Goal: Communication & Community: Participate in discussion

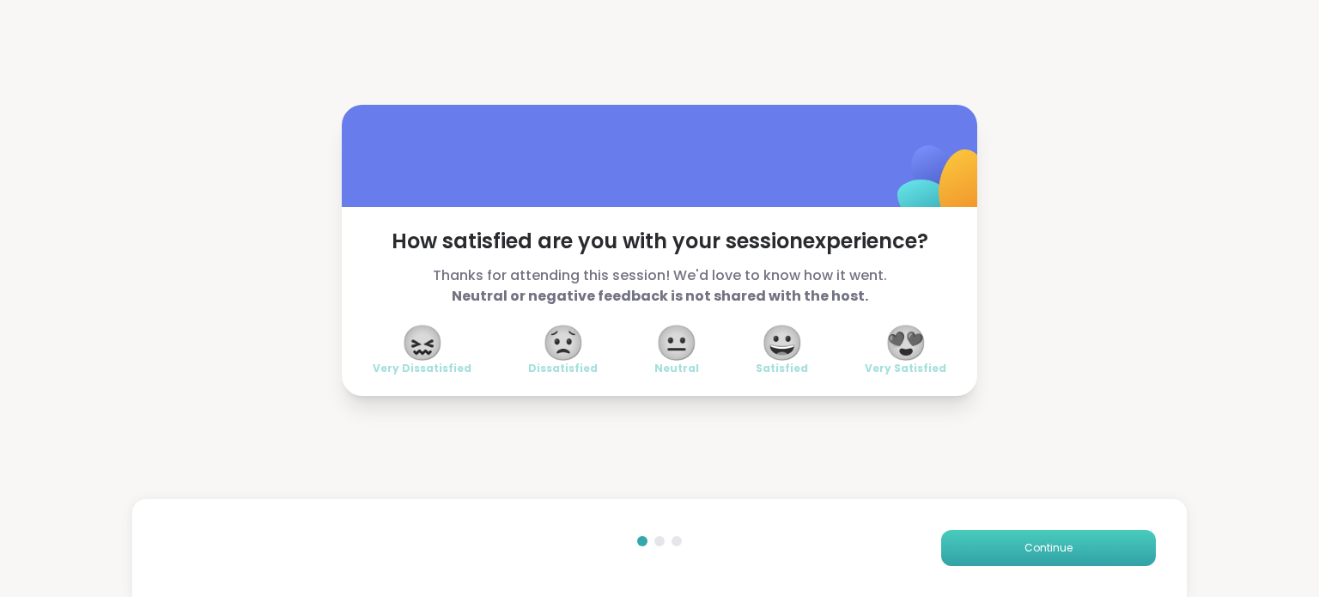
click at [1051, 550] on span "Continue" at bounding box center [1048, 547] width 48 height 15
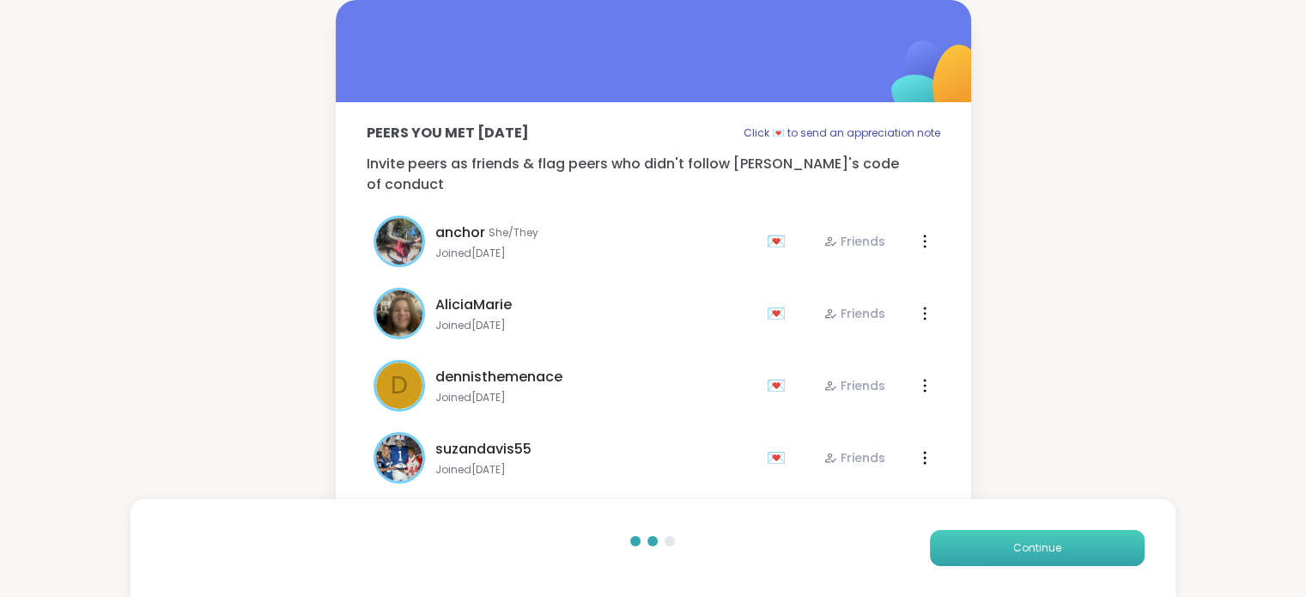
click at [1051, 550] on span "Continue" at bounding box center [1037, 547] width 48 height 15
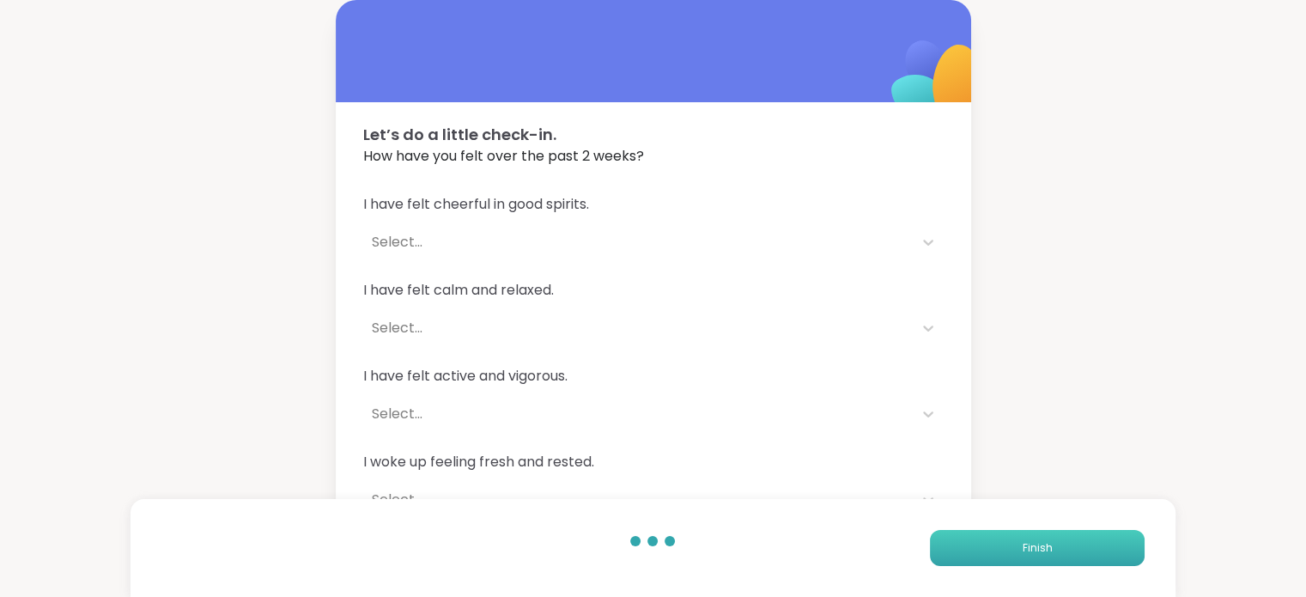
click at [1051, 550] on button "Finish" at bounding box center [1037, 548] width 215 height 36
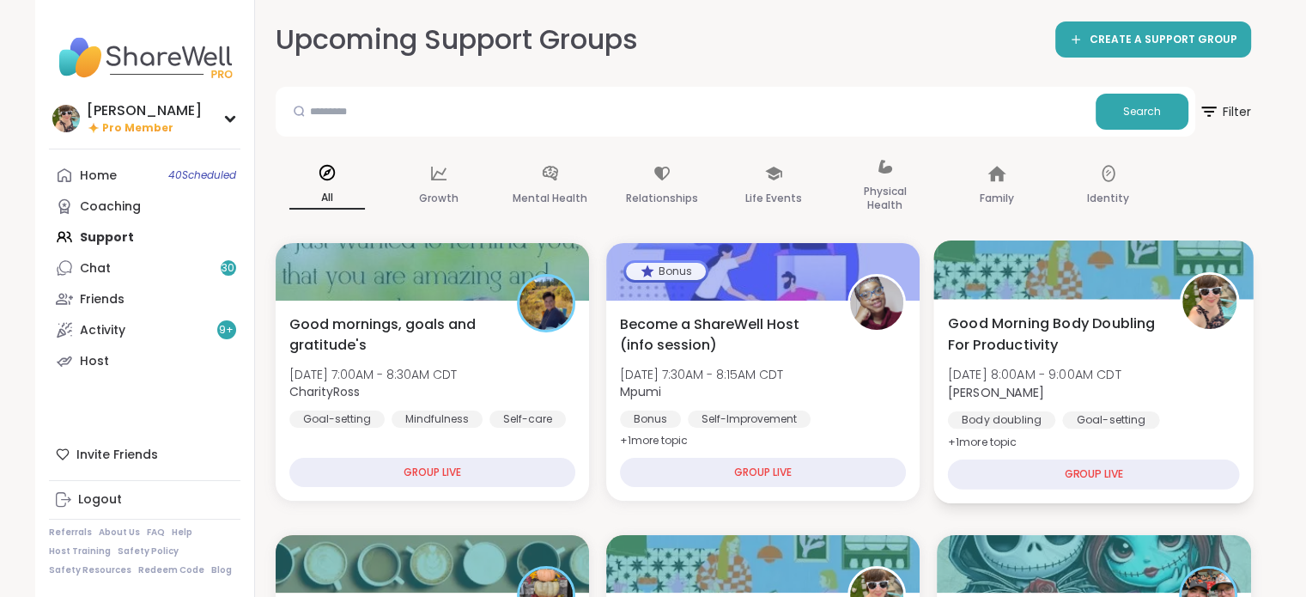
click at [1111, 374] on span "[DATE] 8:00AM - 9:00AM CDT" at bounding box center [1034, 374] width 173 height 17
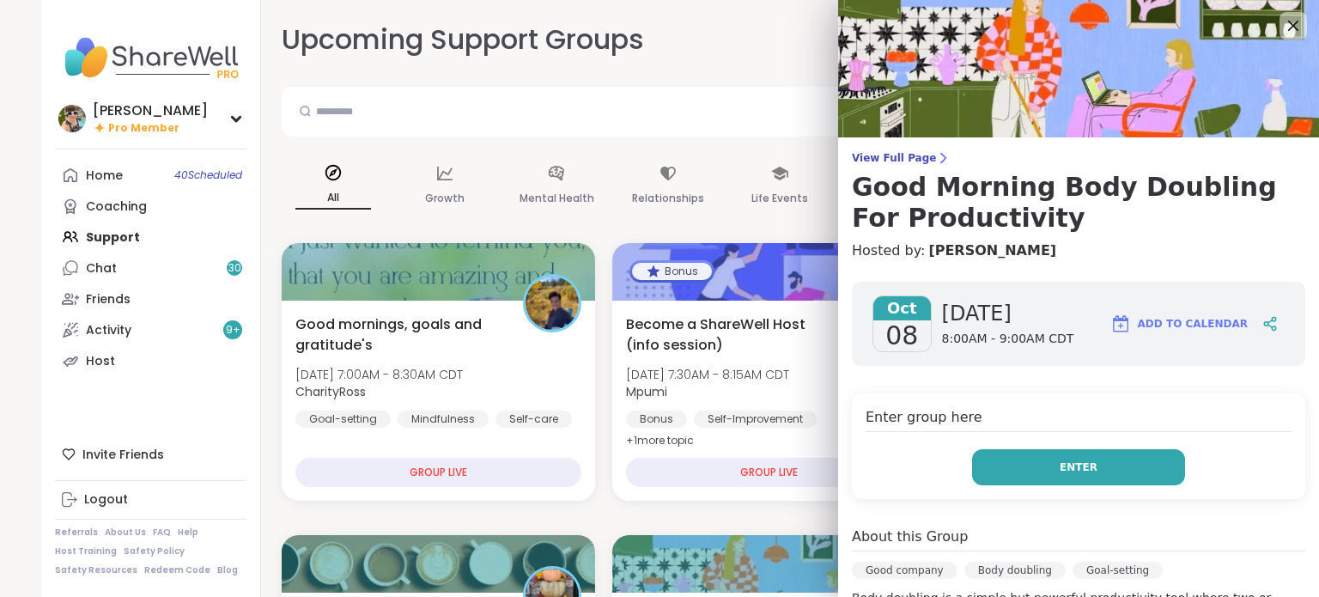
click at [1072, 477] on button "Enter" at bounding box center [1078, 467] width 213 height 36
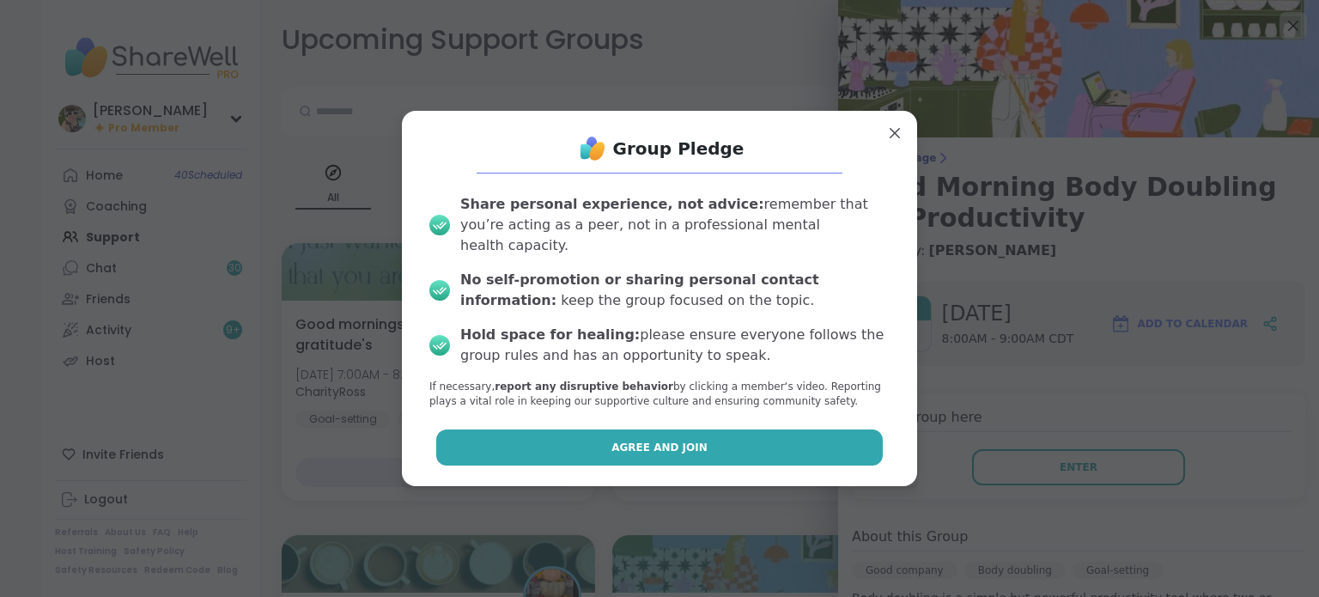
click at [835, 434] on button "Agree and Join" at bounding box center [659, 447] width 447 height 36
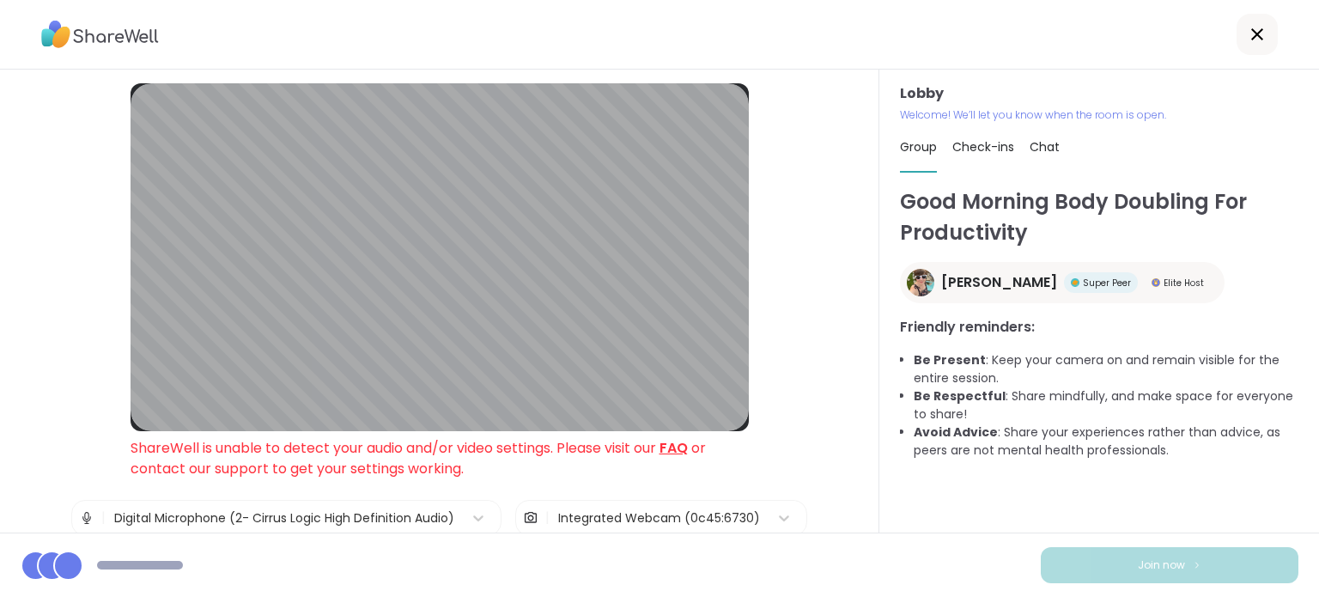
click at [1037, 142] on span "Chat" at bounding box center [1045, 146] width 30 height 17
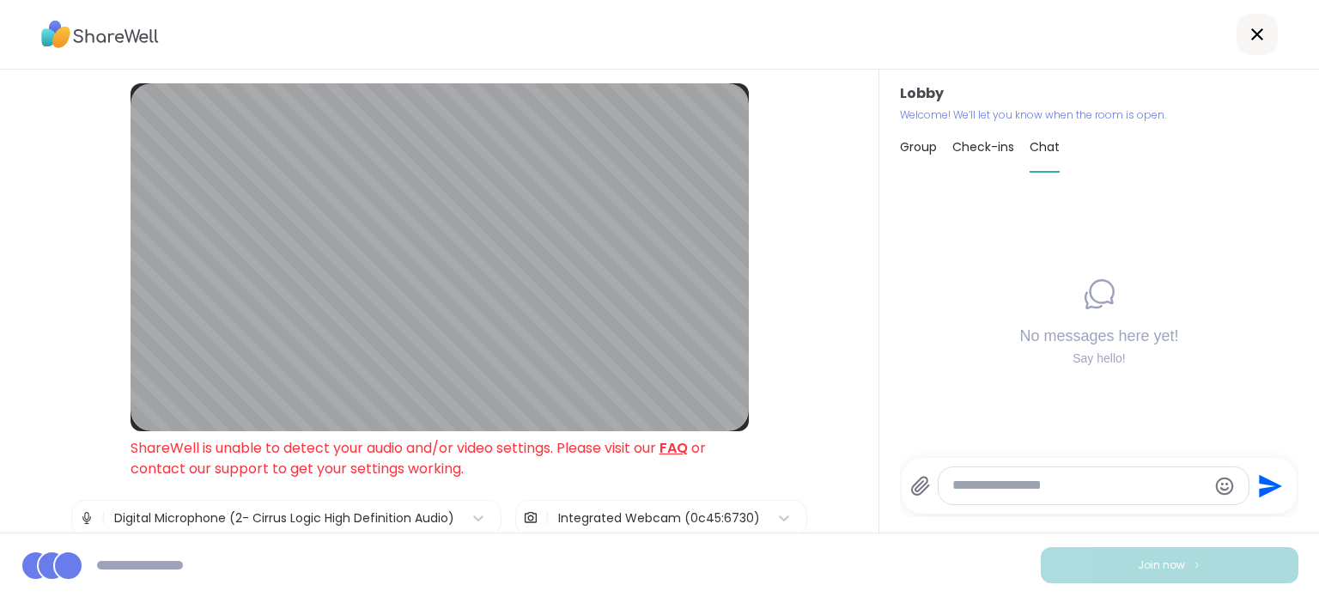
click at [1113, 483] on textarea "Type your message" at bounding box center [1079, 486] width 254 height 18
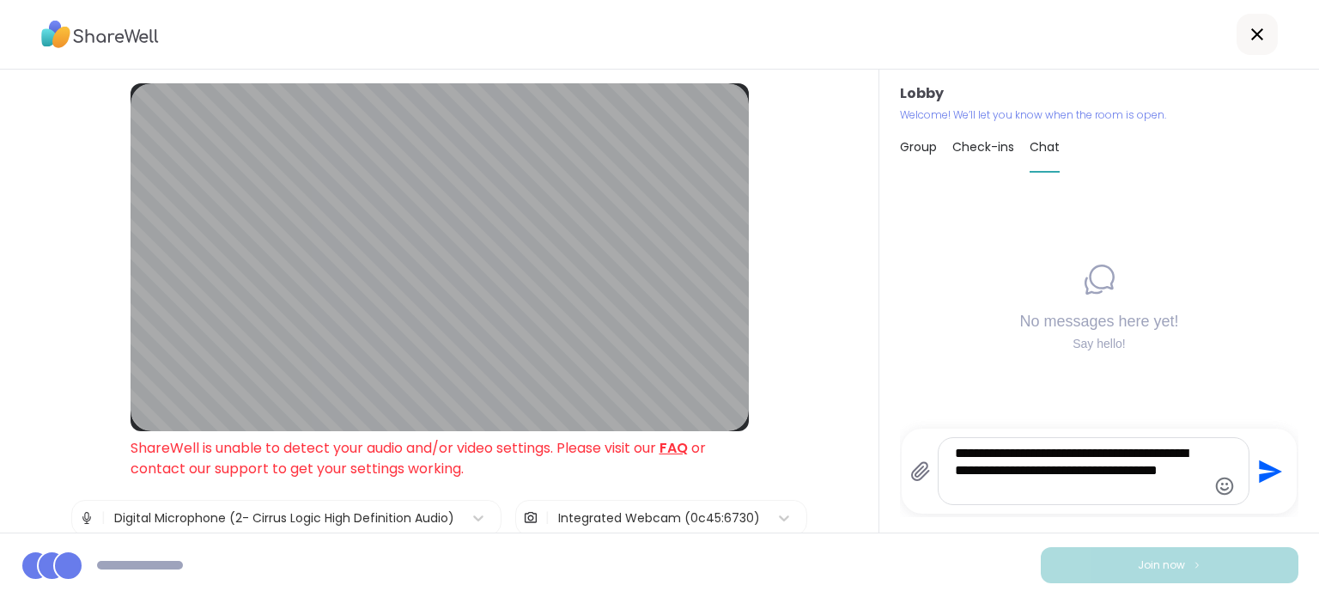
type textarea "**********"
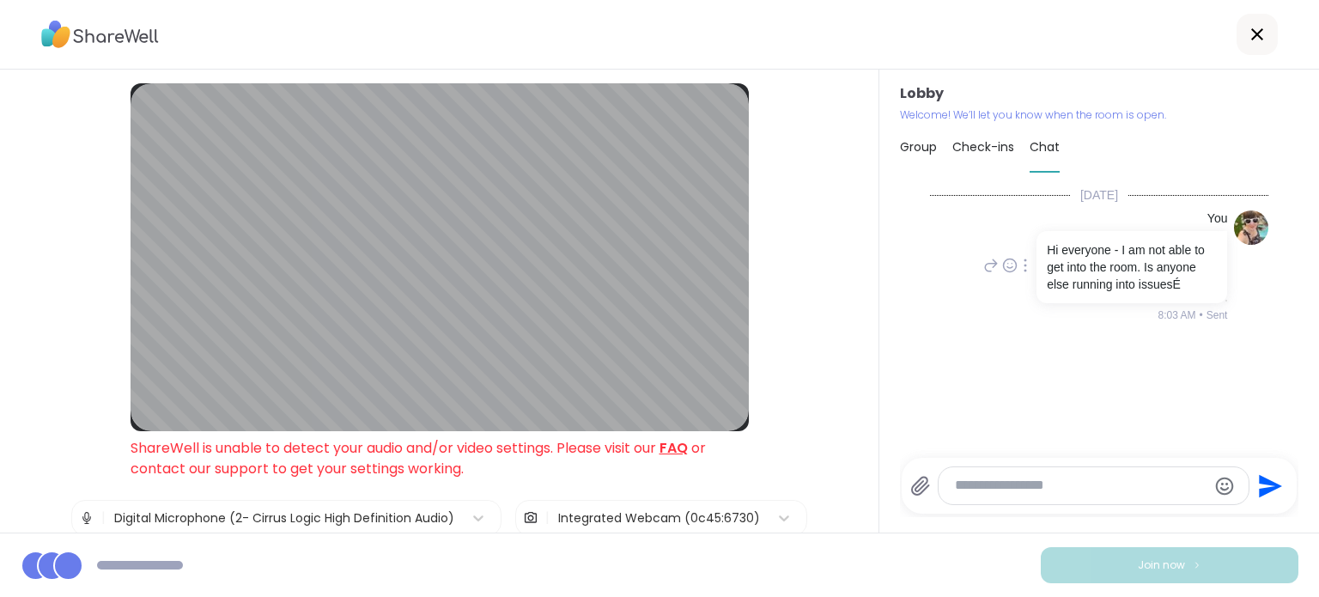
click at [1018, 276] on div at bounding box center [1025, 265] width 15 height 21
click at [1037, 295] on icon at bounding box center [1045, 290] width 17 height 17
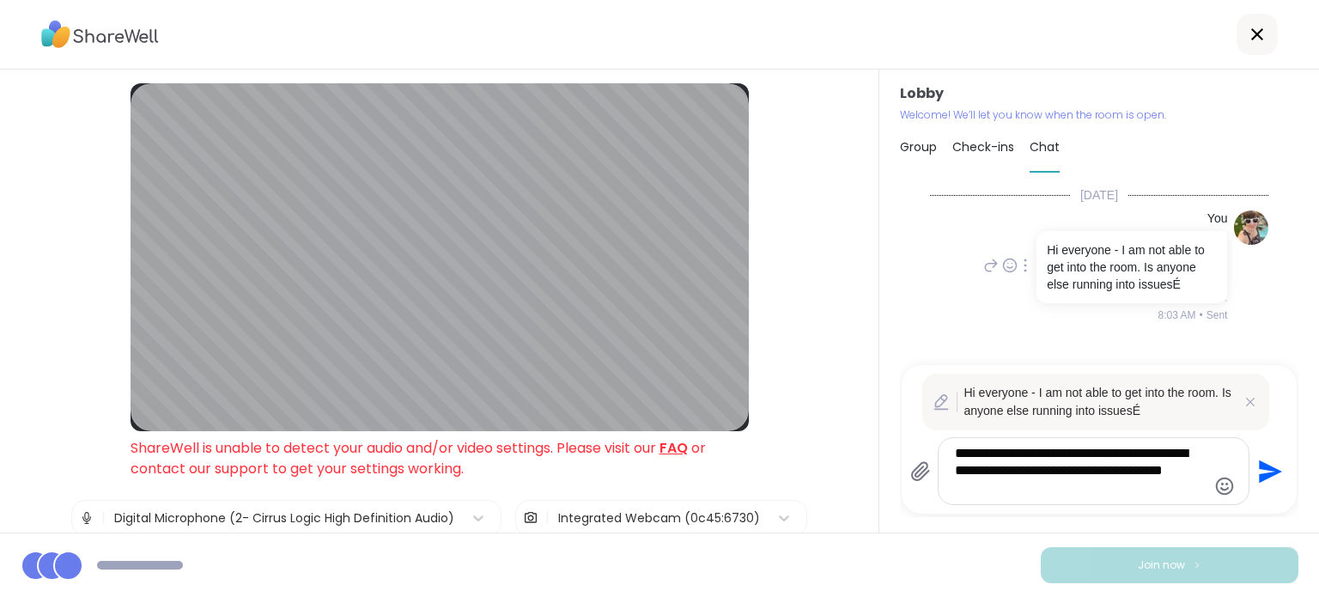
scroll to position [15, 0]
click at [1026, 484] on textarea "**********" at bounding box center [1080, 471] width 250 height 52
type textarea "**********"
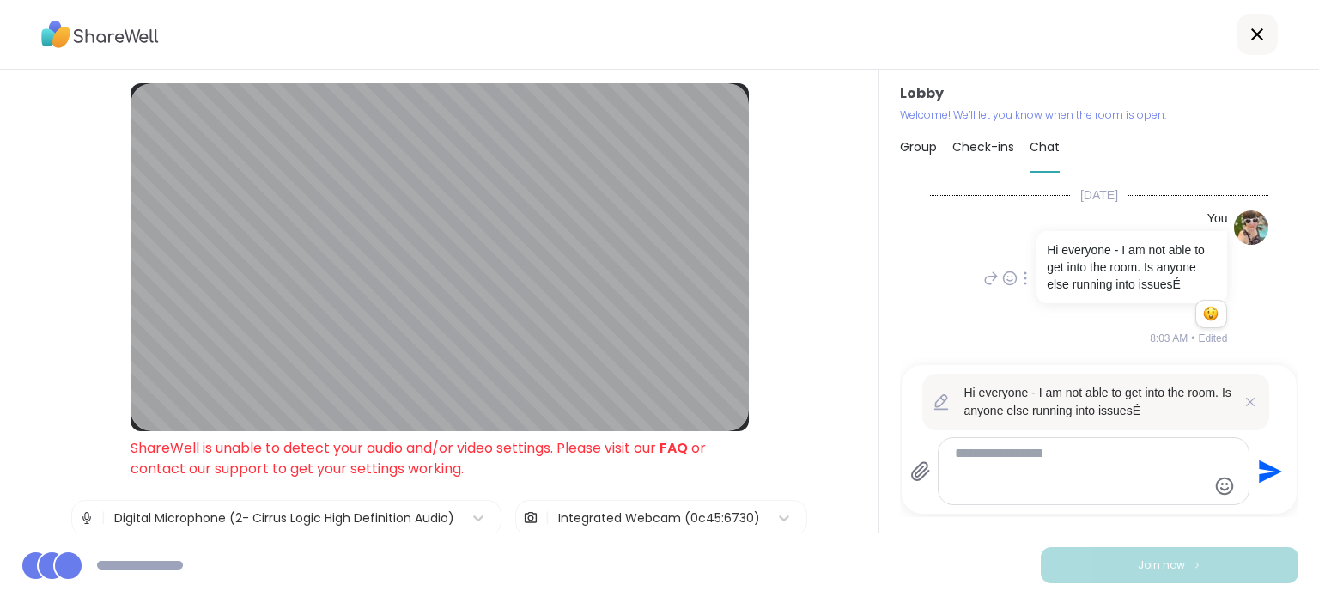
scroll to position [0, 0]
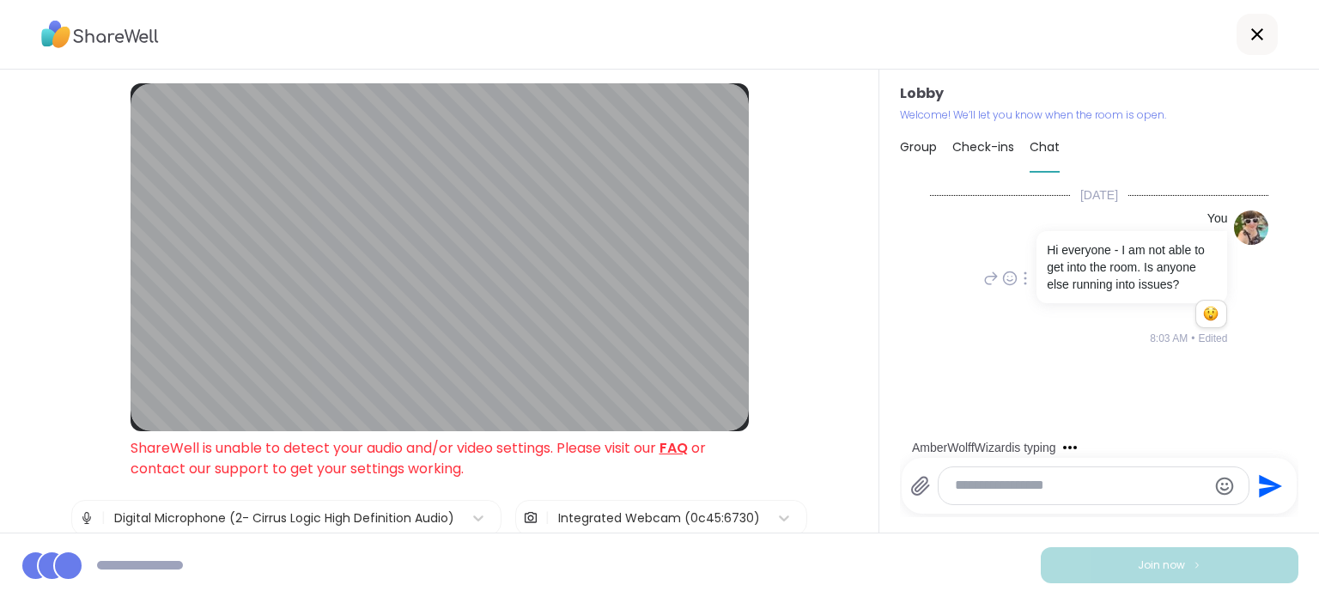
click at [1091, 483] on textarea "Type your message" at bounding box center [1080, 486] width 250 height 18
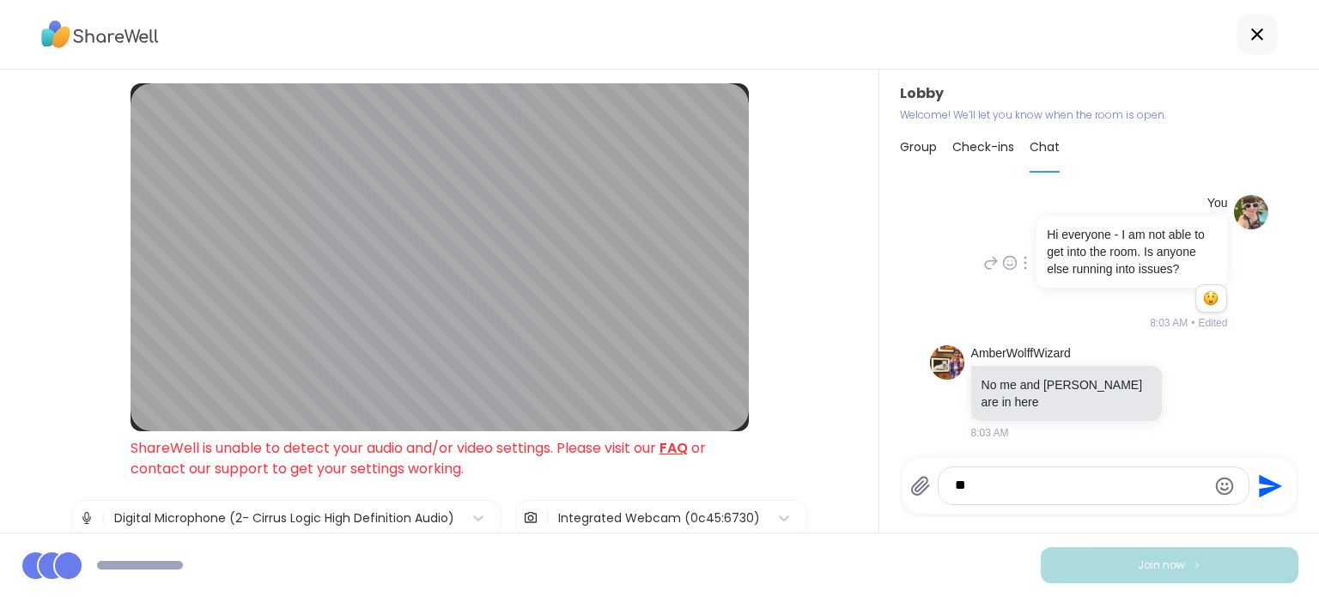
type textarea "*"
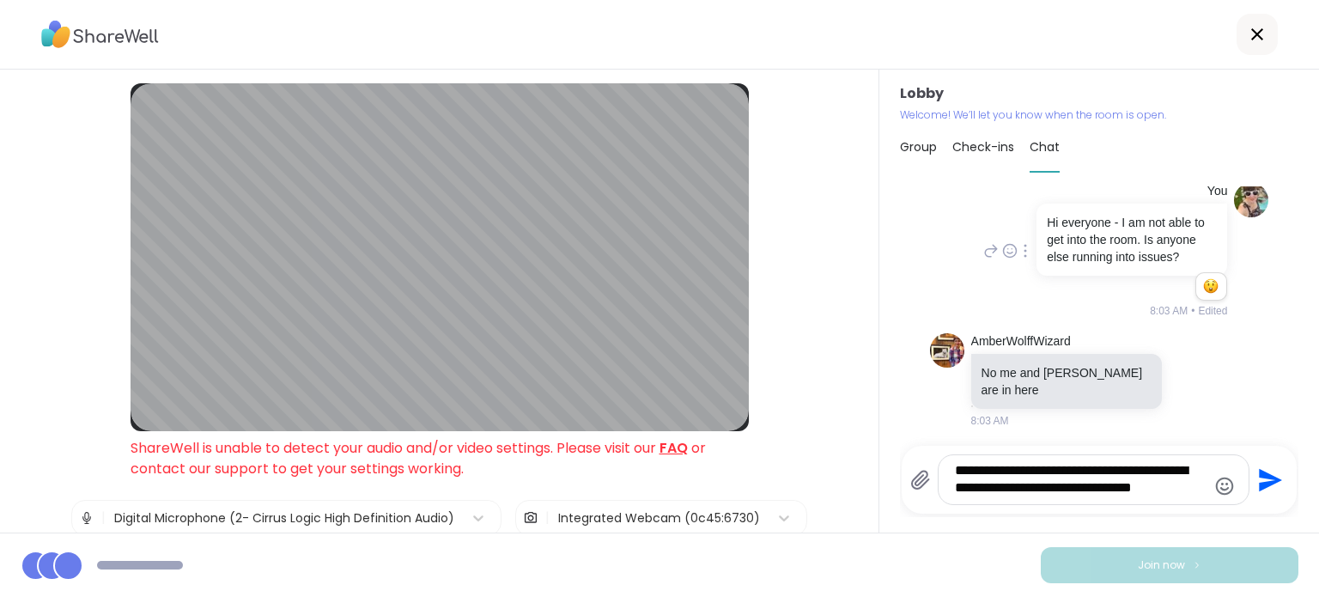
type textarea "**********"
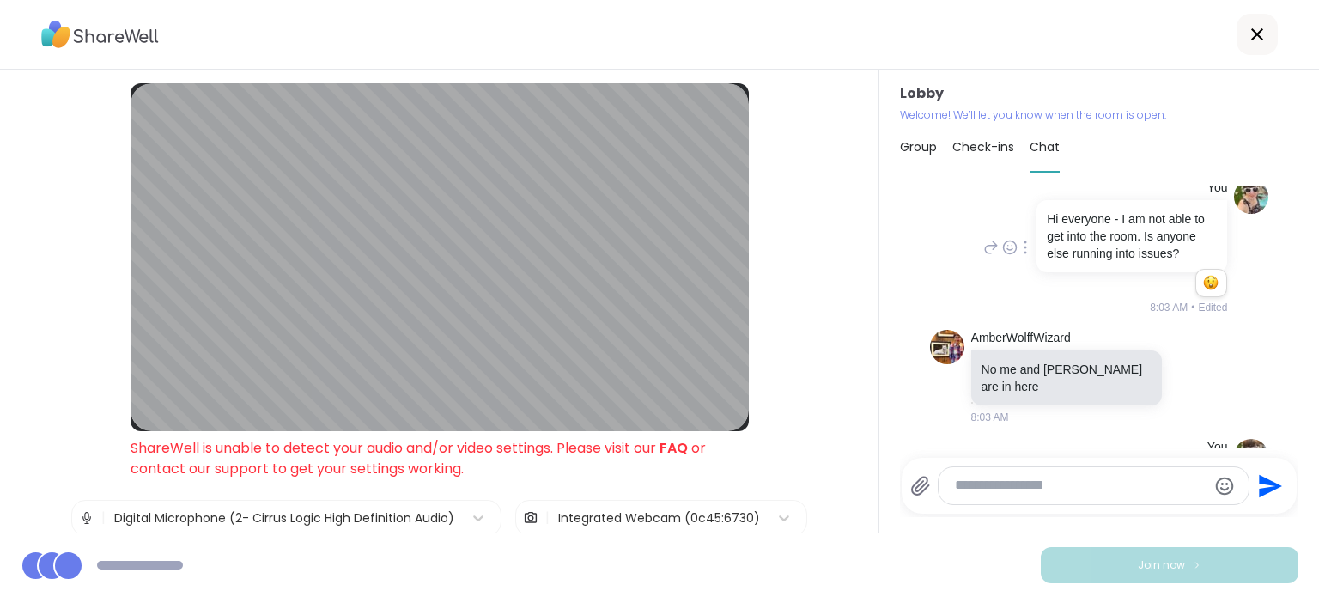
scroll to position [157, 0]
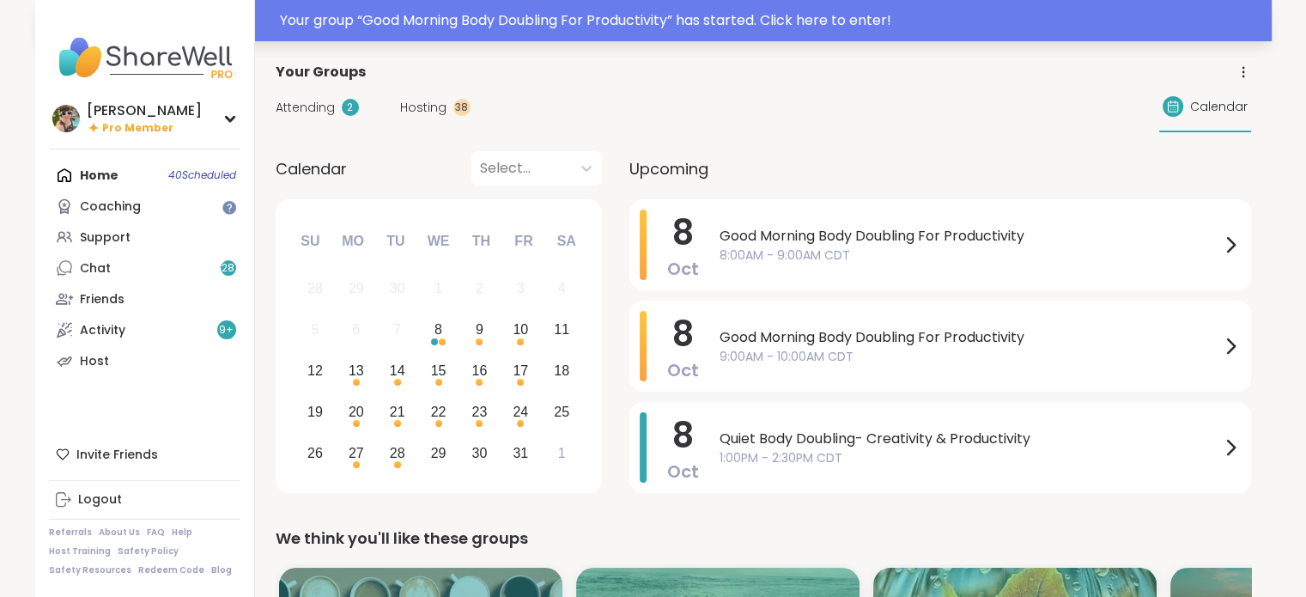
click at [687, 9] on div "Your group “ Good Morning Body Doubling For Productivity ” has started. Click h…" at bounding box center [653, 20] width 1236 height 41
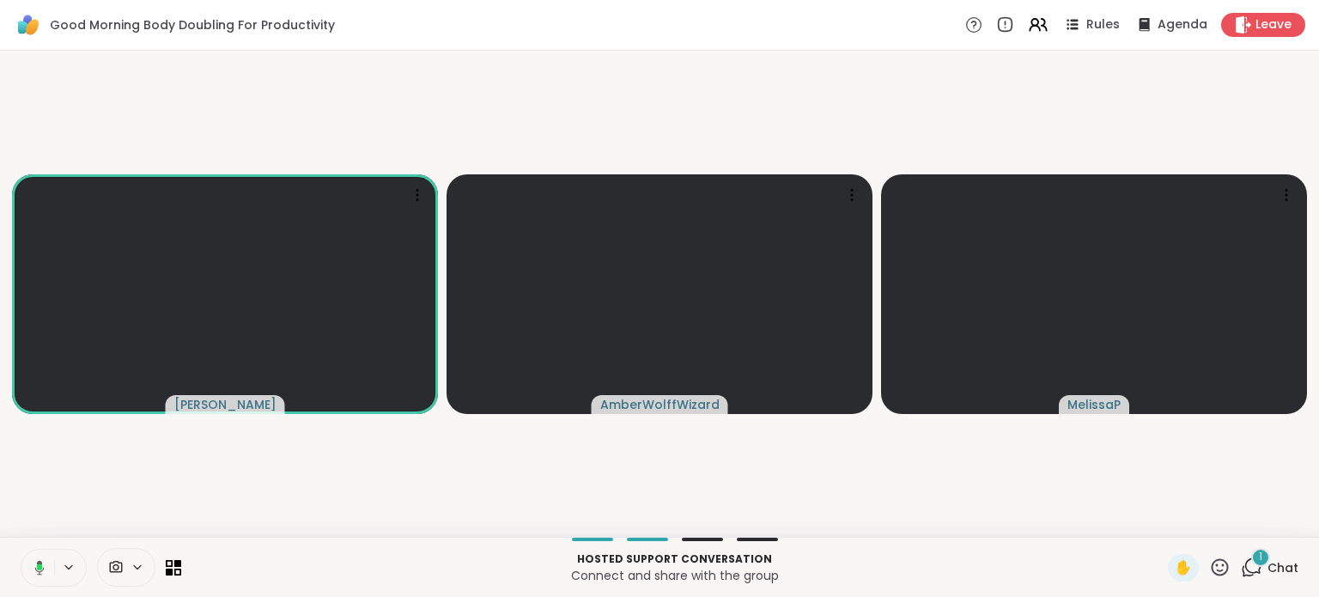
click at [1241, 561] on icon at bounding box center [1251, 566] width 21 height 21
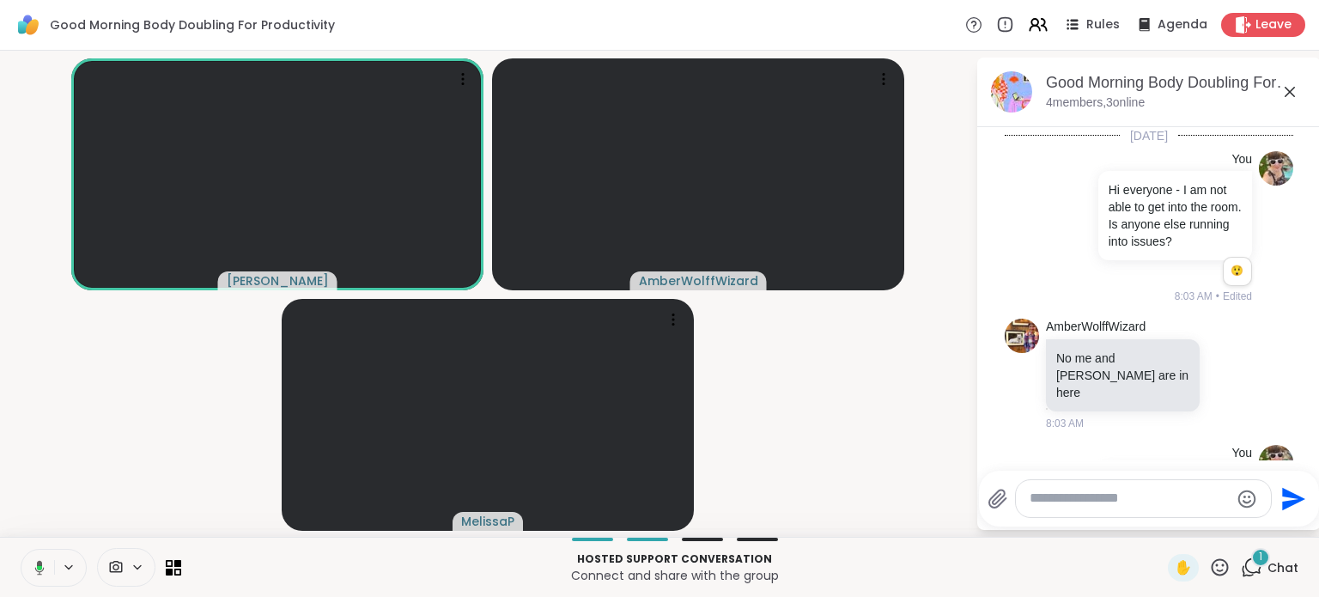
scroll to position [1047, 0]
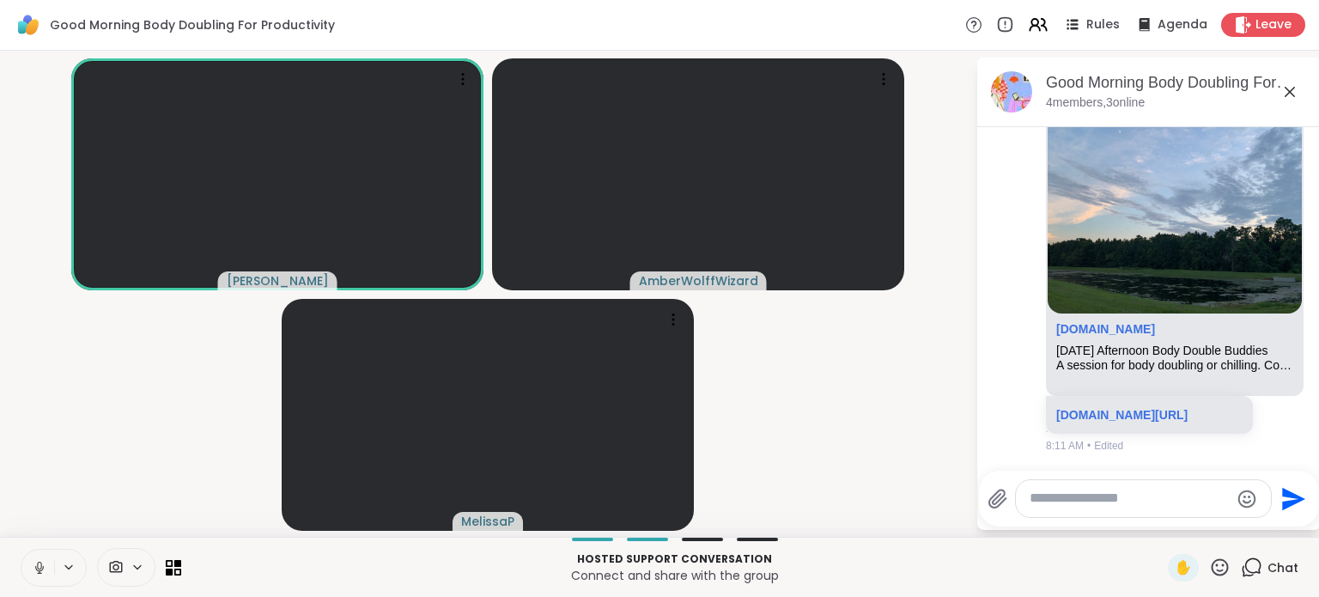
click at [1123, 495] on textarea "Type your message" at bounding box center [1130, 498] width 200 height 18
click at [39, 575] on button at bounding box center [37, 568] width 33 height 36
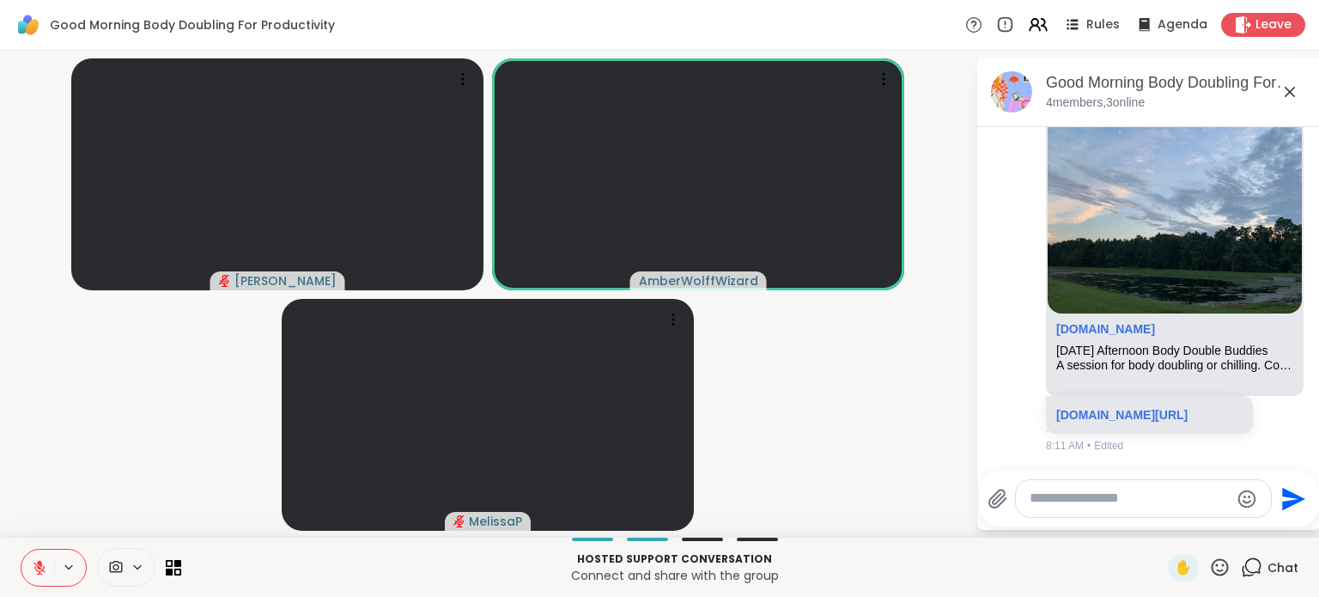
click at [43, 568] on icon at bounding box center [39, 568] width 12 height 12
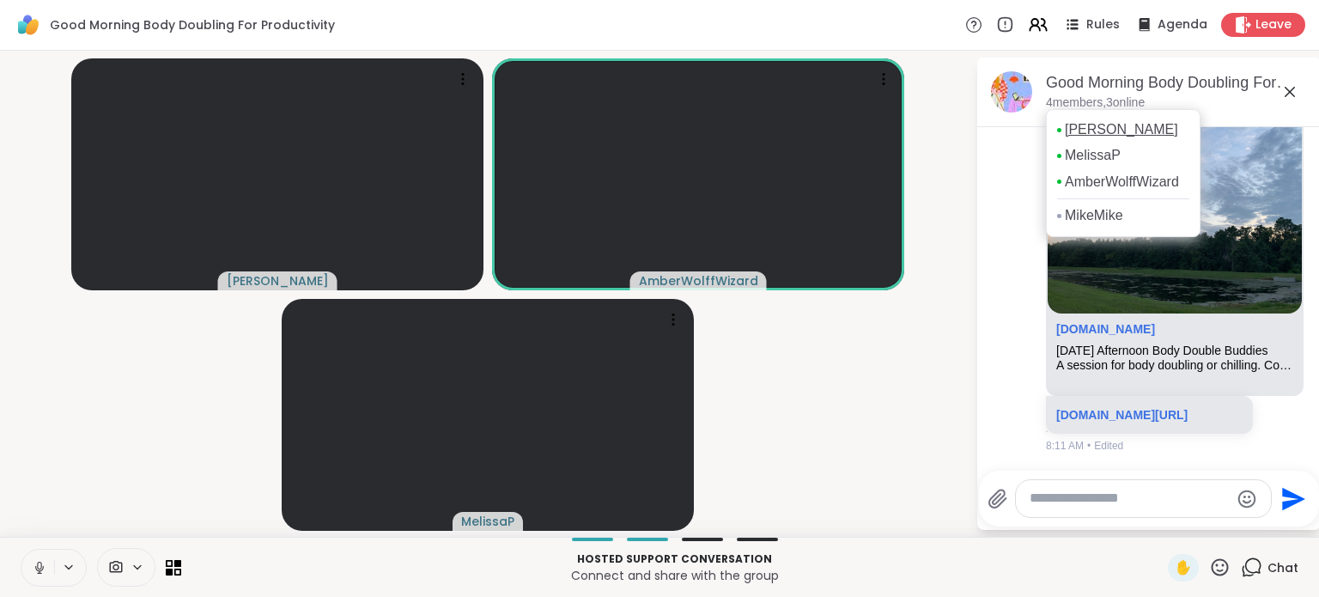
click at [1089, 139] on link "[PERSON_NAME]" at bounding box center [1121, 129] width 113 height 19
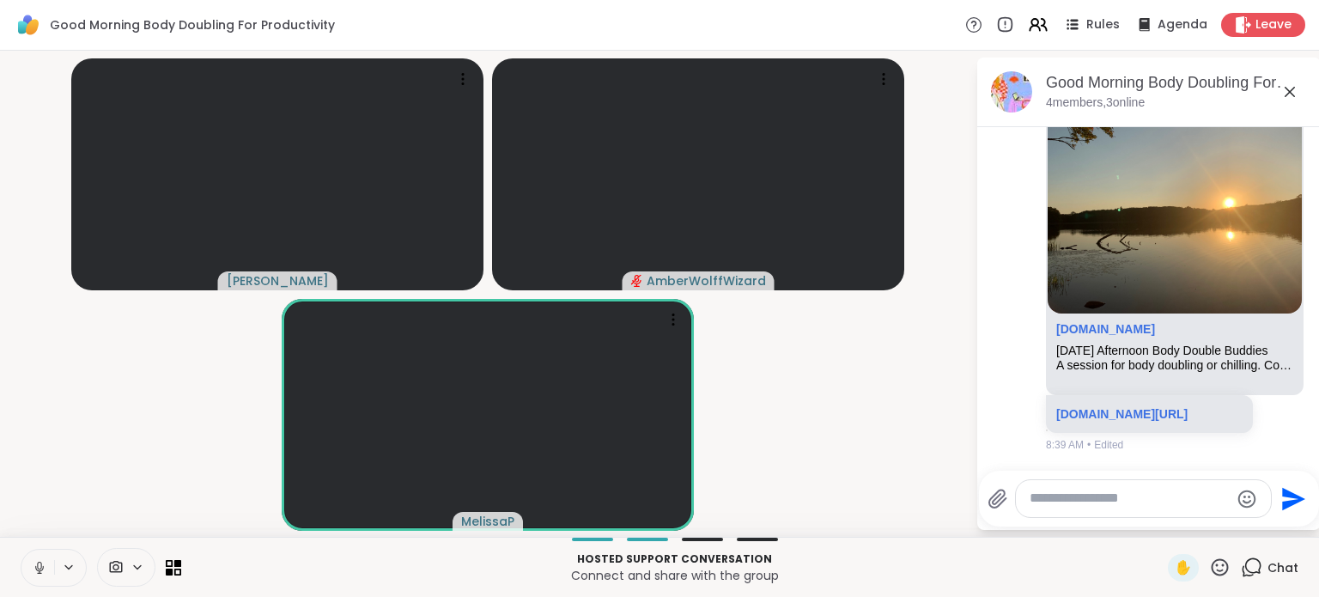
scroll to position [1429, 0]
paste textarea "**********"
type textarea "**********"
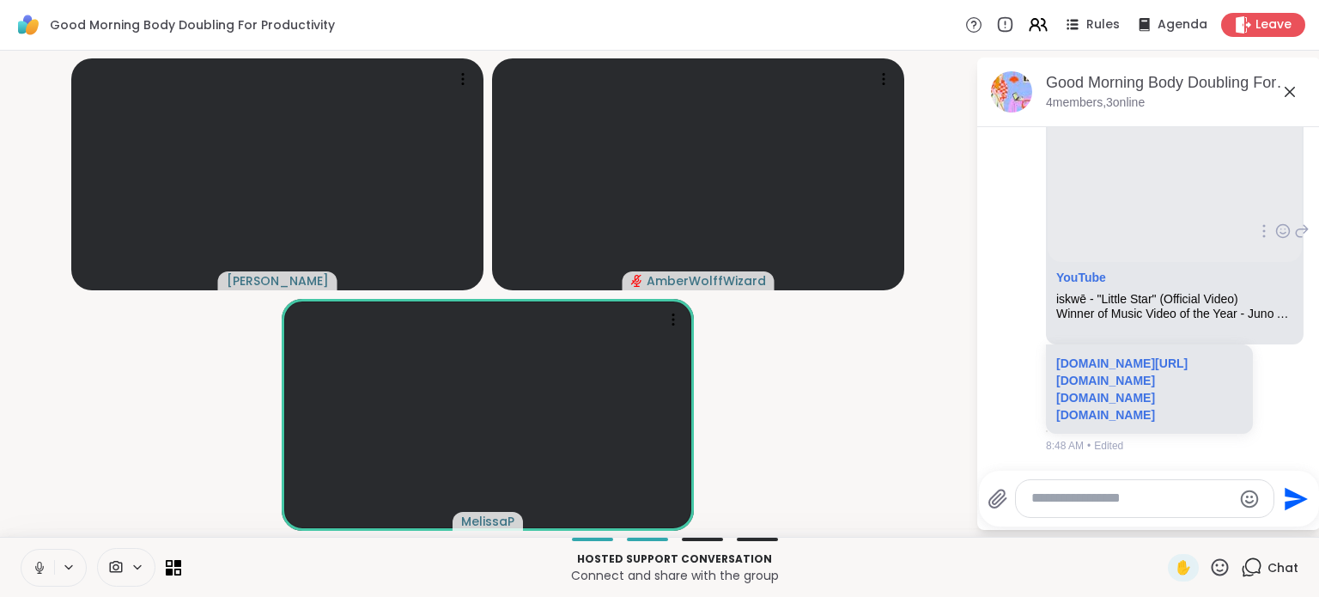
scroll to position [2462, 0]
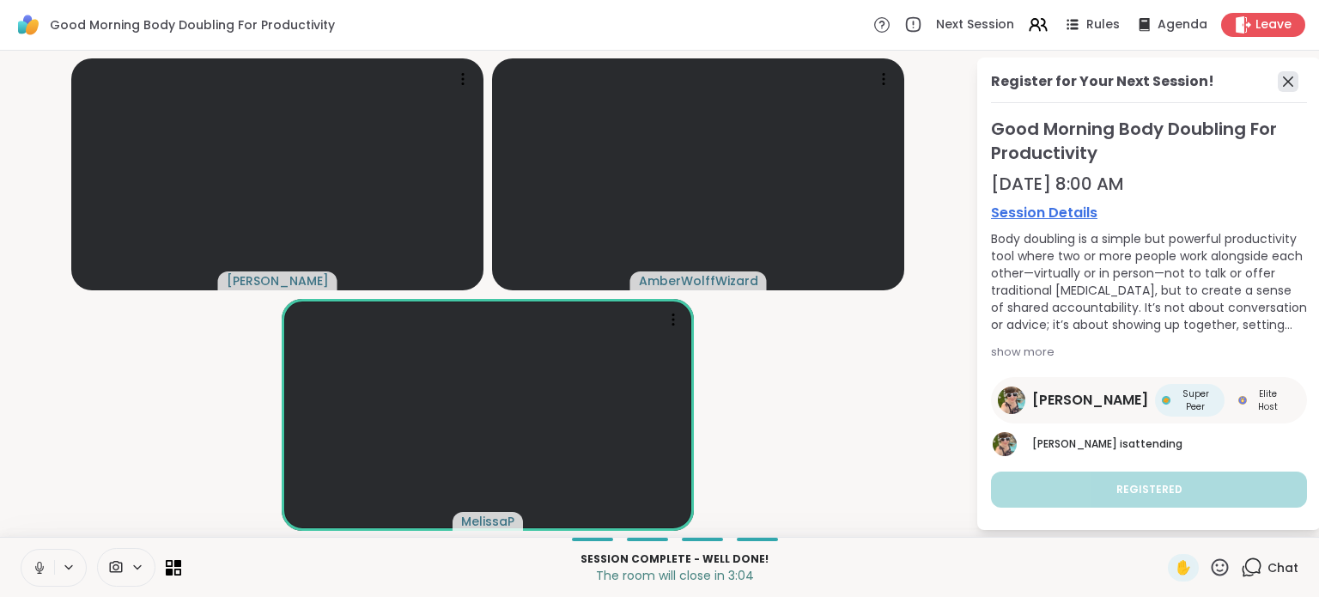
click at [1278, 78] on icon at bounding box center [1288, 81] width 21 height 21
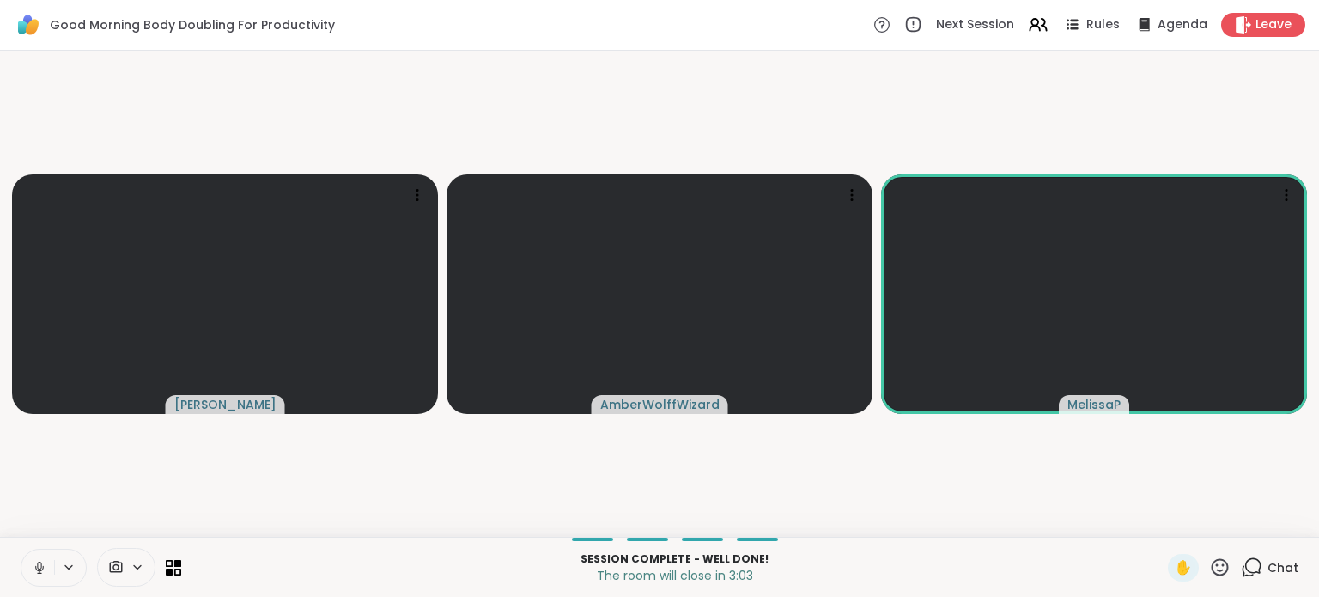
click at [1253, 570] on div "Chat" at bounding box center [1270, 567] width 58 height 27
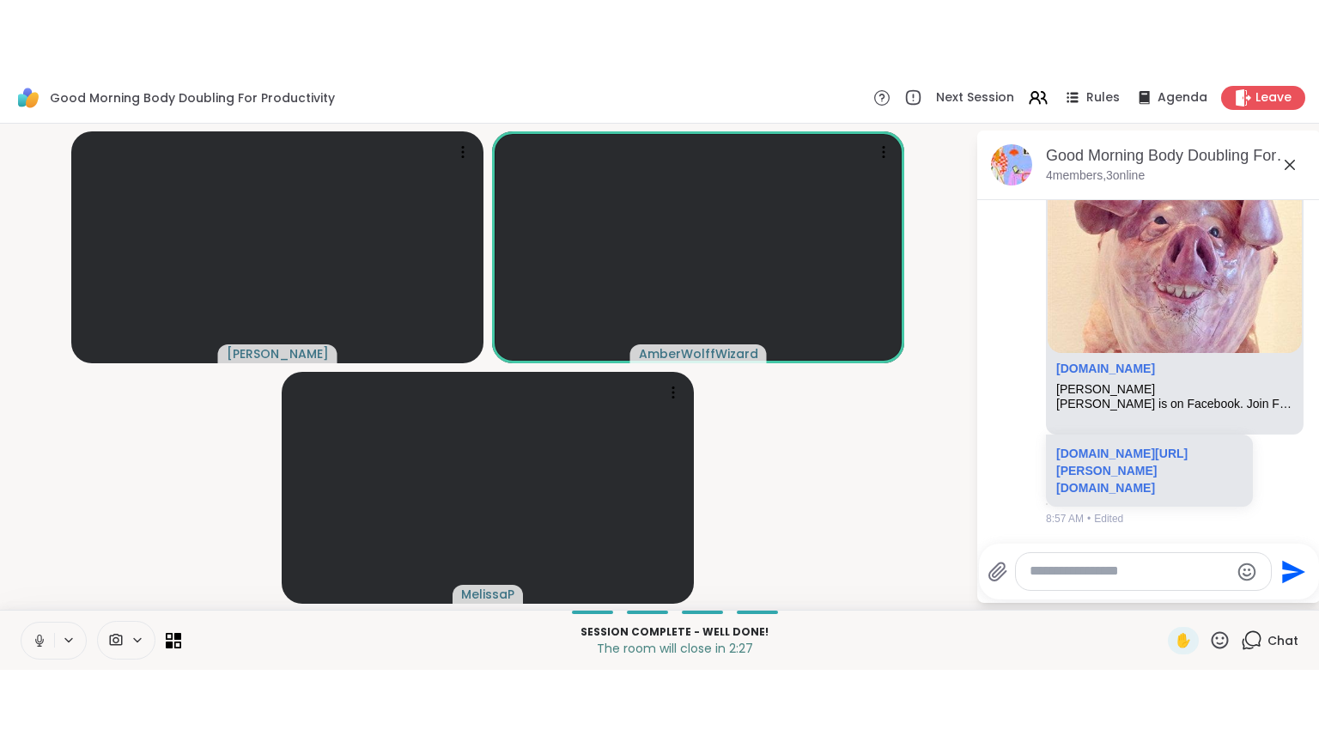
scroll to position [2851, 0]
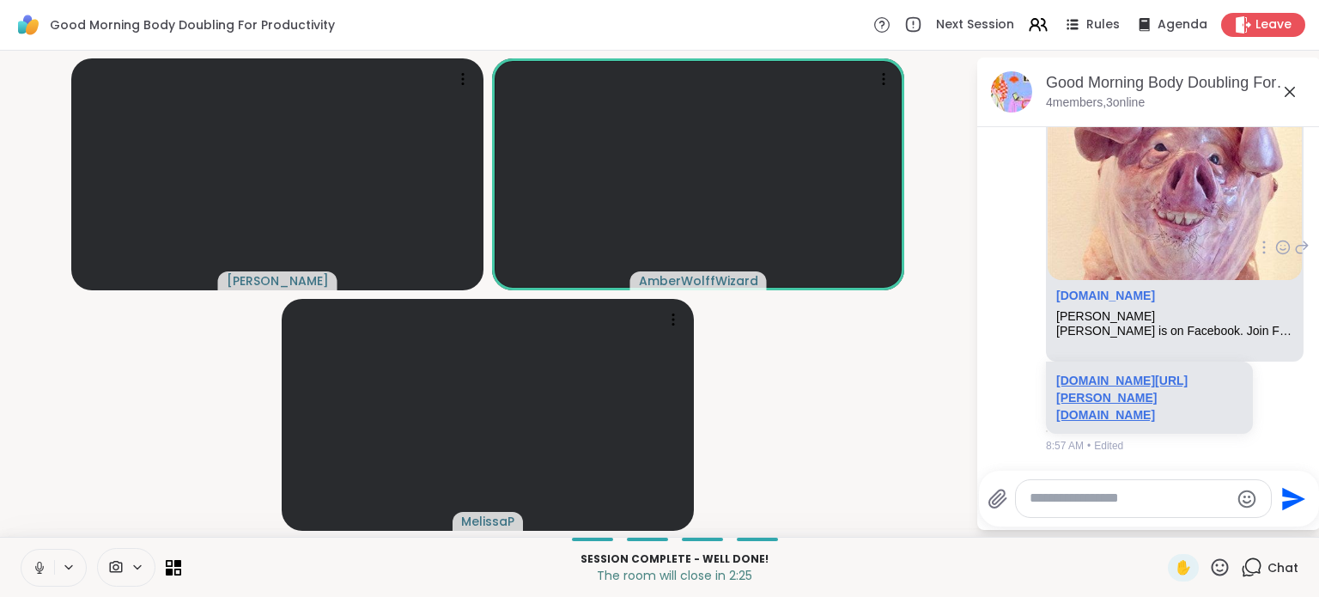
click at [1135, 413] on link "facebook.com/melissa.panth" at bounding box center [1121, 398] width 131 height 48
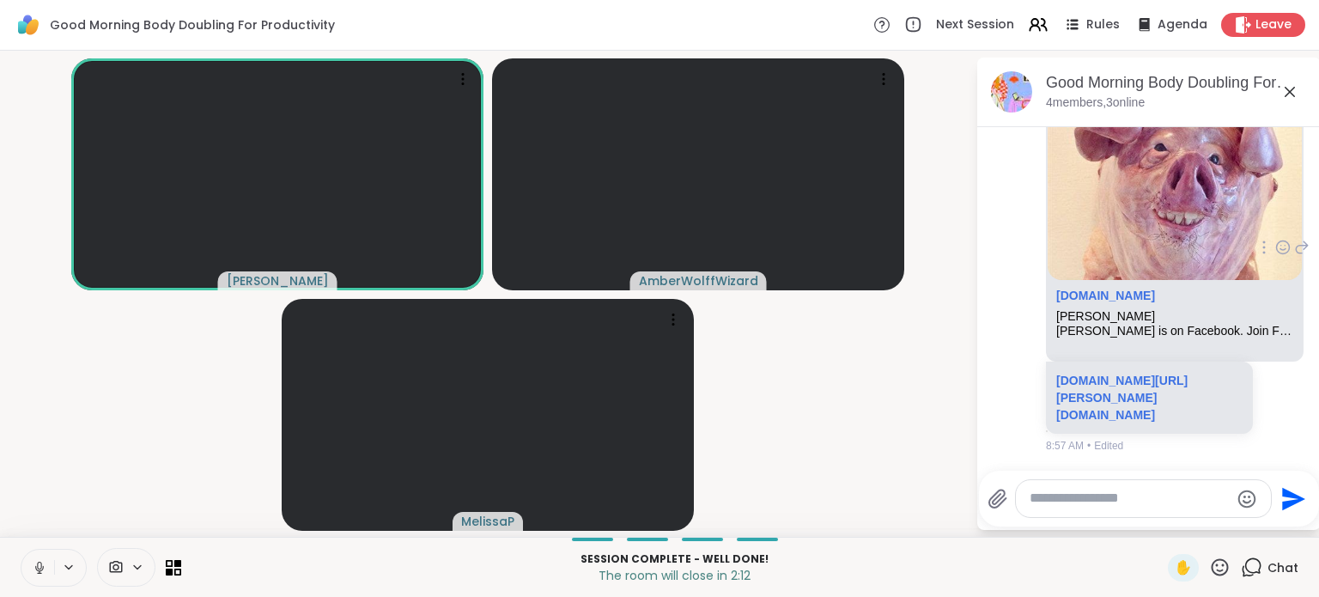
click at [1157, 279] on img at bounding box center [1175, 172] width 254 height 214
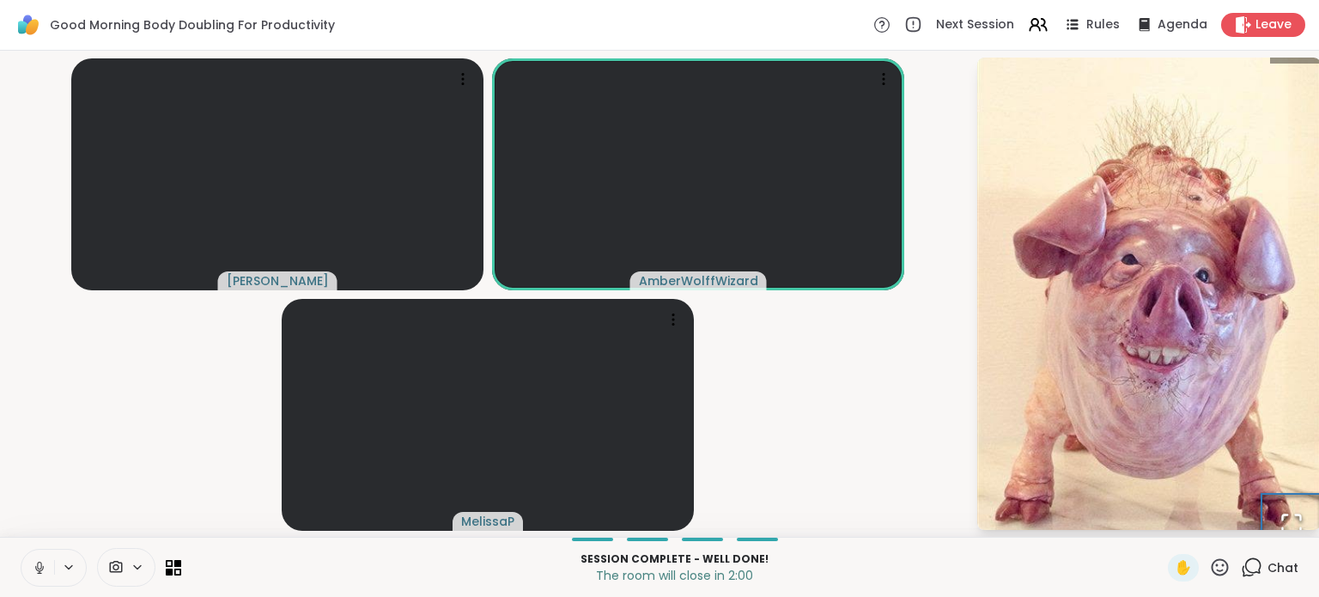
click at [1284, 521] on icon "Open Fullscreen" at bounding box center [1291, 524] width 24 height 24
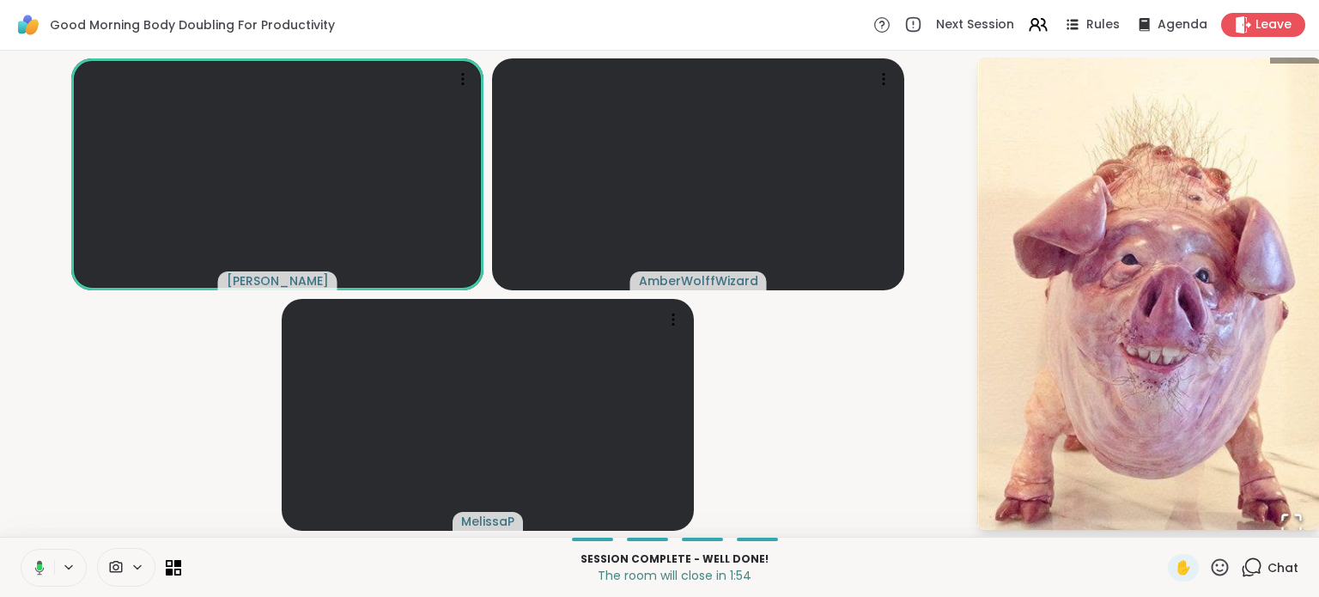
scroll to position [22, 0]
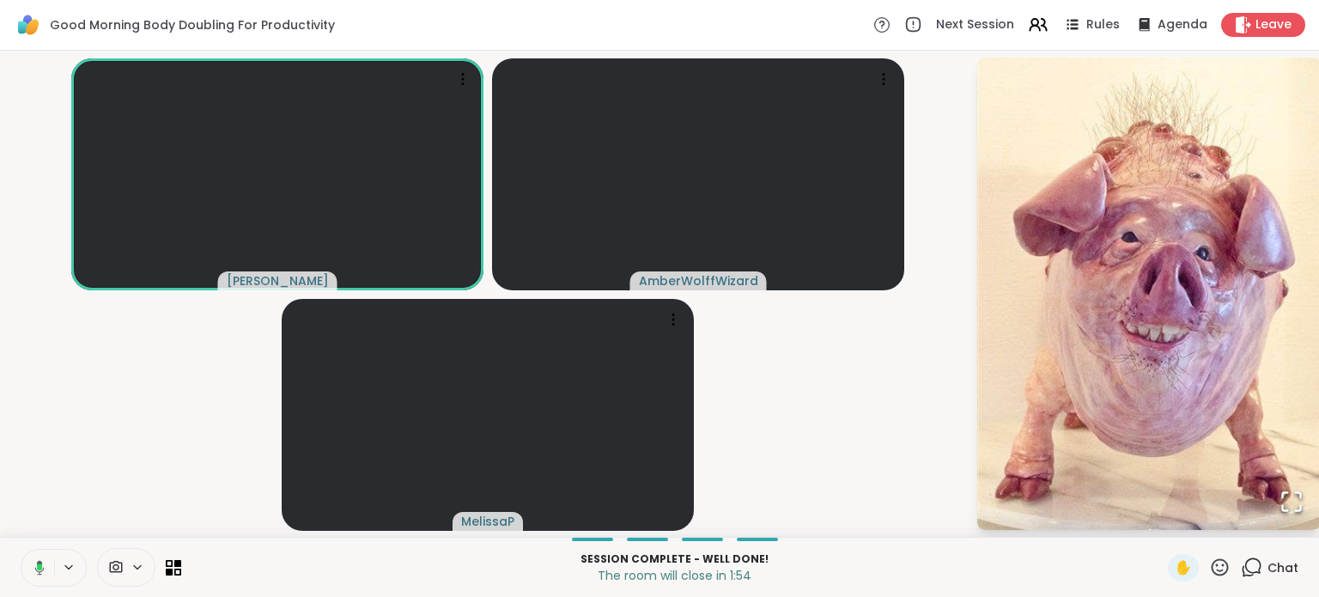
click at [1278, 58] on div "1 / 1" at bounding box center [1148, 271] width 343 height 519
click at [1254, 565] on div "Chat" at bounding box center [1270, 567] width 58 height 27
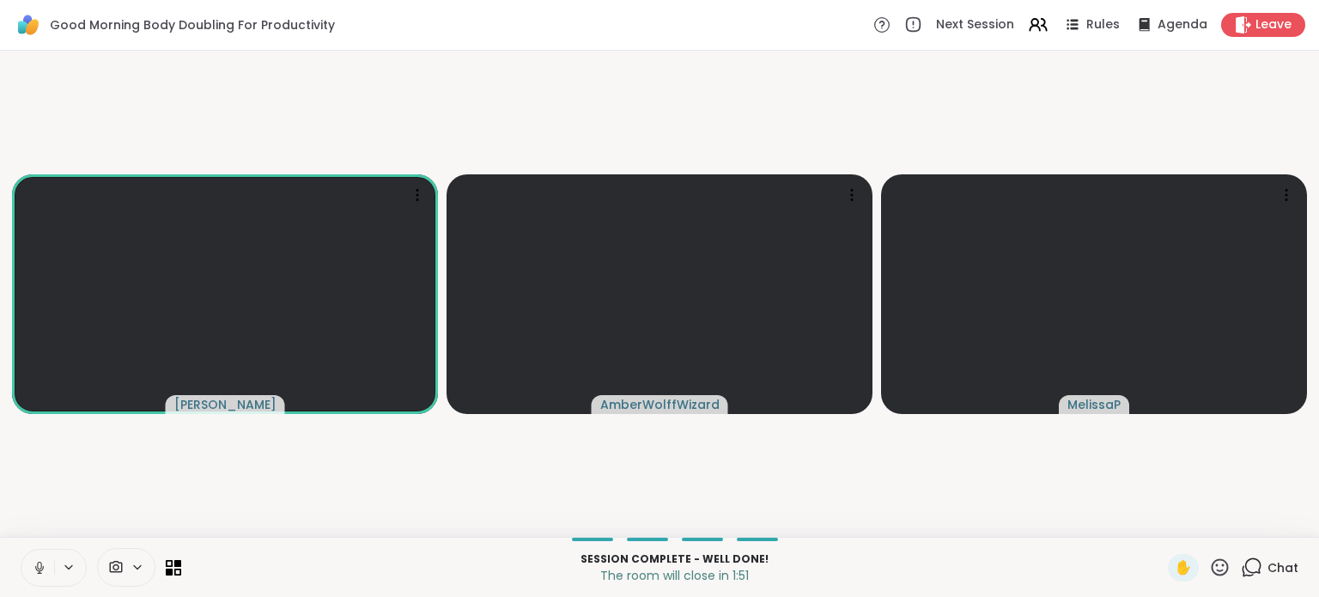
click at [1254, 567] on div "Chat" at bounding box center [1270, 567] width 58 height 27
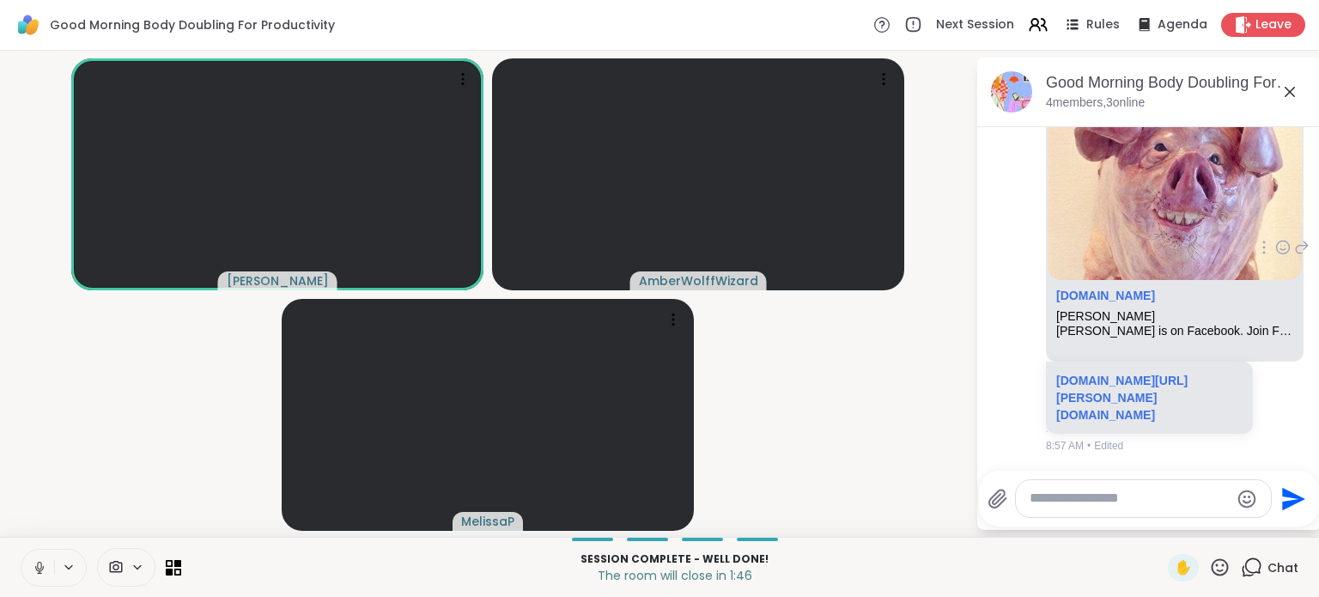
scroll to position [2779, 0]
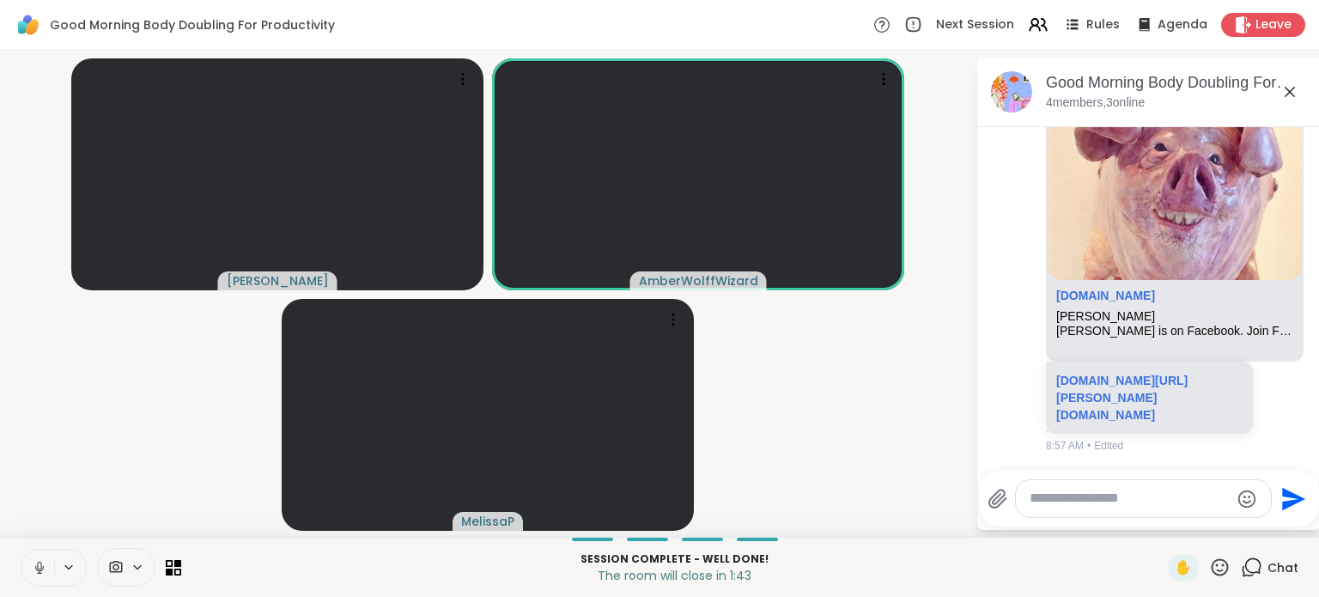
click at [1271, 453] on li "M MelissaP facebook.com Melissa Panth Melissa Panth is on Facebook. Join Facebo…" at bounding box center [1149, 248] width 312 height 423
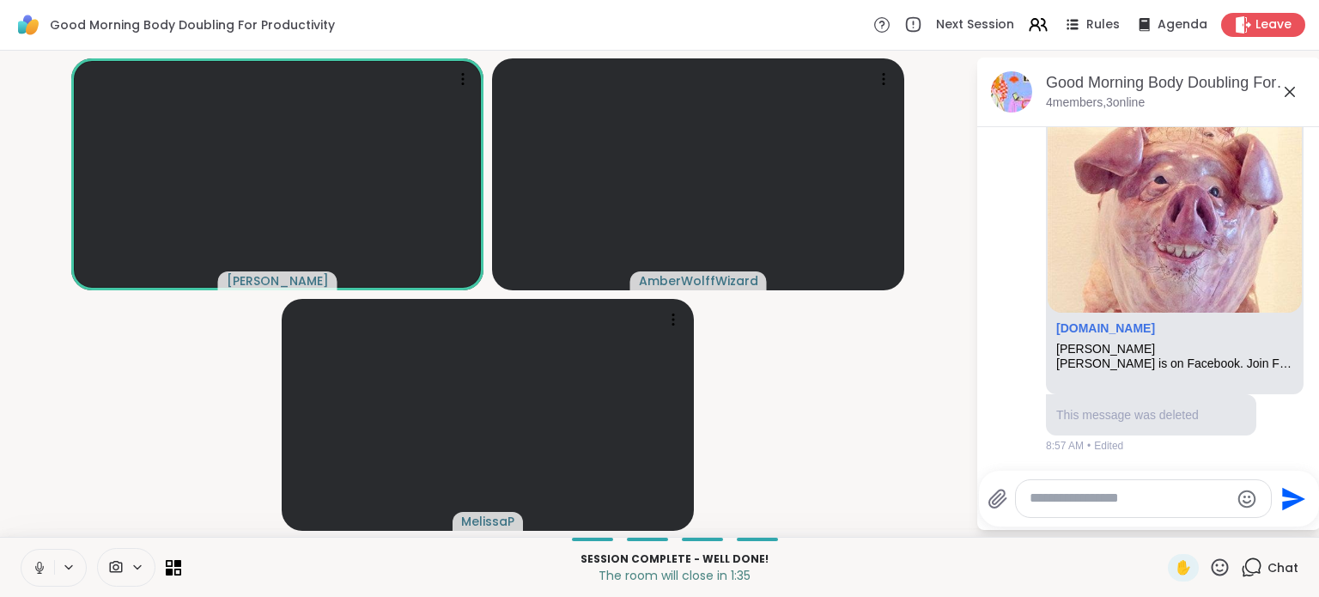
scroll to position [2835, 0]
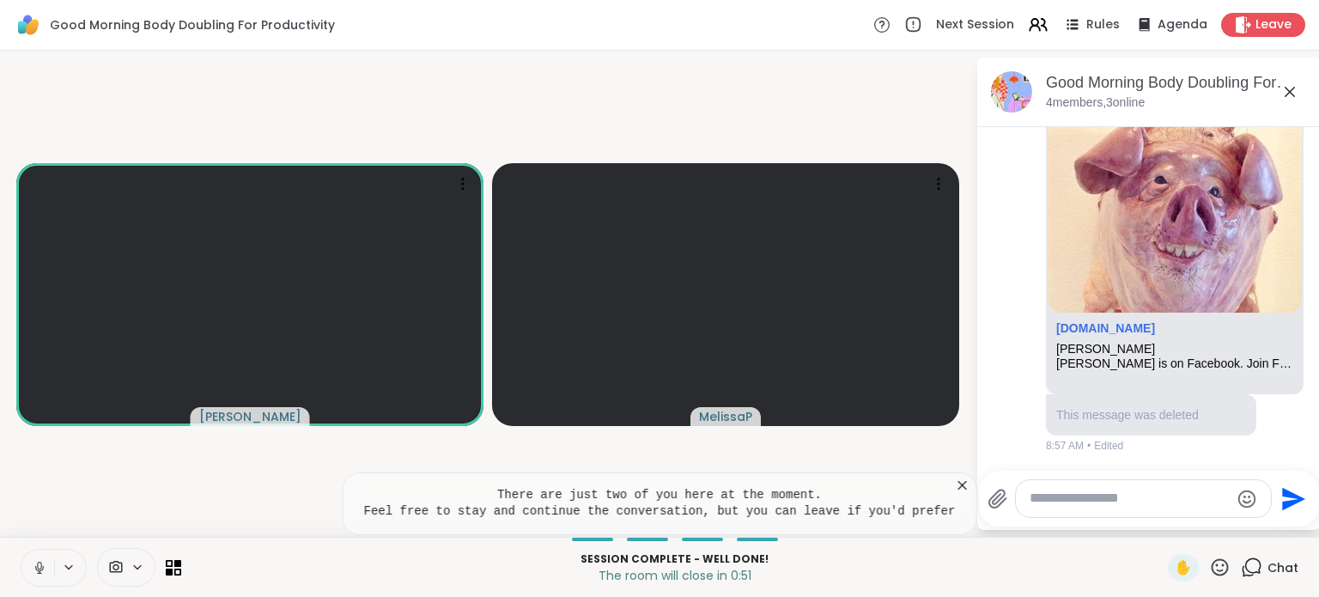
click at [953, 483] on icon at bounding box center [961, 485] width 17 height 17
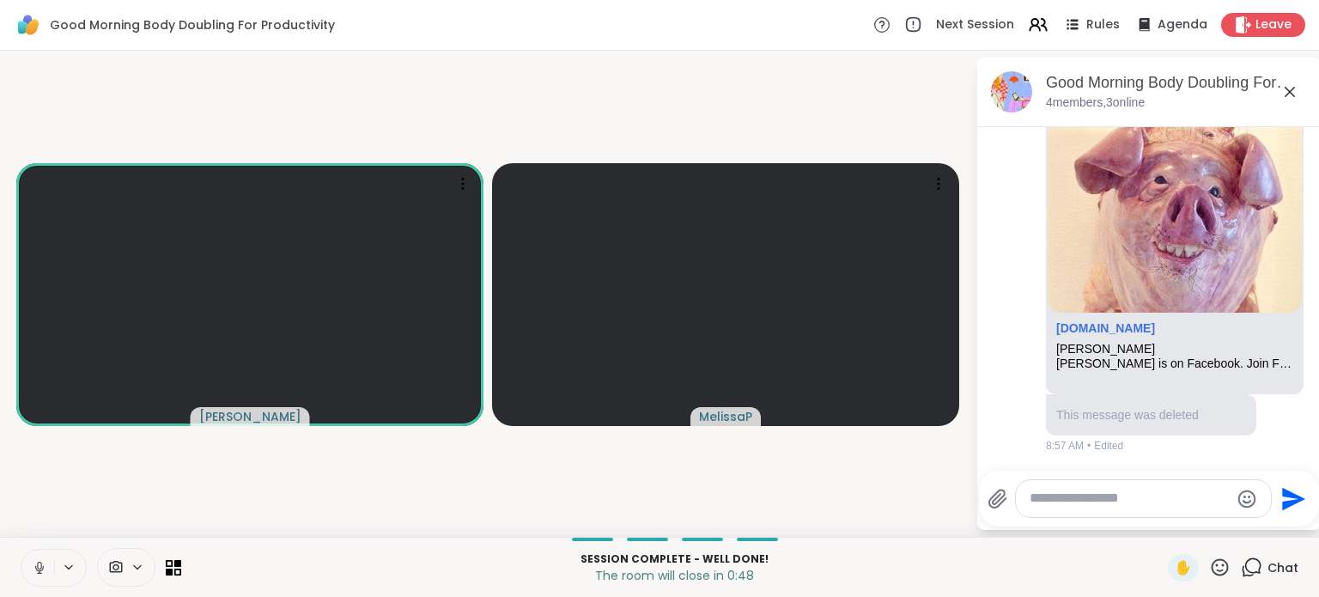
click at [1288, 85] on icon at bounding box center [1289, 92] width 21 height 21
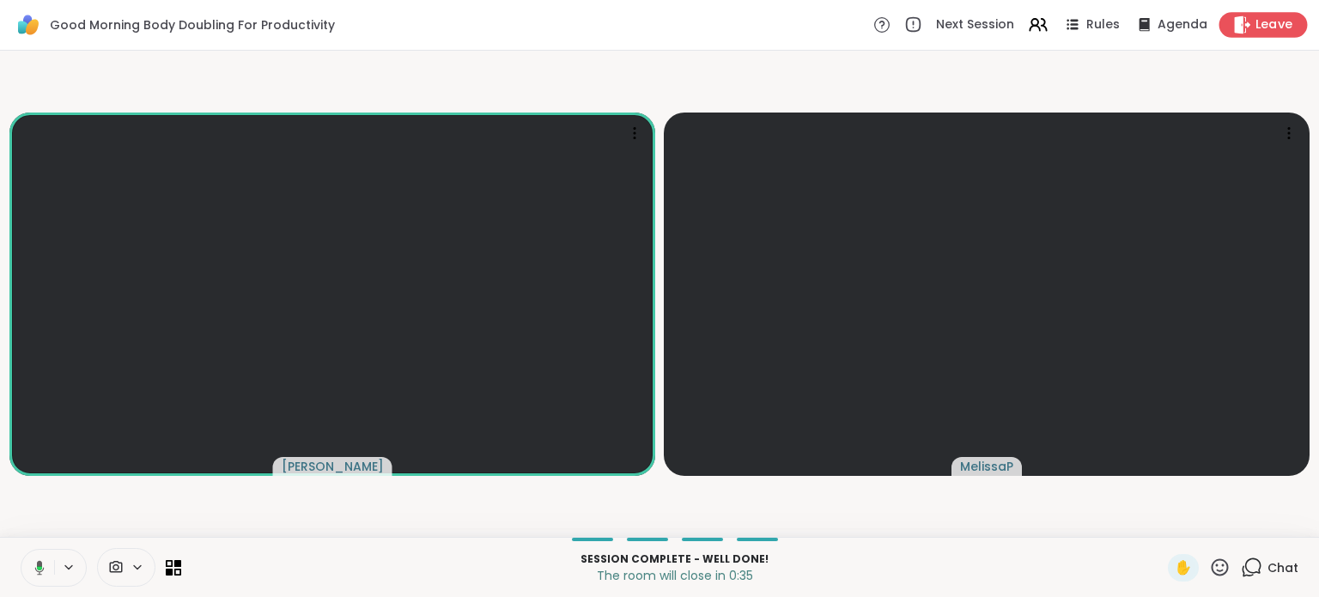
click at [1261, 21] on span "Leave" at bounding box center [1274, 25] width 38 height 18
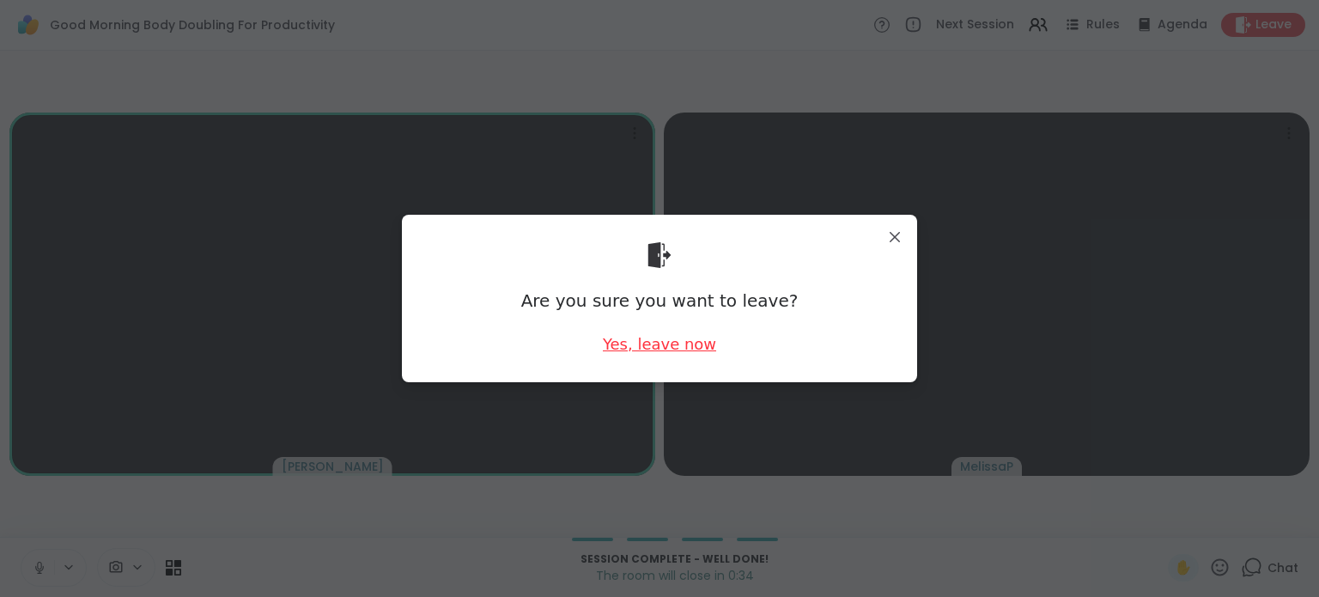
click at [608, 343] on div "Yes, leave now" at bounding box center [659, 343] width 113 height 21
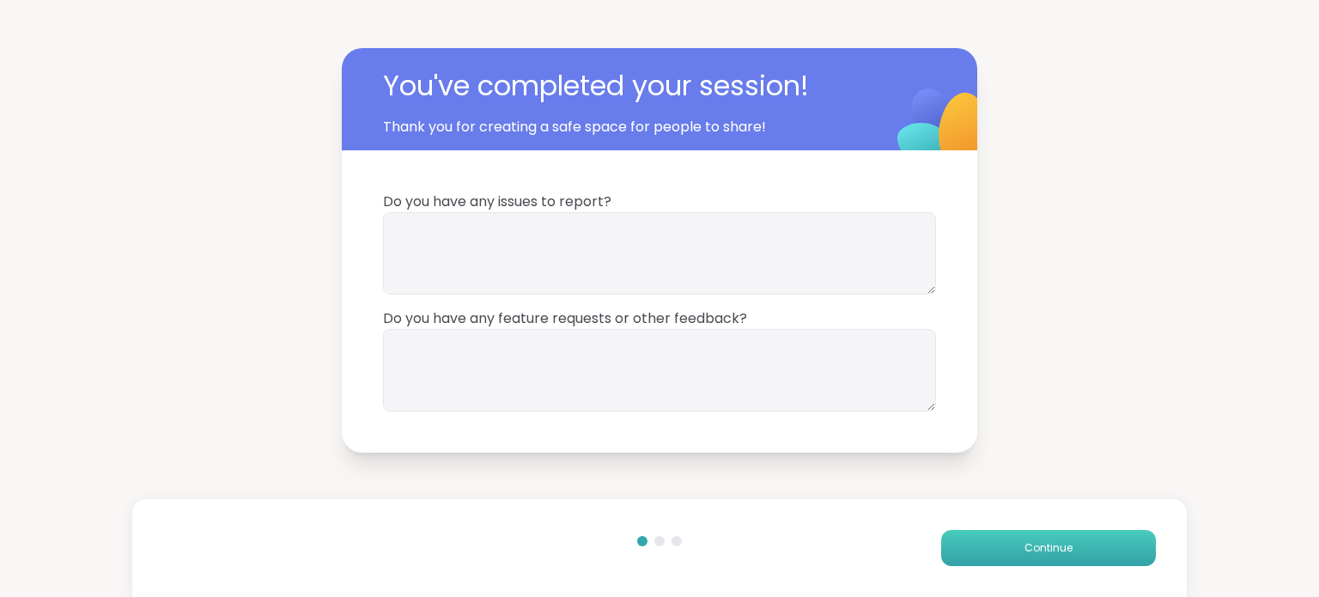
click at [1064, 550] on button "Continue" at bounding box center [1048, 548] width 215 height 36
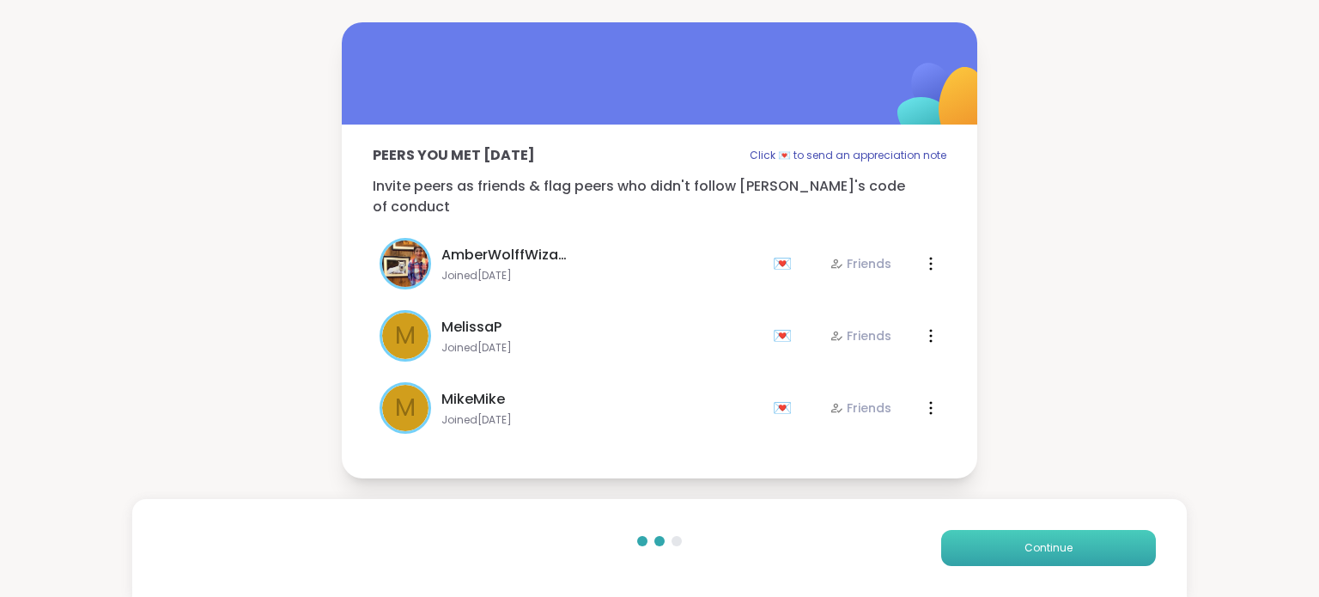
click at [1064, 550] on button "Continue" at bounding box center [1048, 548] width 215 height 36
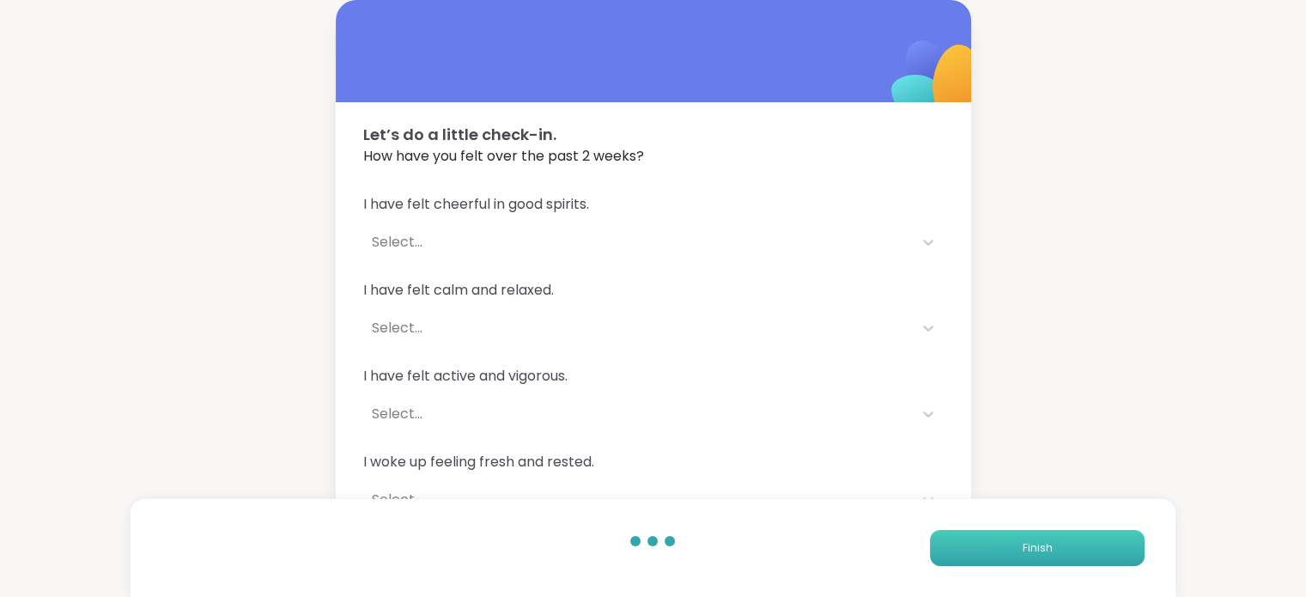
click at [1064, 550] on button "Finish" at bounding box center [1037, 548] width 215 height 36
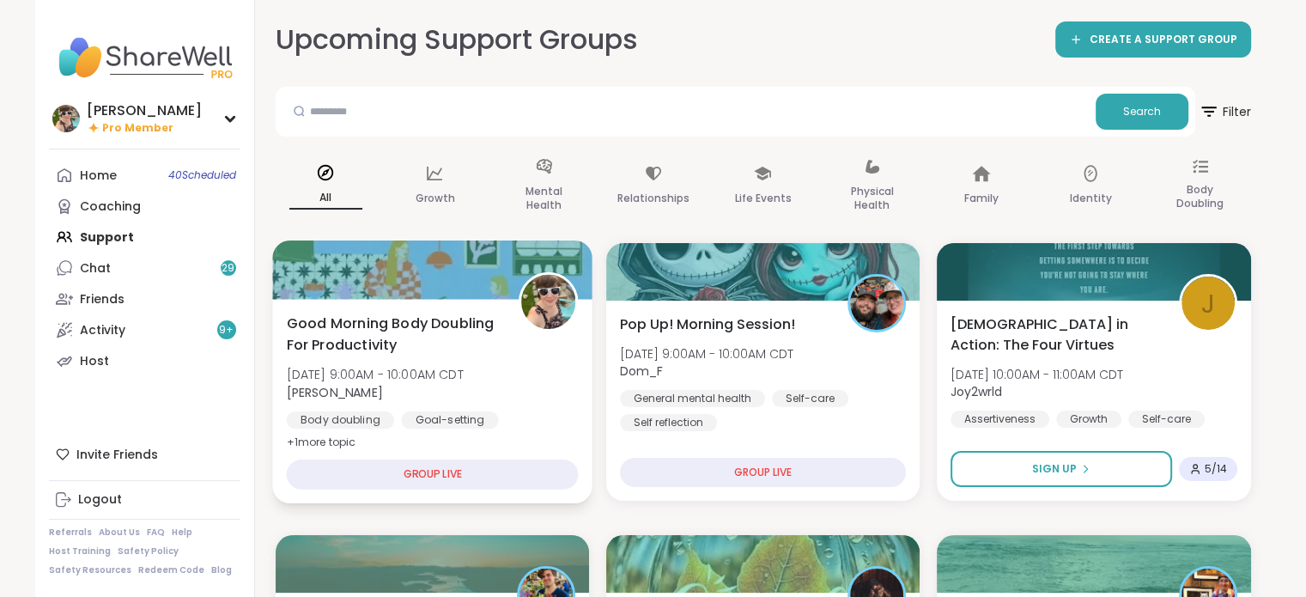
click at [532, 398] on div "Good Morning Body Doubling For Productivity Wed, Oct 08 | 9:00AM - 10:00AM CDT …" at bounding box center [432, 383] width 292 height 140
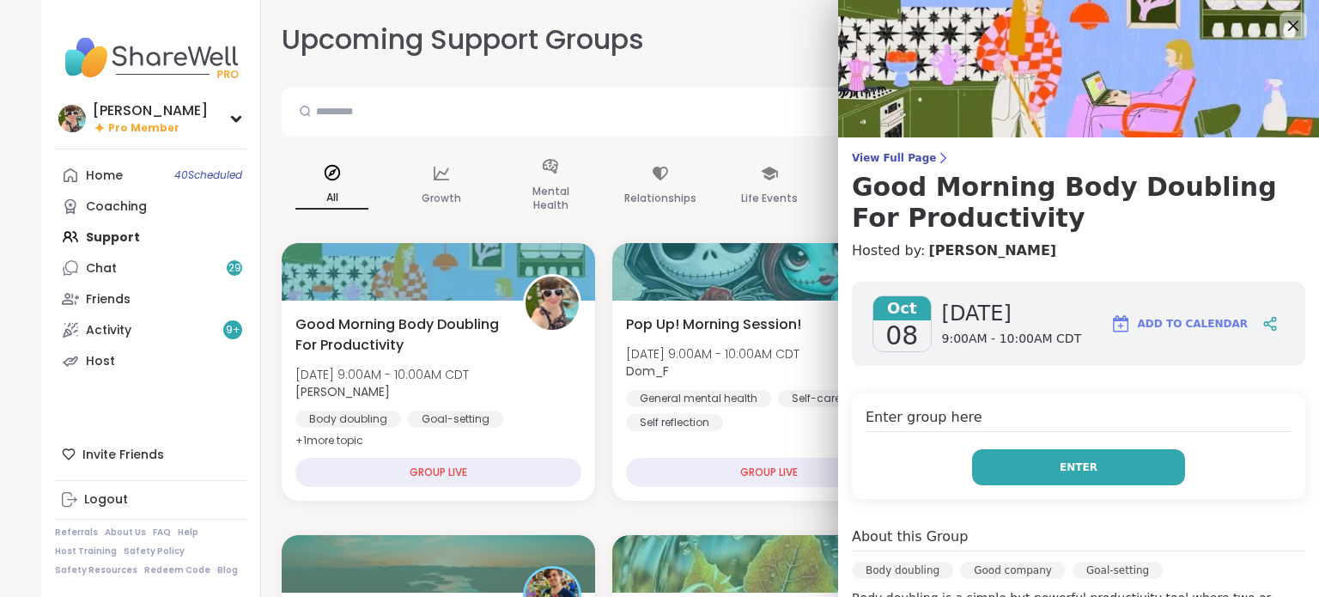
click at [1132, 467] on button "Enter" at bounding box center [1078, 467] width 213 height 36
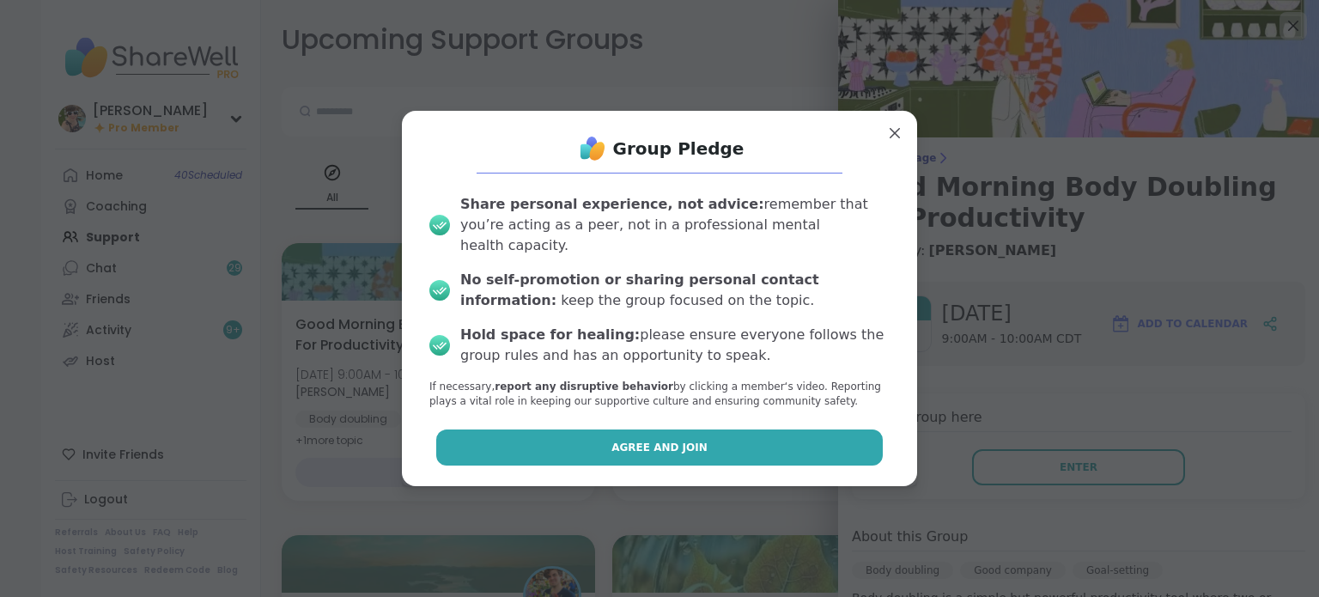
click at [805, 429] on button "Agree and Join" at bounding box center [659, 447] width 447 height 36
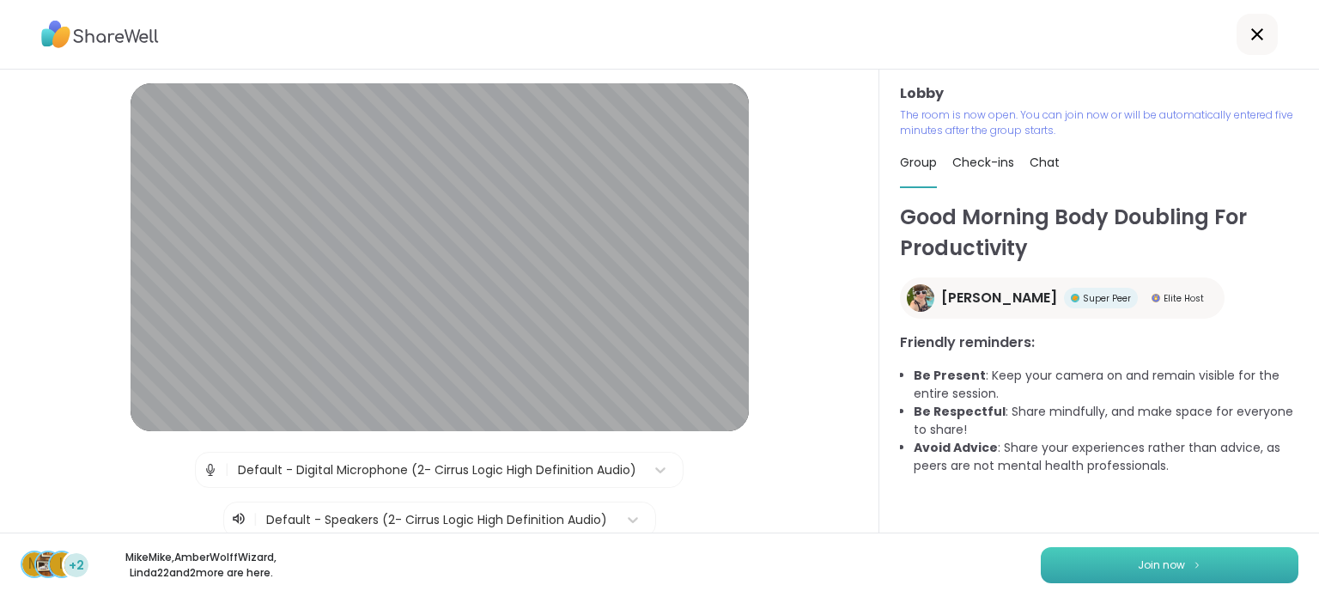
click at [1107, 571] on button "Join now" at bounding box center [1170, 565] width 258 height 36
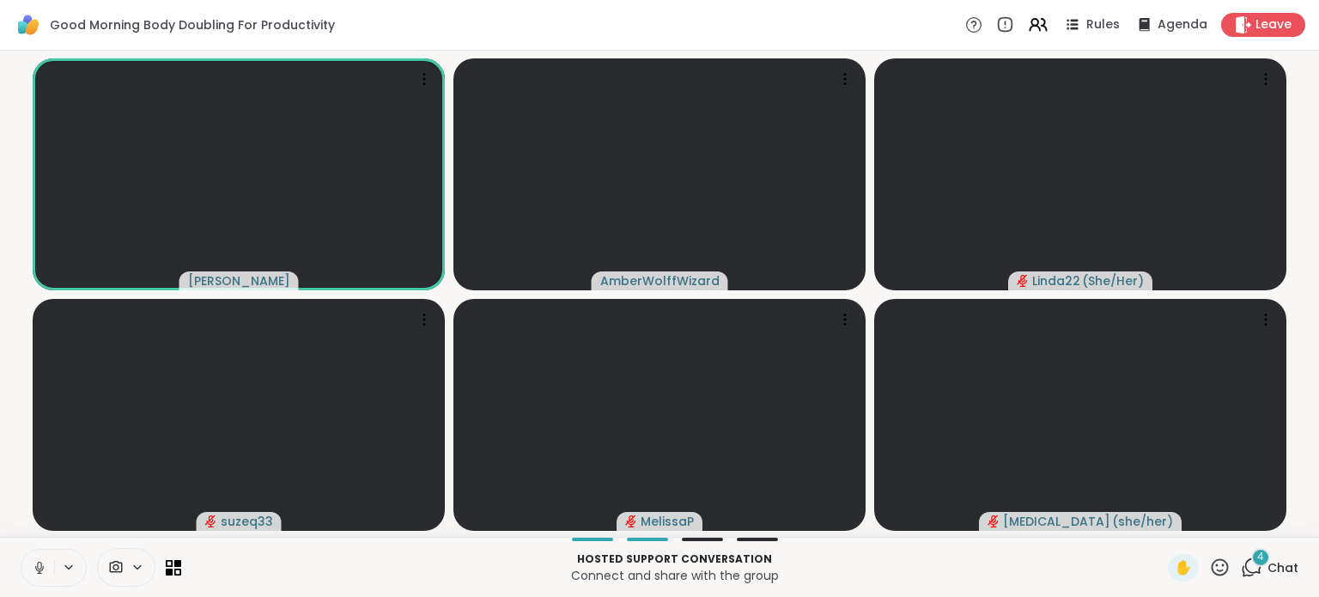
click at [1255, 563] on div "4" at bounding box center [1260, 557] width 19 height 19
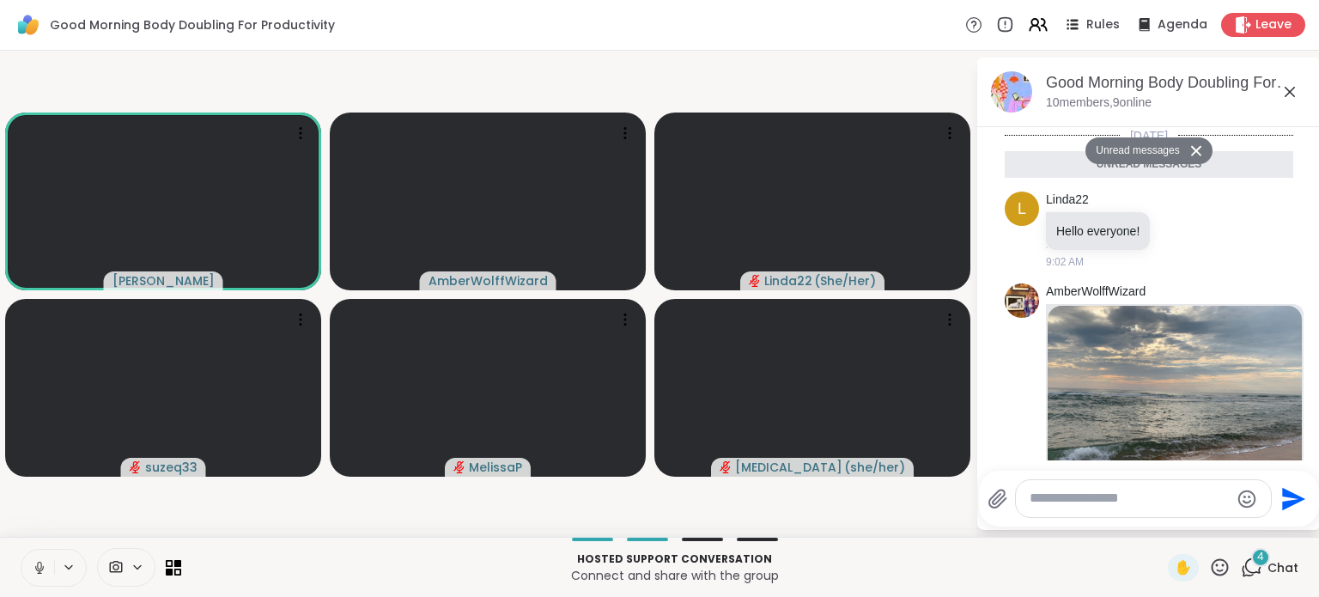
scroll to position [1084, 0]
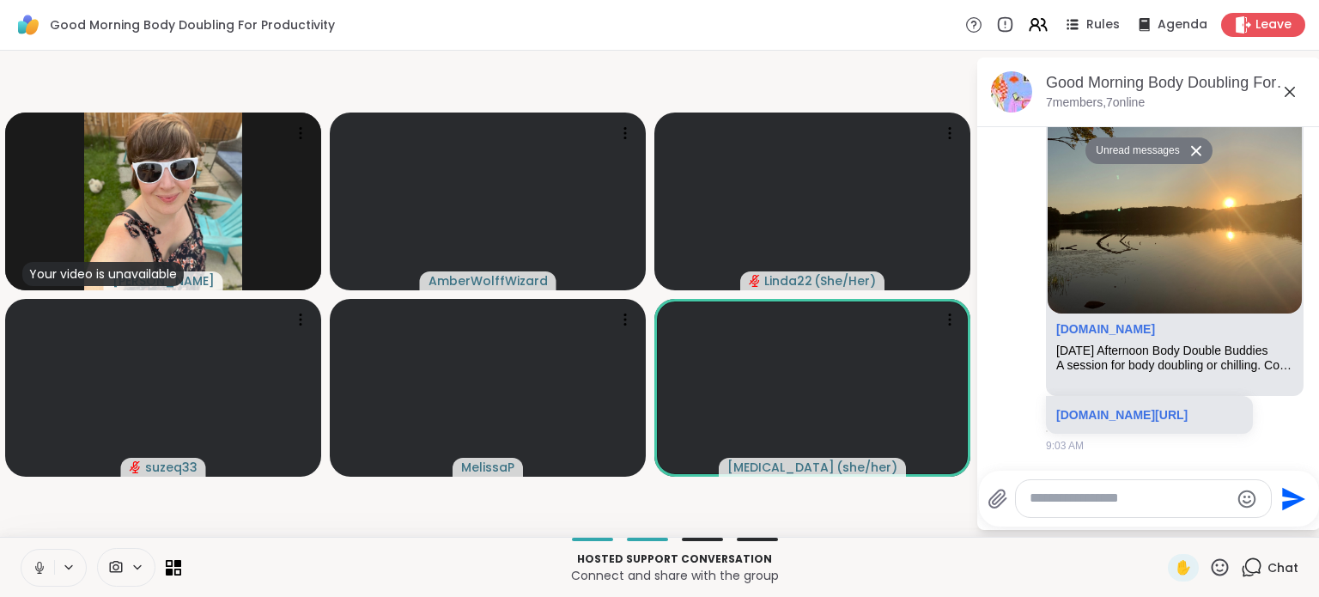
click at [1121, 503] on textarea "Type your message" at bounding box center [1130, 498] width 200 height 18
type textarea "**********"
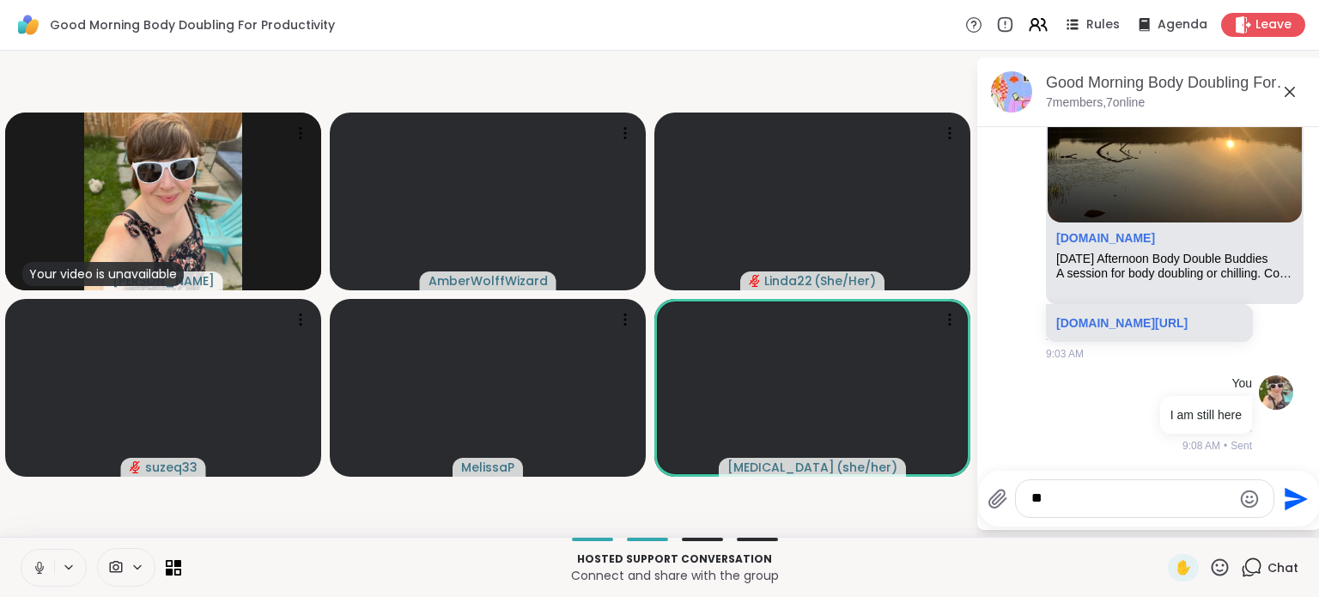
type textarea "*"
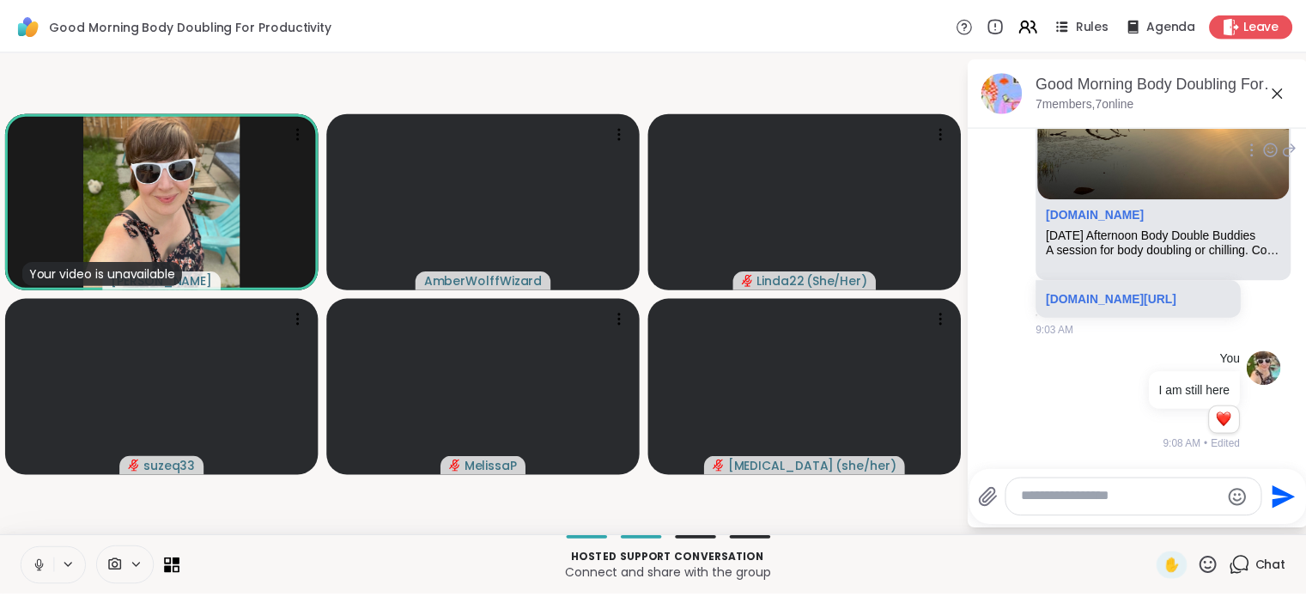
scroll to position [1155, 0]
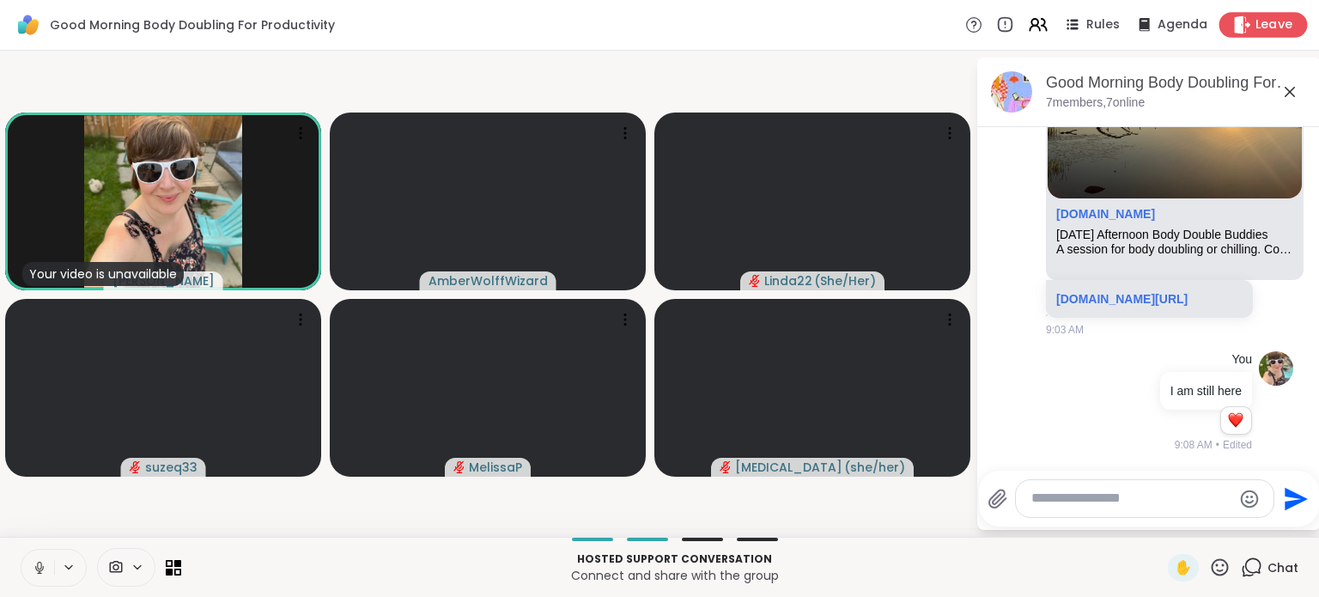
click at [1255, 23] on span "Leave" at bounding box center [1274, 25] width 38 height 18
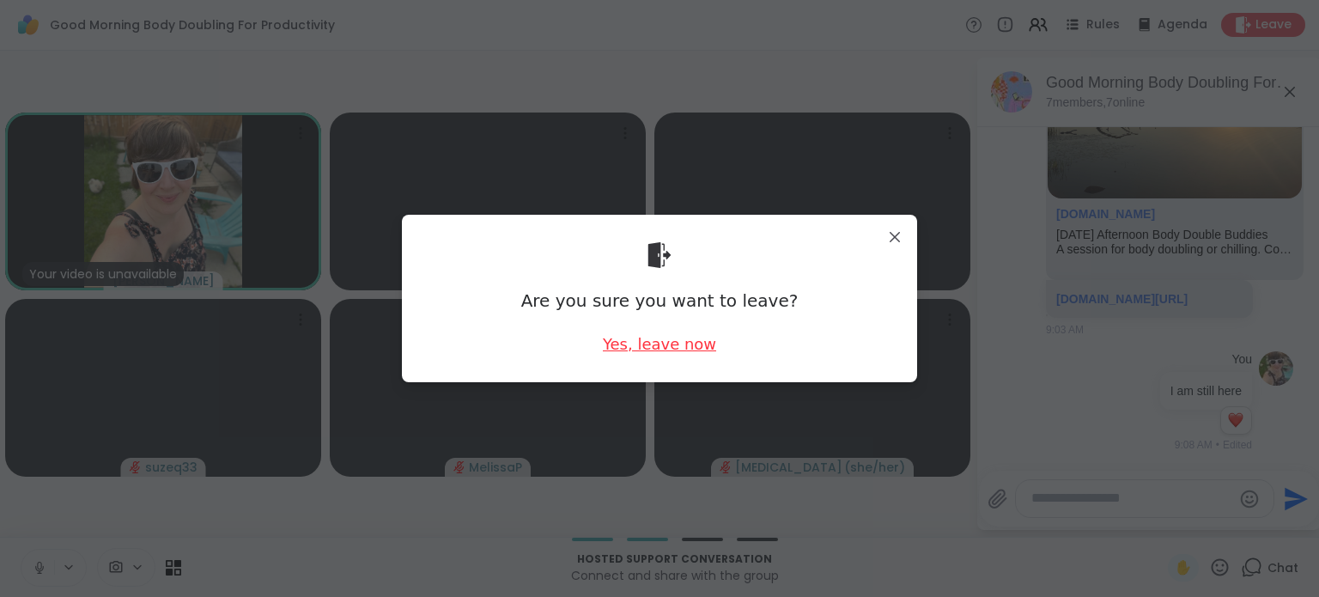
click at [639, 339] on div "Yes, leave now" at bounding box center [659, 343] width 113 height 21
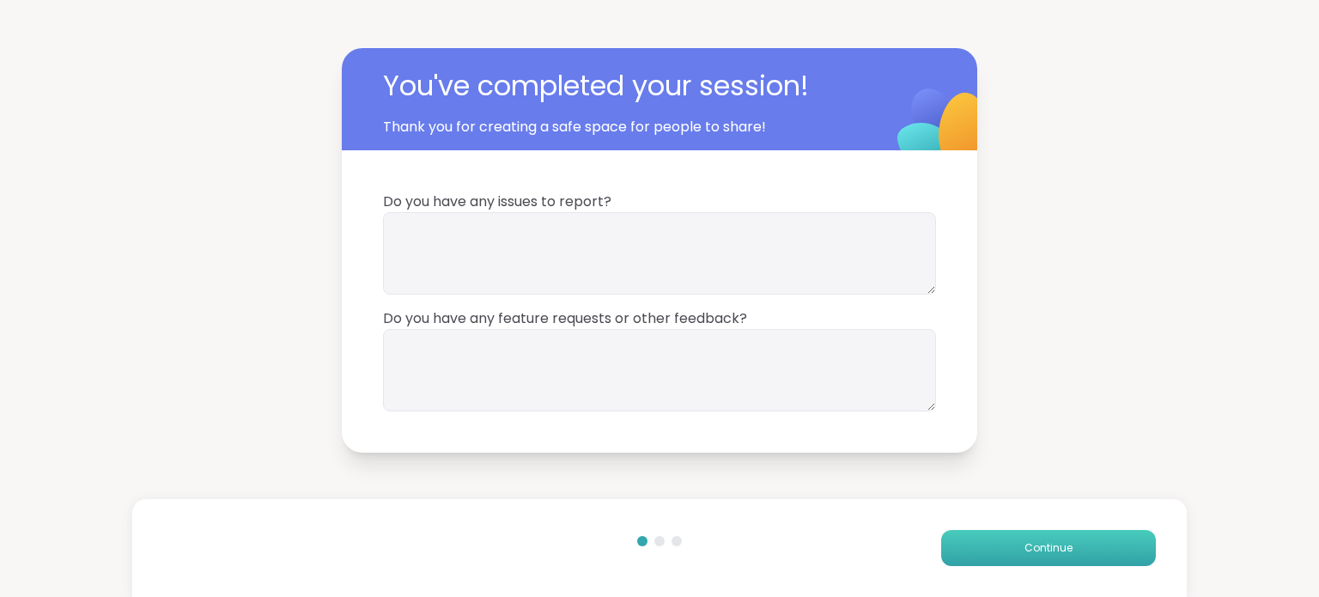
click at [1011, 545] on button "Continue" at bounding box center [1048, 548] width 215 height 36
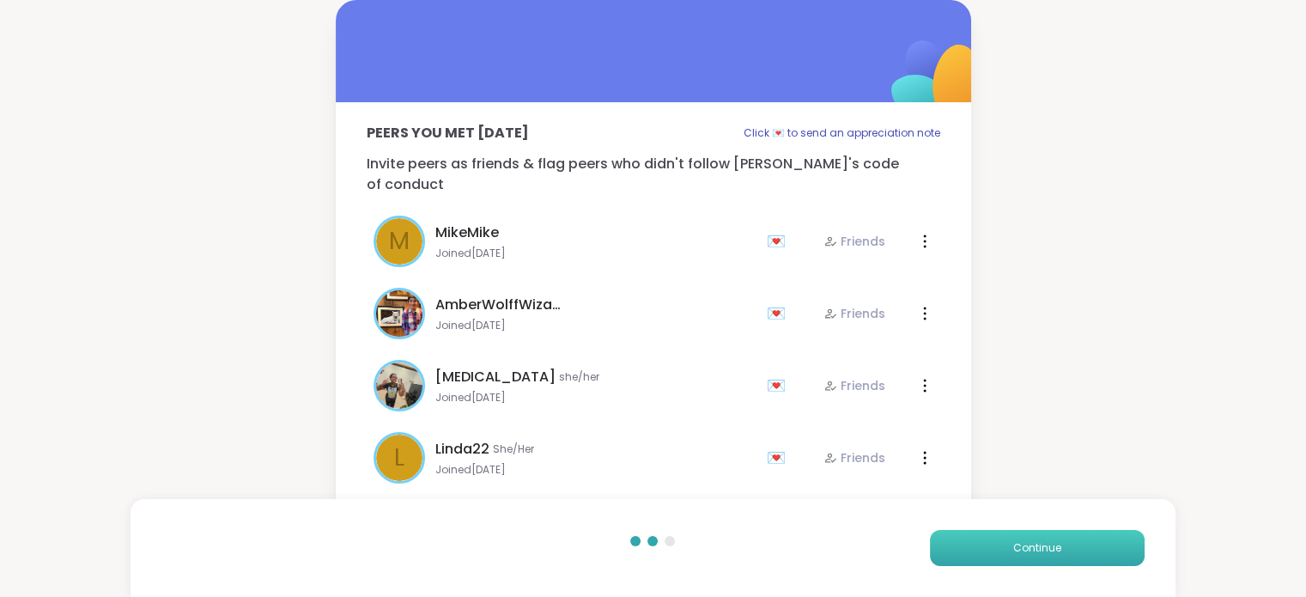
click at [1011, 545] on button "Continue" at bounding box center [1037, 548] width 215 height 36
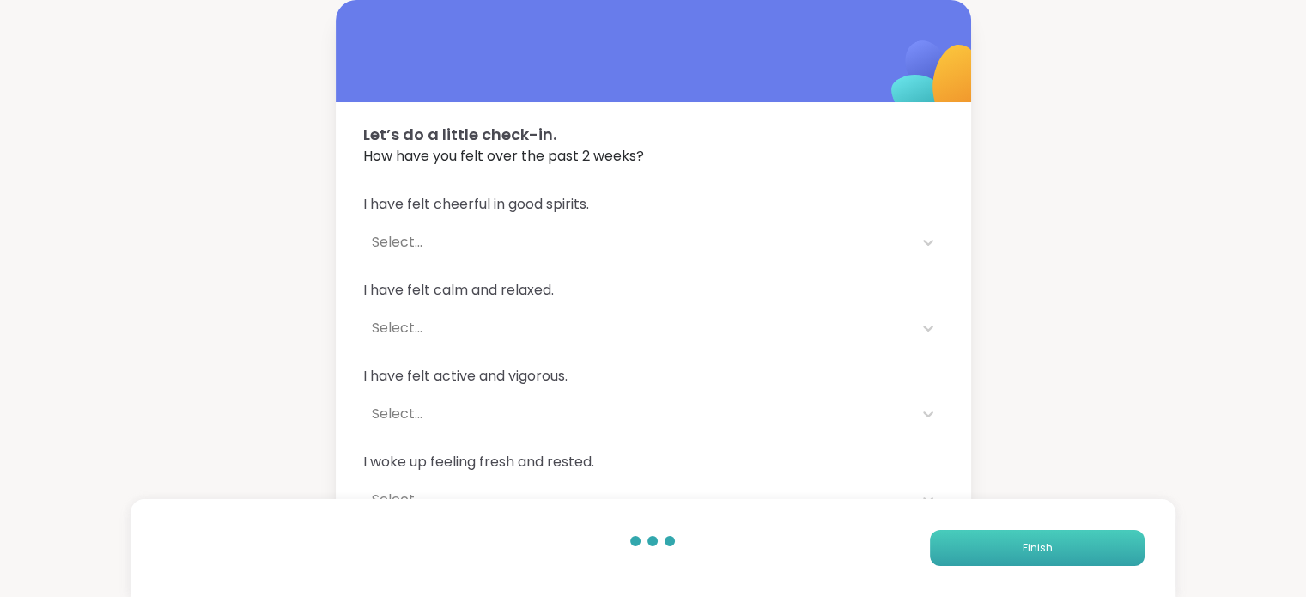
click at [1011, 545] on button "Finish" at bounding box center [1037, 548] width 215 height 36
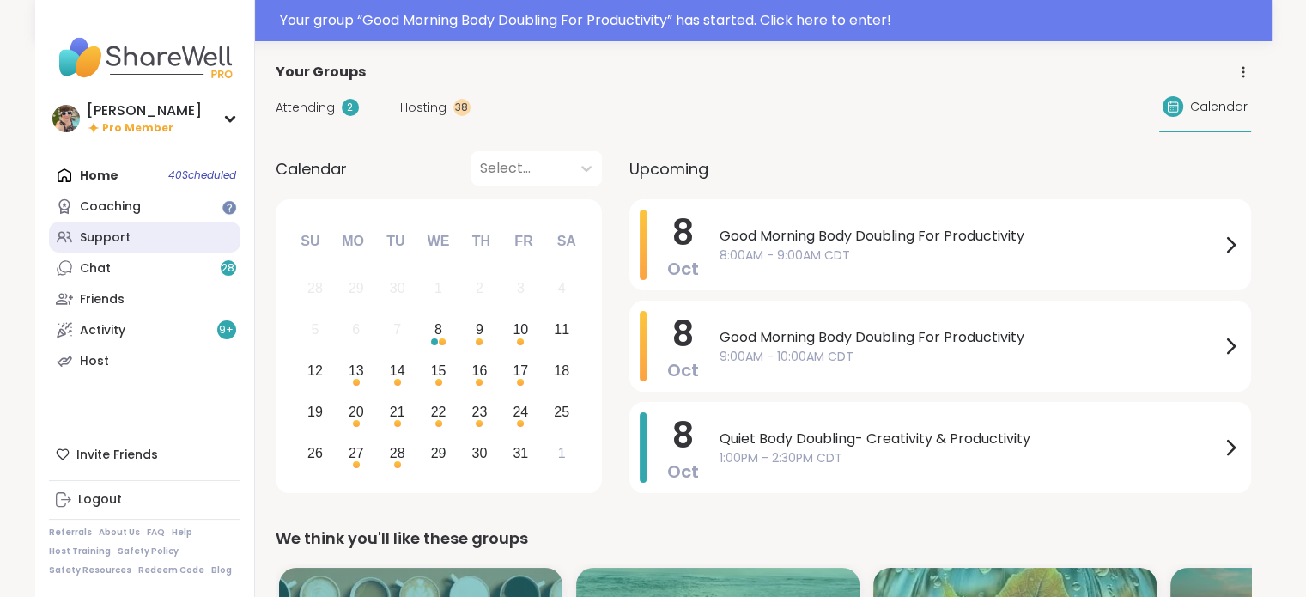
click at [151, 231] on link "Support" at bounding box center [144, 237] width 191 height 31
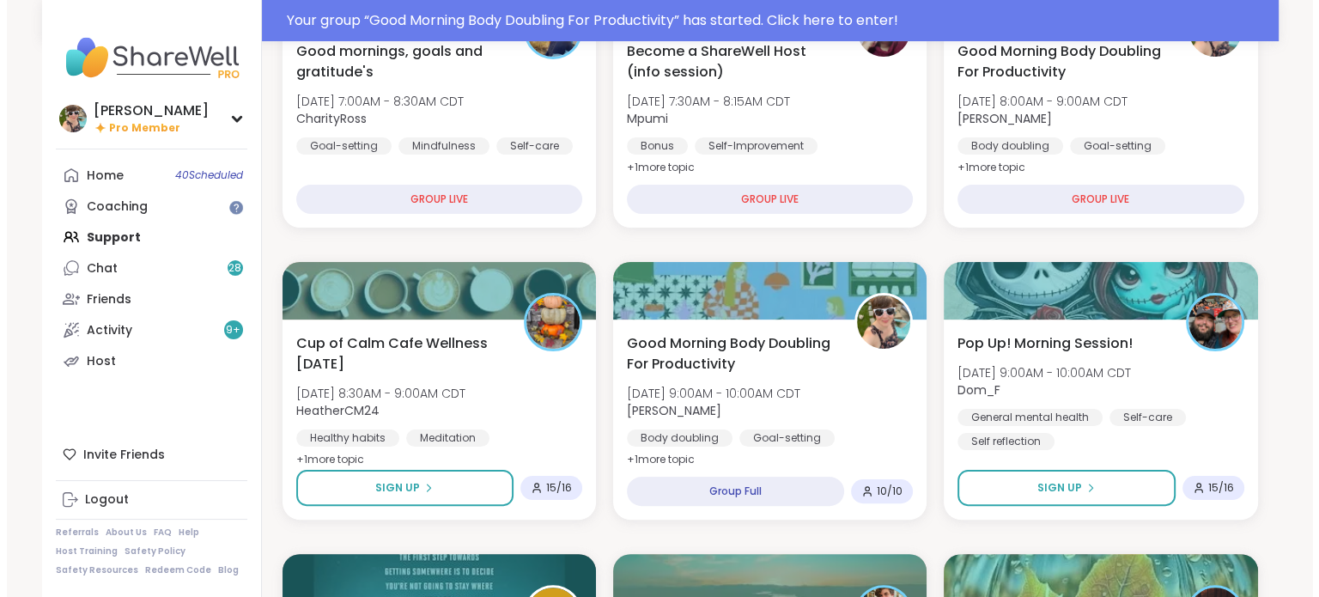
scroll to position [333, 0]
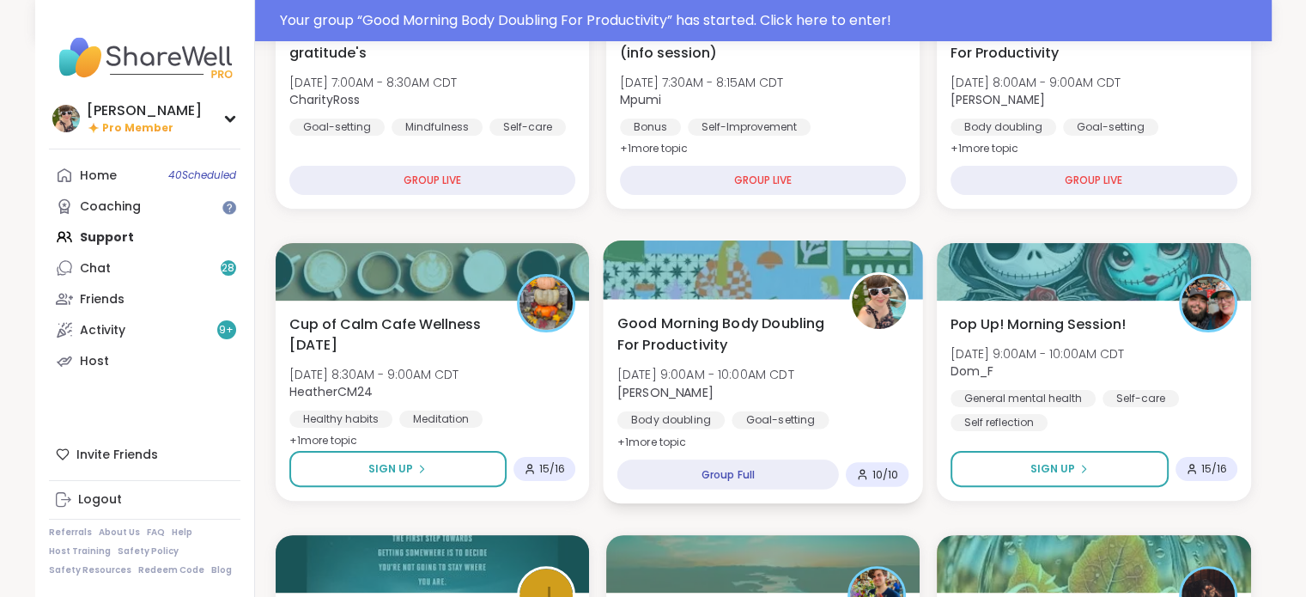
click at [765, 352] on span "Good Morning Body Doubling For Productivity" at bounding box center [723, 334] width 213 height 42
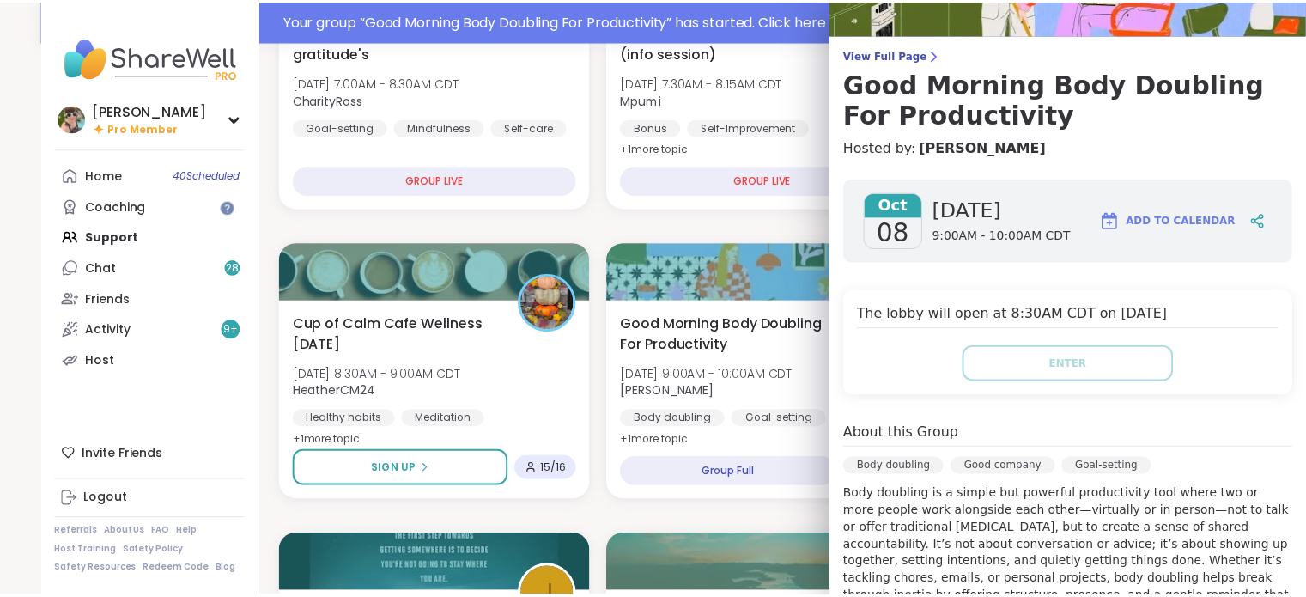
scroll to position [0, 0]
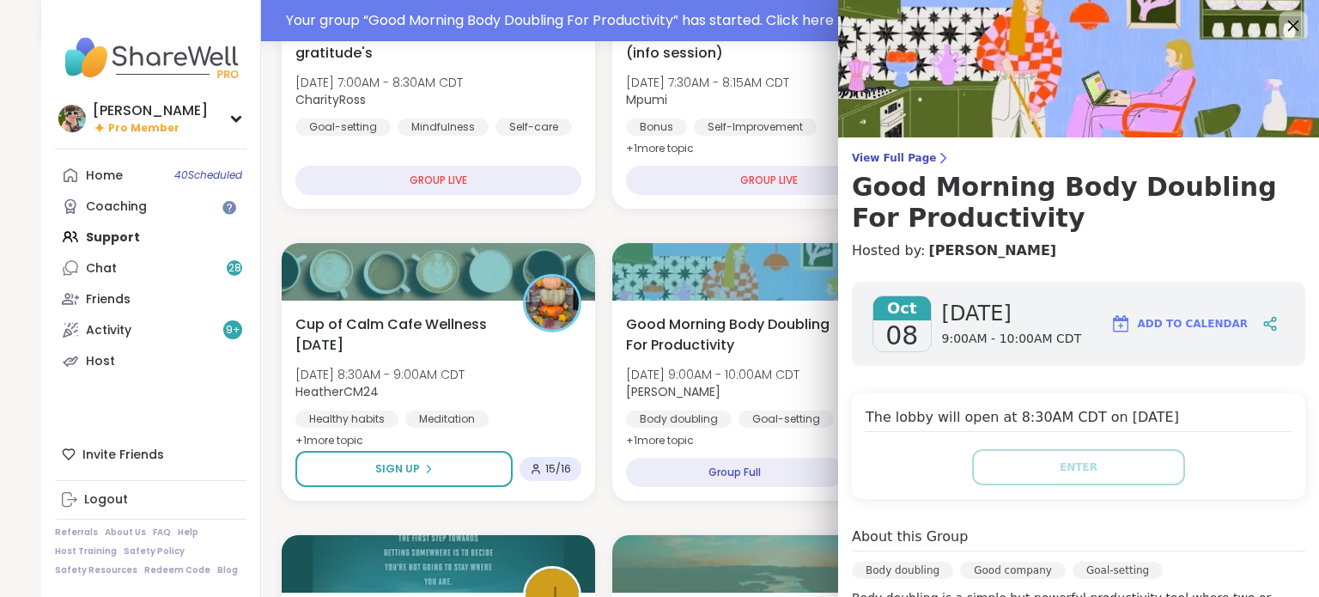
click at [1282, 22] on icon at bounding box center [1292, 25] width 21 height 21
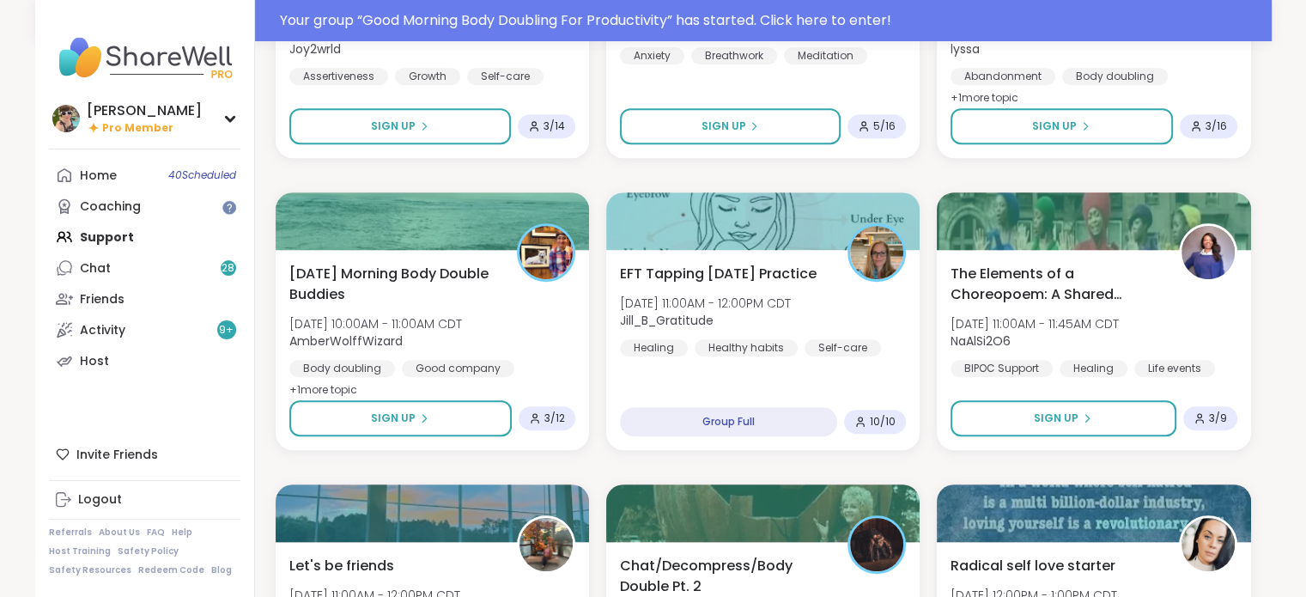
scroll to position [1024, 0]
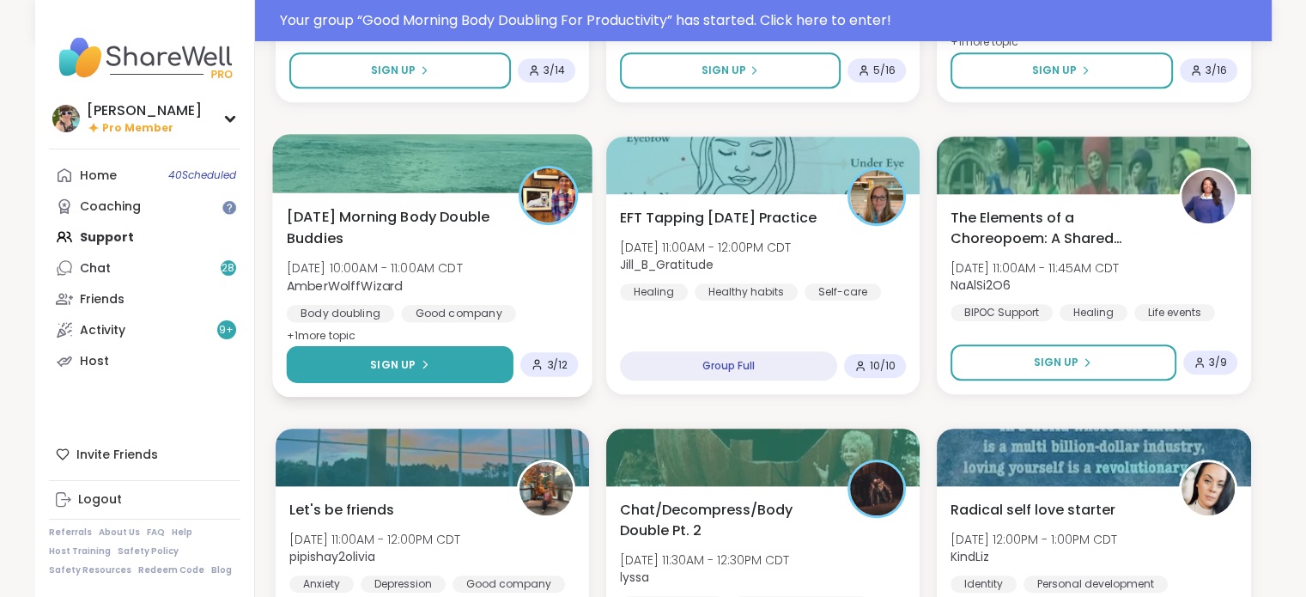
click at [405, 374] on button "Sign Up" at bounding box center [400, 364] width 228 height 37
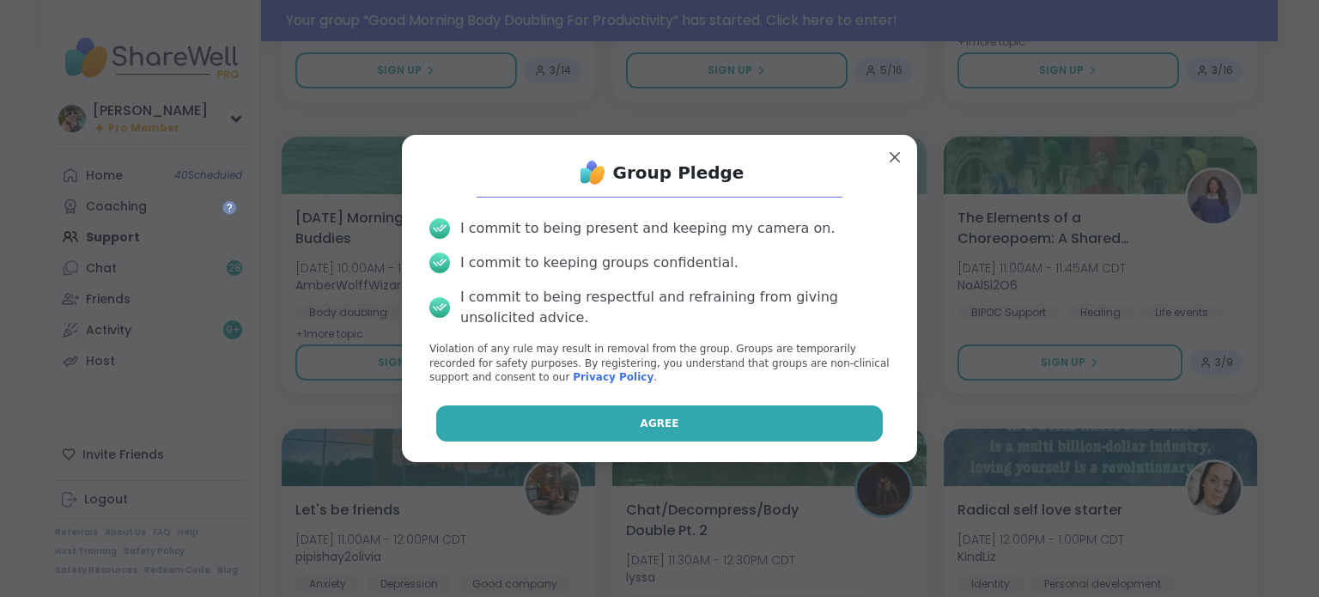
click at [588, 421] on button "Agree" at bounding box center [659, 423] width 447 height 36
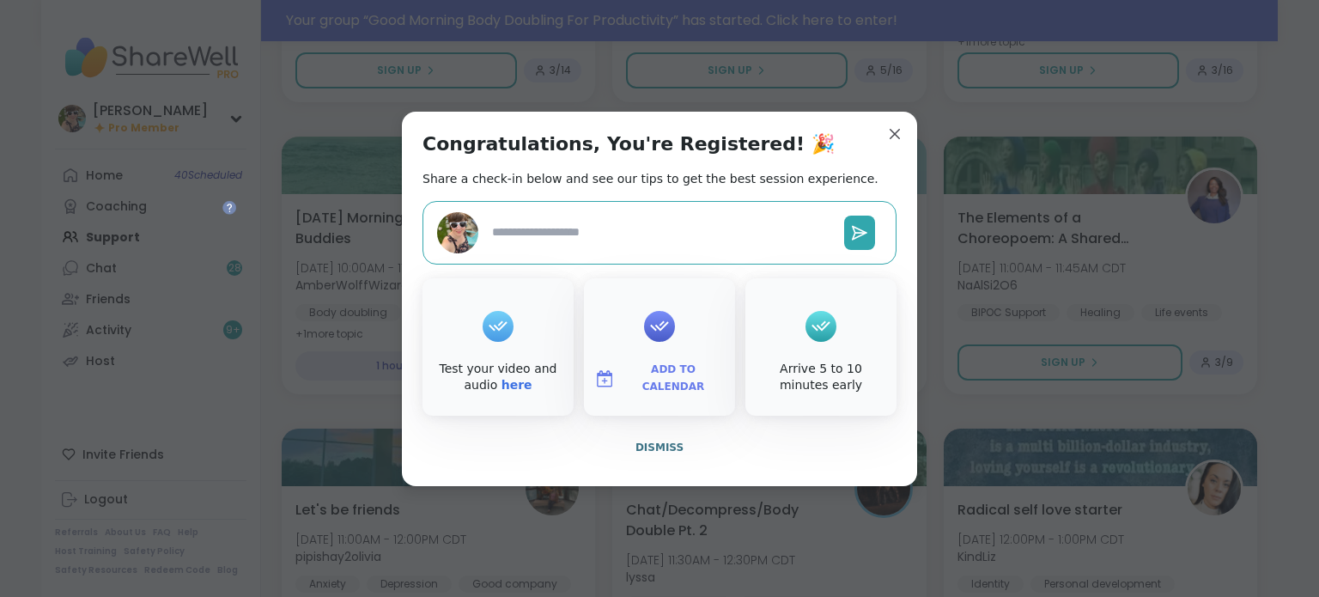
type textarea "*"
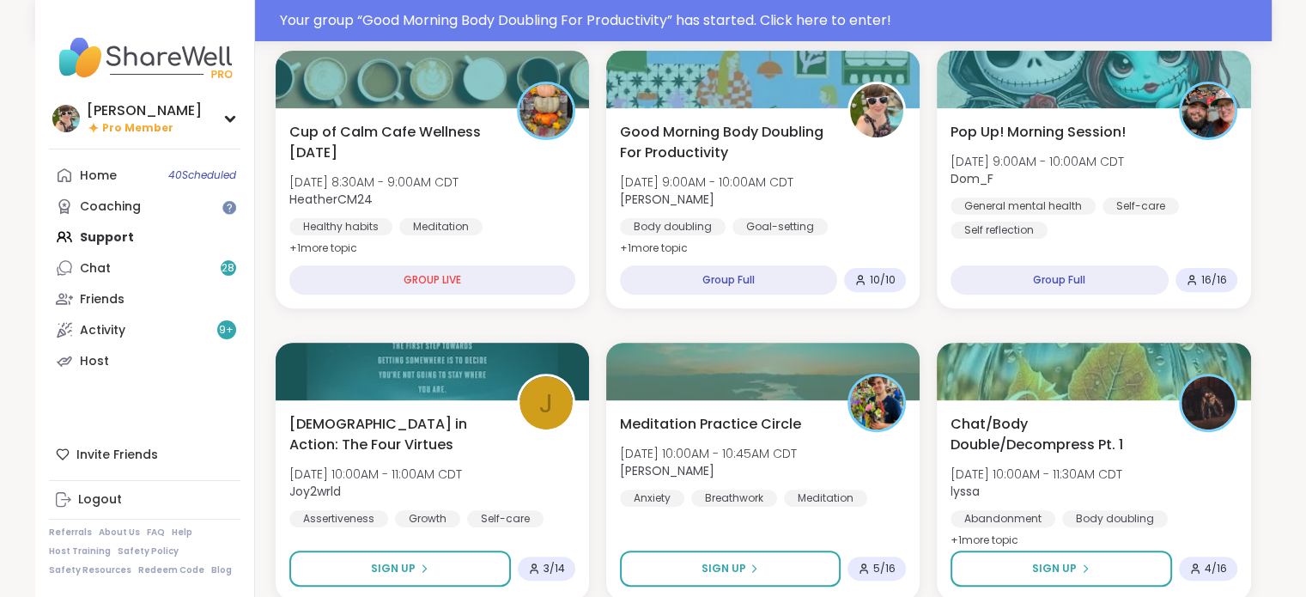
scroll to position [526, 0]
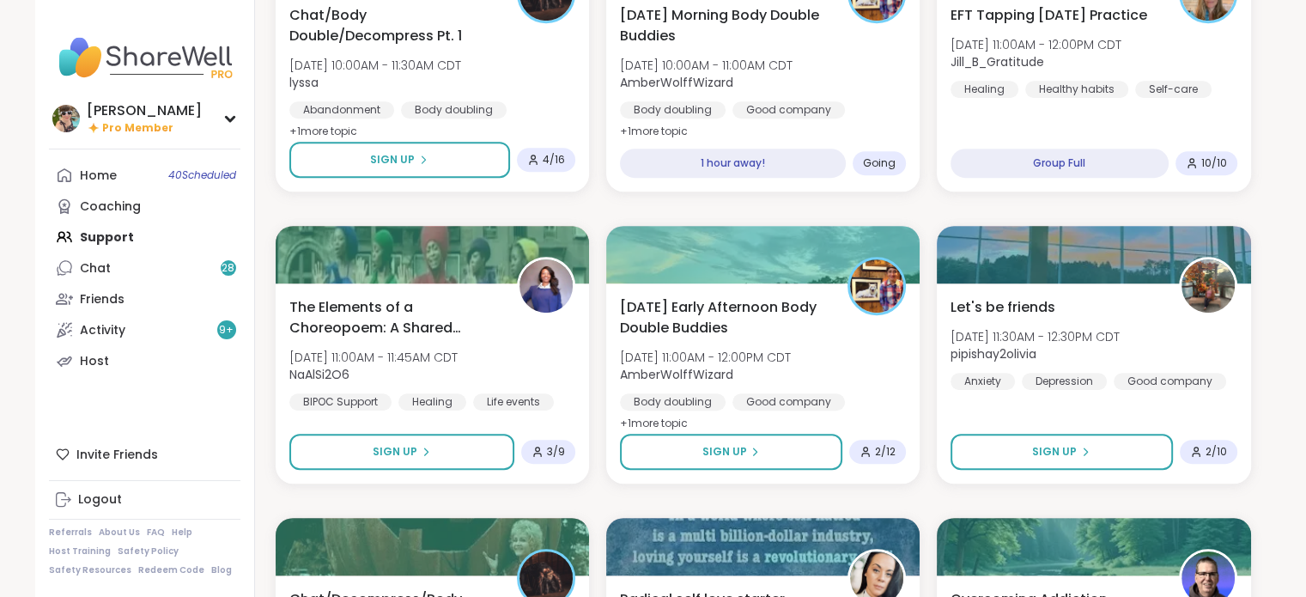
scroll to position [896, 0]
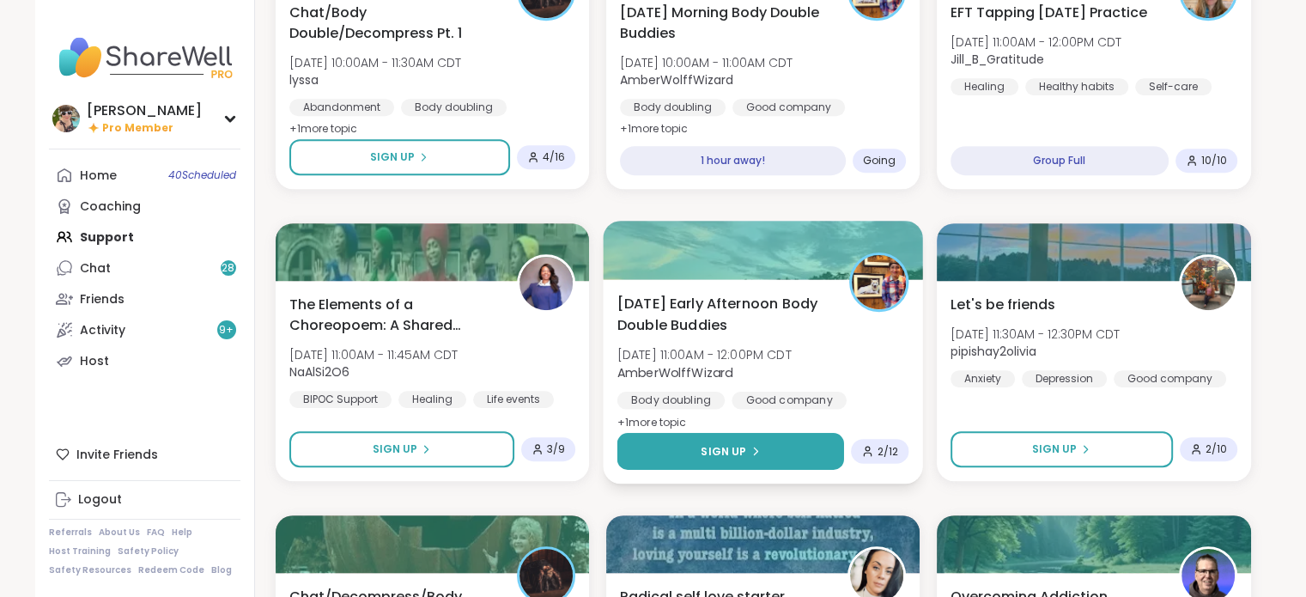
click at [682, 459] on button "Sign Up" at bounding box center [731, 451] width 228 height 37
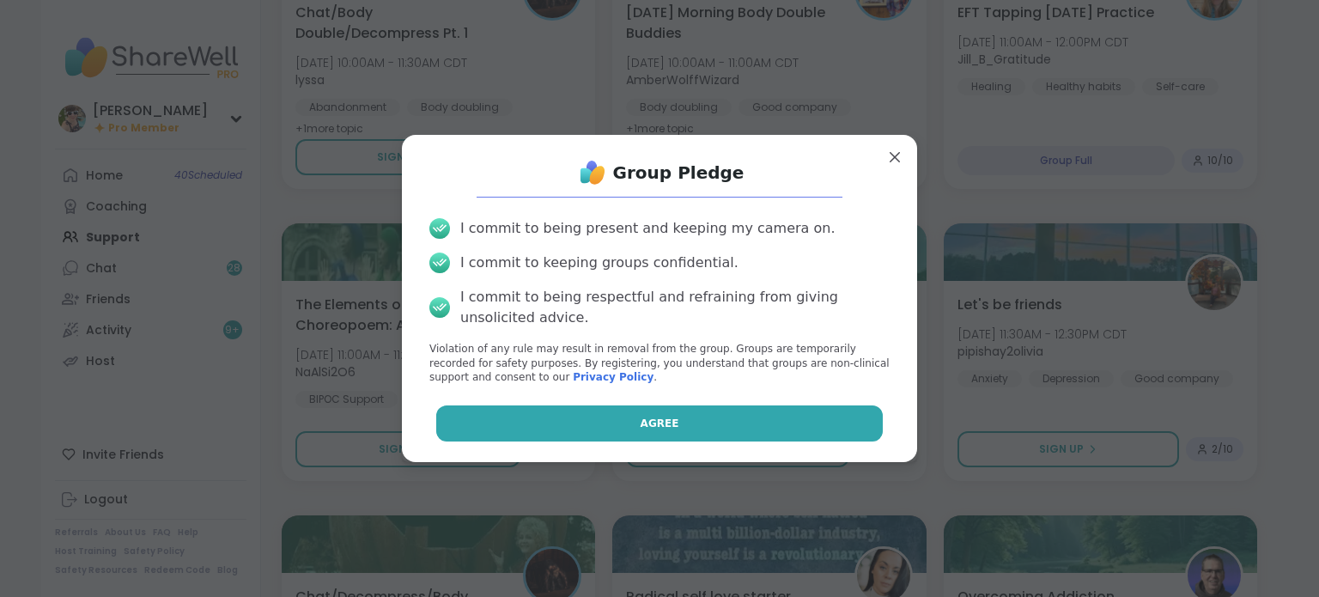
click at [677, 428] on button "Agree" at bounding box center [659, 423] width 447 height 36
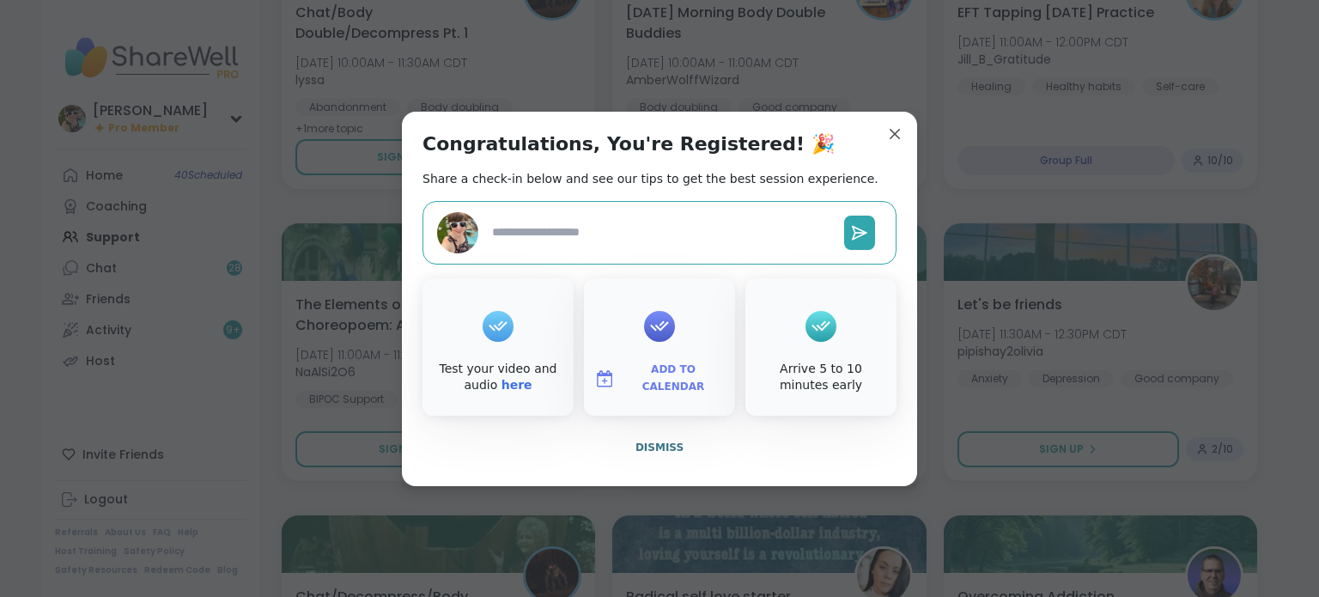
type textarea "*"
click at [883, 151] on div "Congratulations, You're Registered! 🎉 Share a check-in below and see our tips t…" at bounding box center [659, 299] width 515 height 374
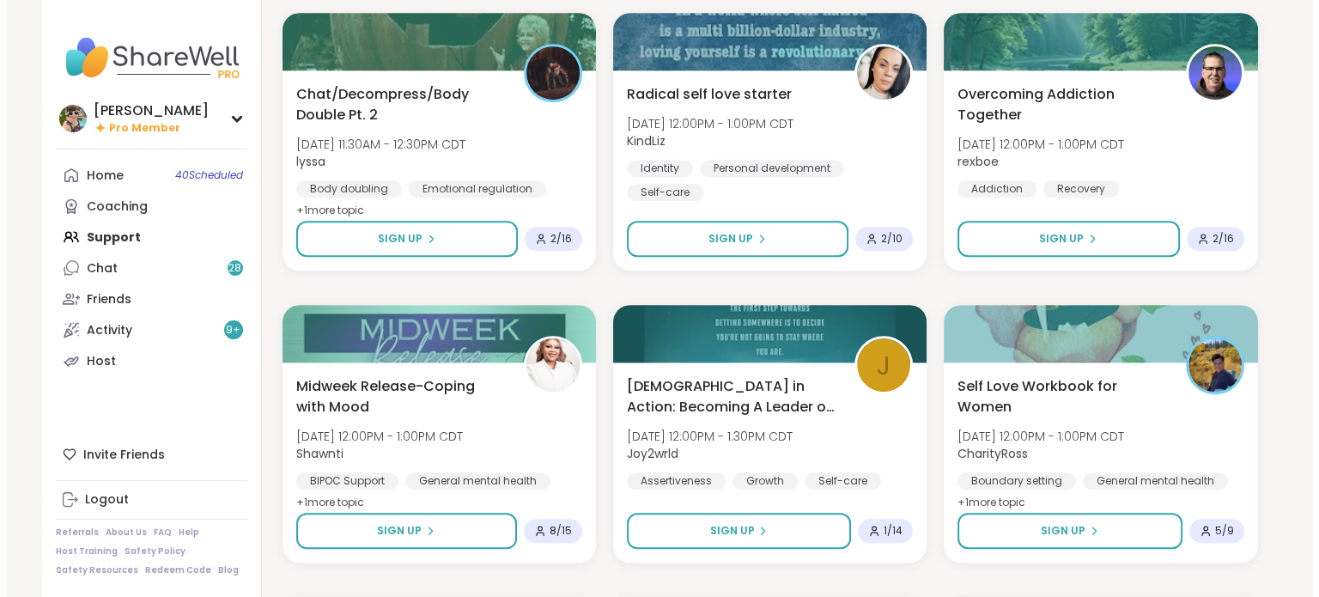
scroll to position [1398, 0]
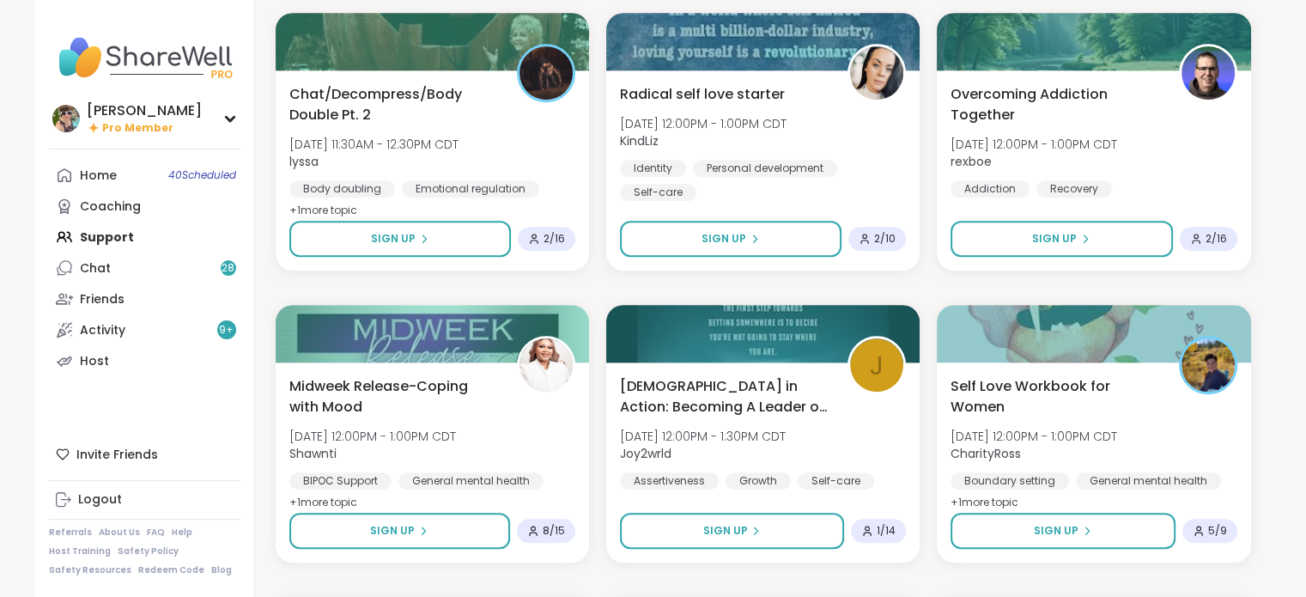
click at [888, 127] on div "Radical self love starter Wed, Oct 08 | 12:00PM - 1:00PM CDT KindLiz Identity P…" at bounding box center [763, 142] width 286 height 117
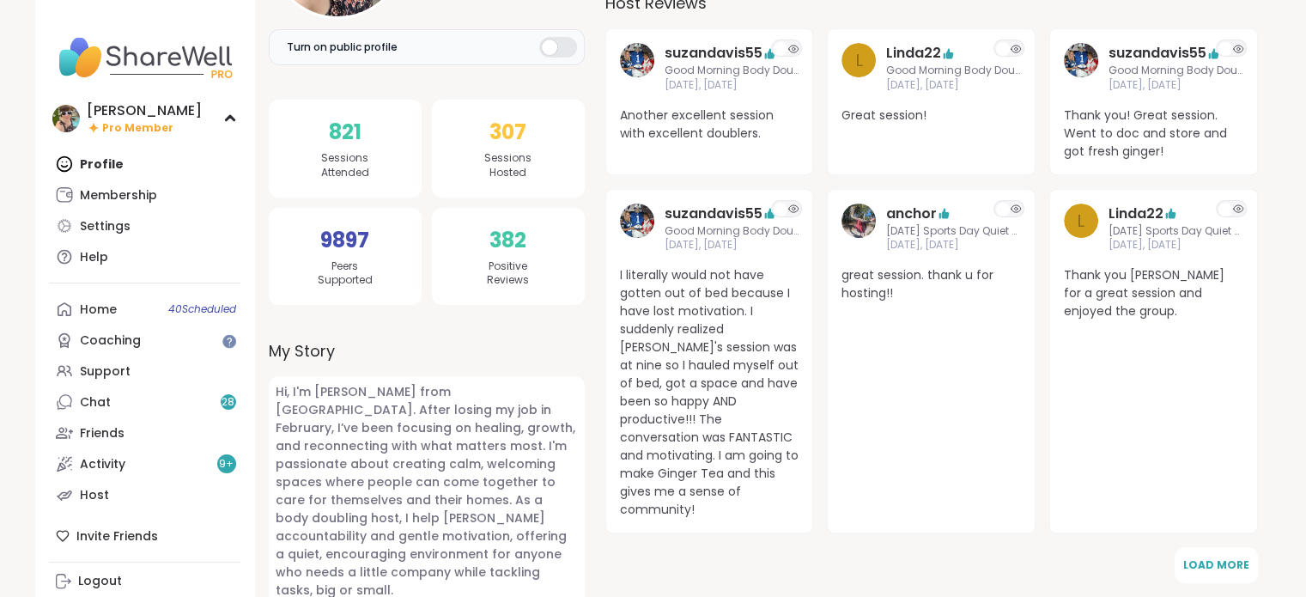
scroll to position [321, 0]
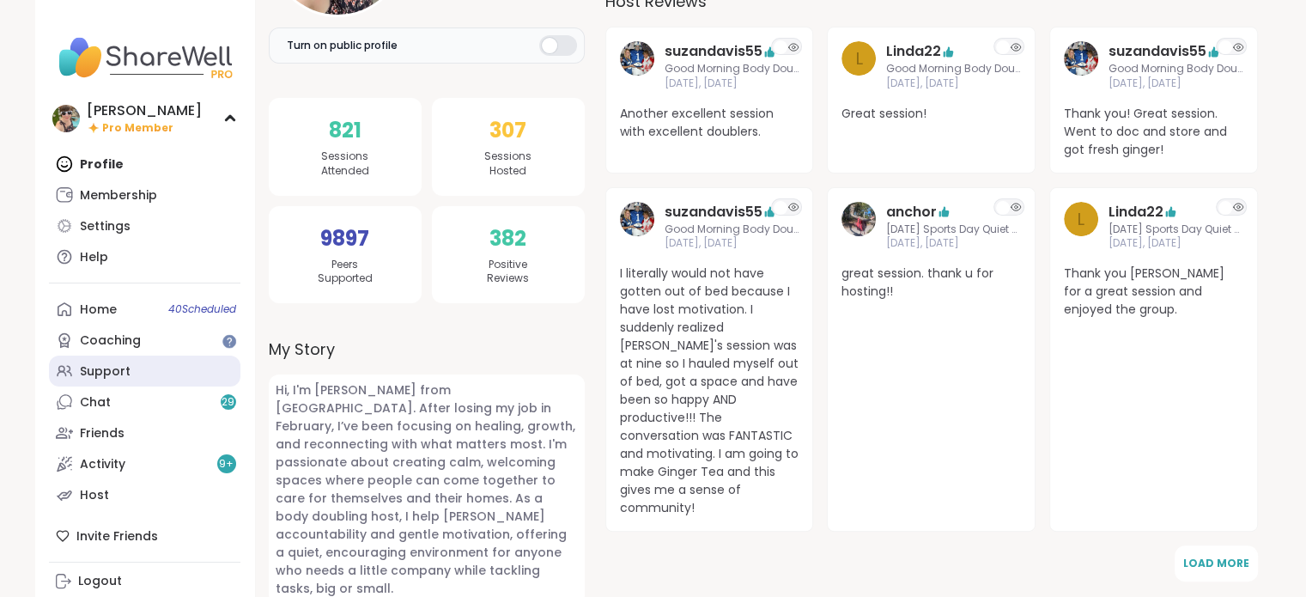
click at [106, 374] on div "Support" at bounding box center [105, 371] width 51 height 17
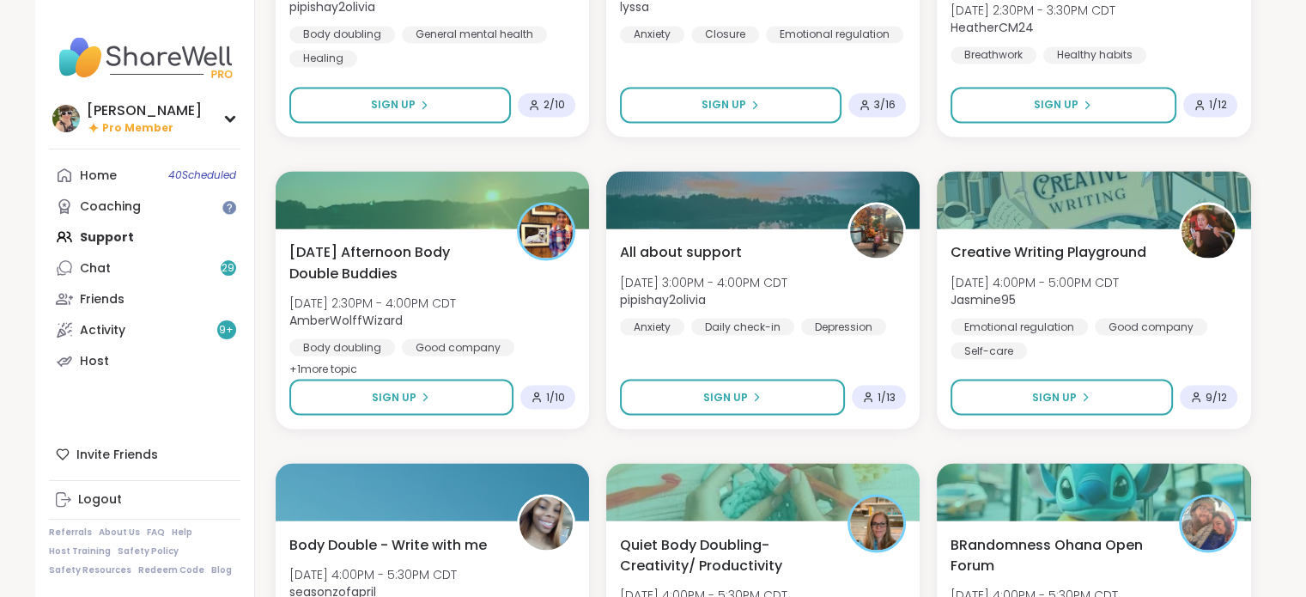
scroll to position [2990, 0]
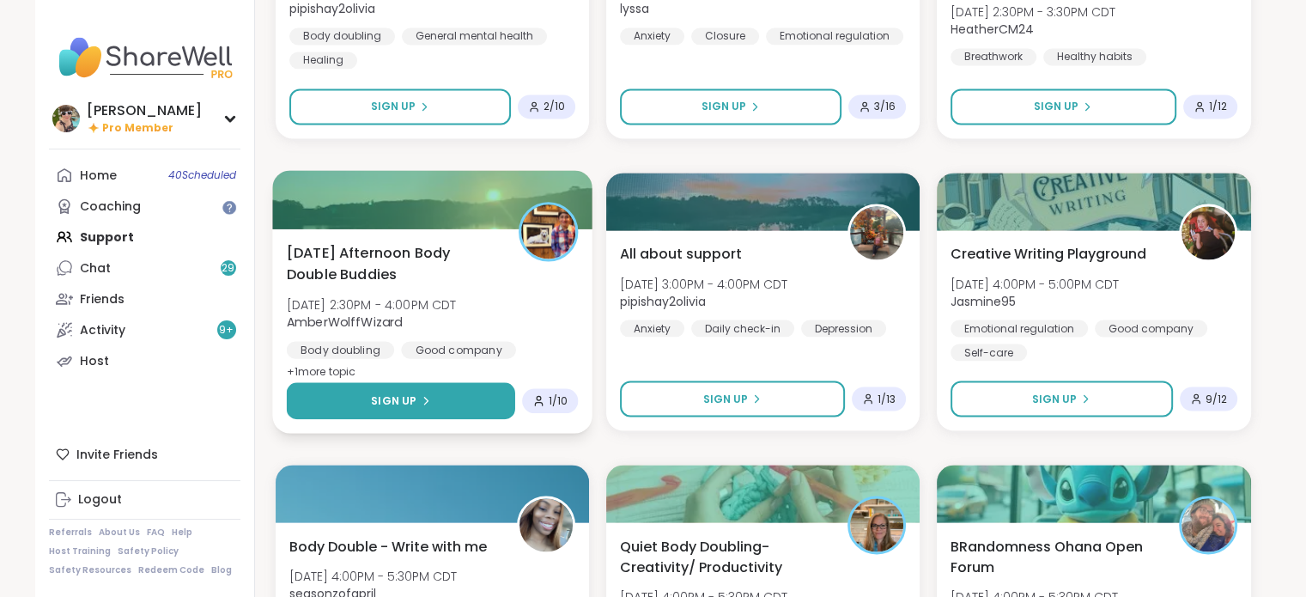
click at [443, 398] on button "Sign Up" at bounding box center [400, 400] width 229 height 37
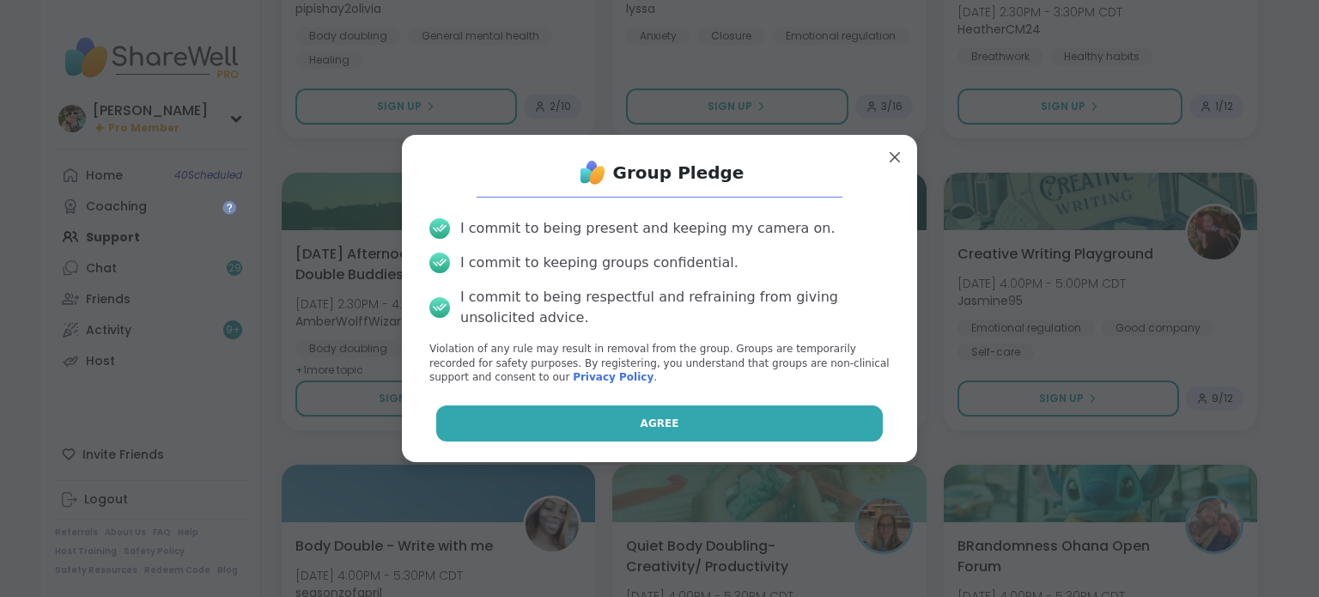
click at [632, 413] on button "Agree" at bounding box center [659, 423] width 447 height 36
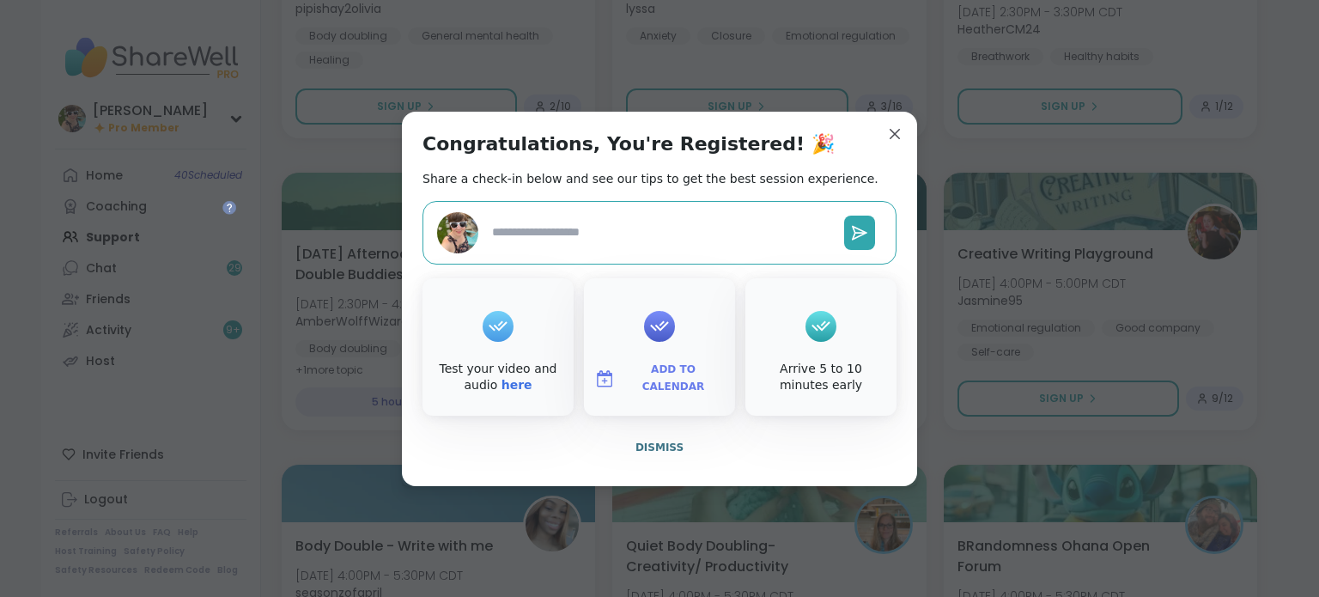
type textarea "*"
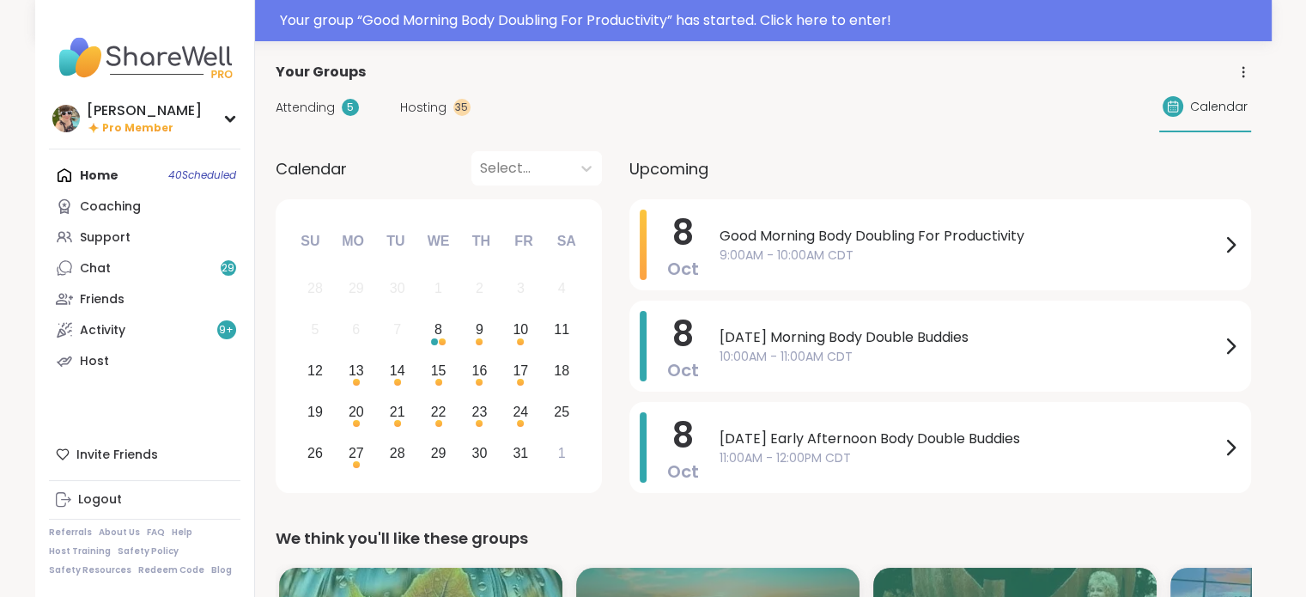
click at [574, 15] on div "Your group “ Good Morning Body Doubling For Productivity ” has started. Click h…" at bounding box center [770, 20] width 981 height 21
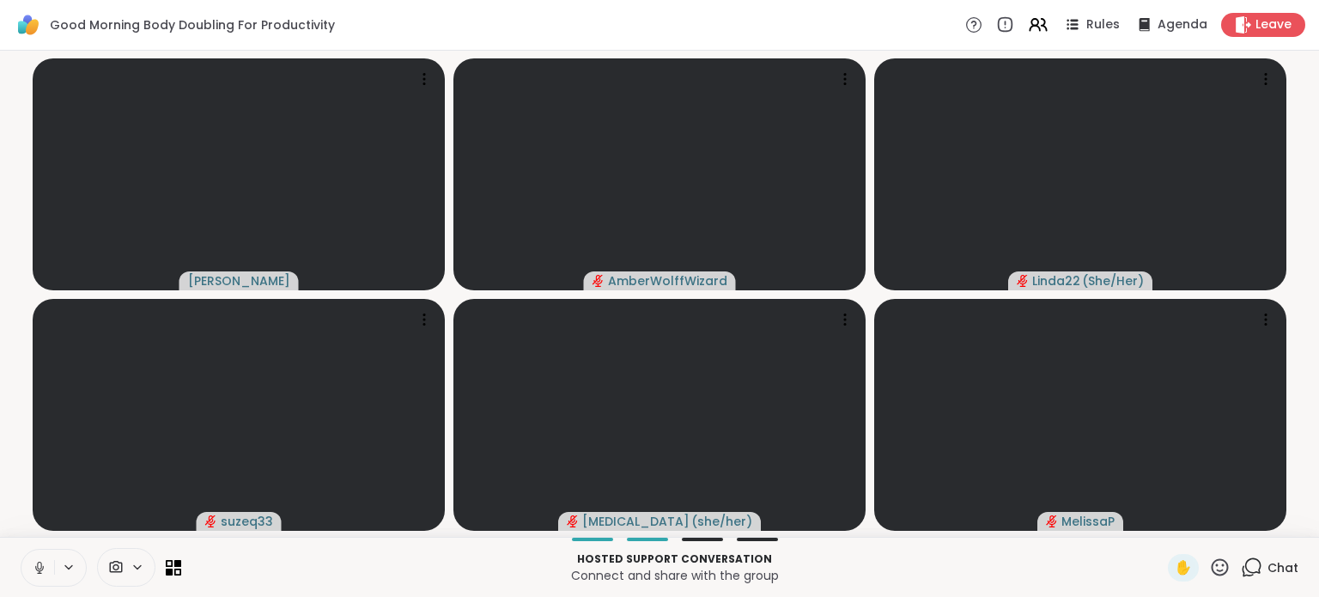
click at [38, 574] on icon at bounding box center [39, 567] width 15 height 15
click at [1061, 22] on icon at bounding box center [1070, 24] width 21 height 21
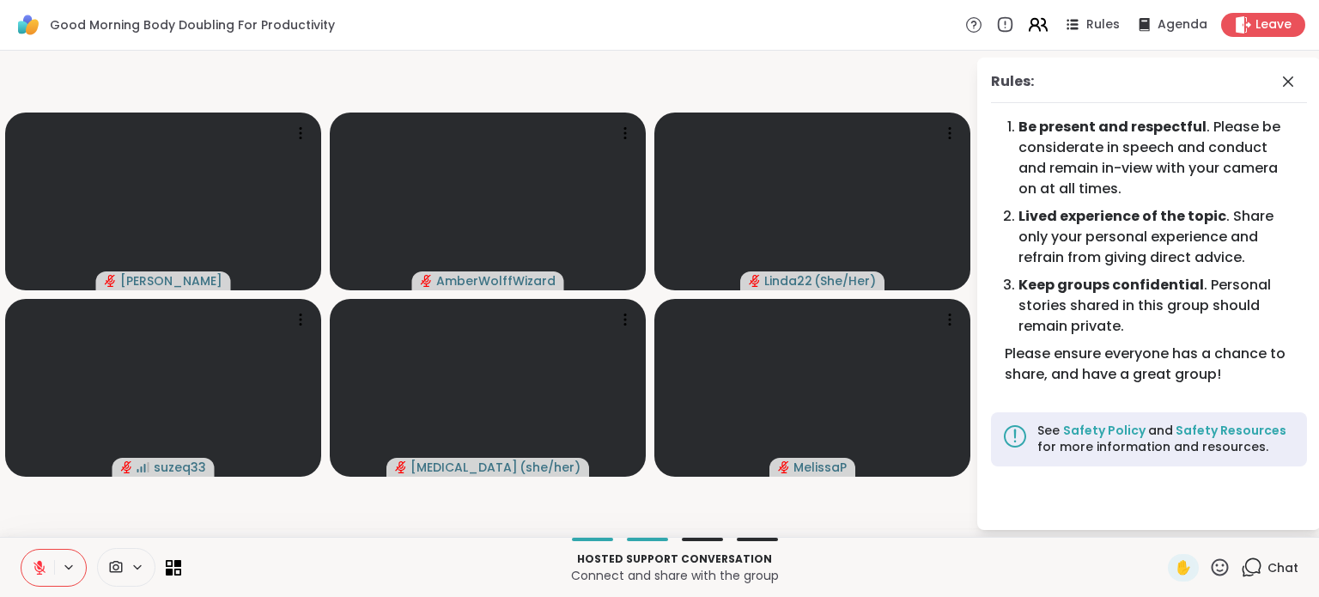
click at [1042, 21] on icon at bounding box center [1044, 25] width 5 height 12
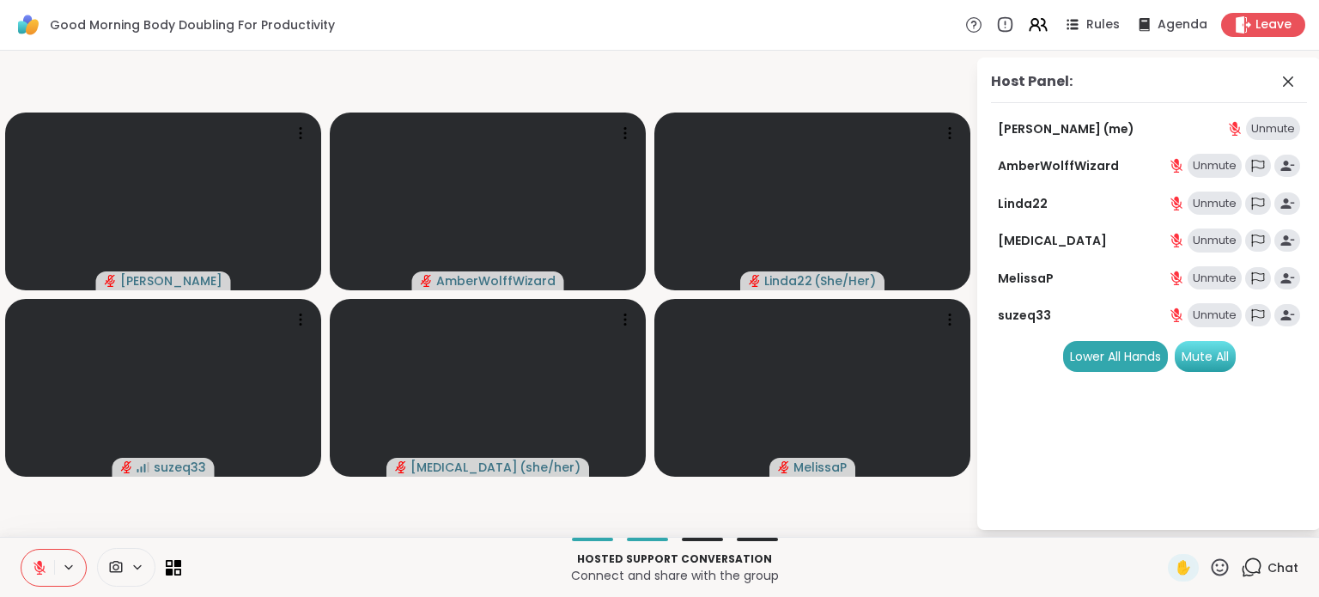
click at [1200, 350] on div "Mute All" at bounding box center [1205, 356] width 61 height 31
click at [1291, 78] on icon at bounding box center [1288, 81] width 10 height 10
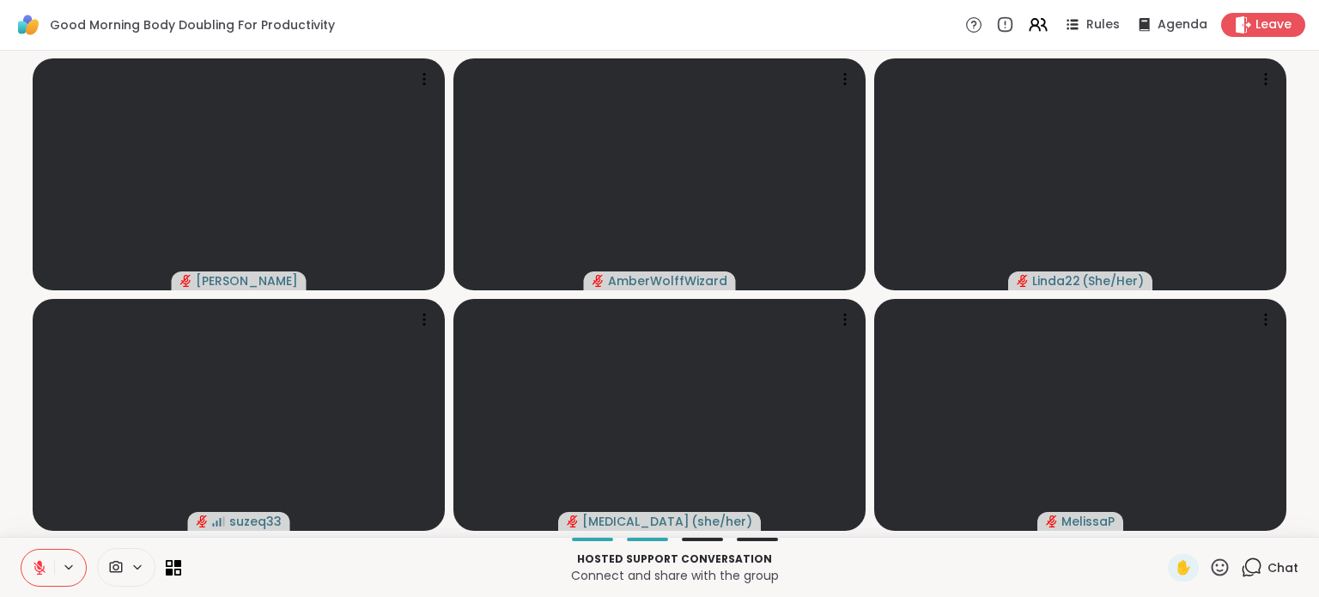
click at [46, 563] on icon at bounding box center [39, 567] width 15 height 15
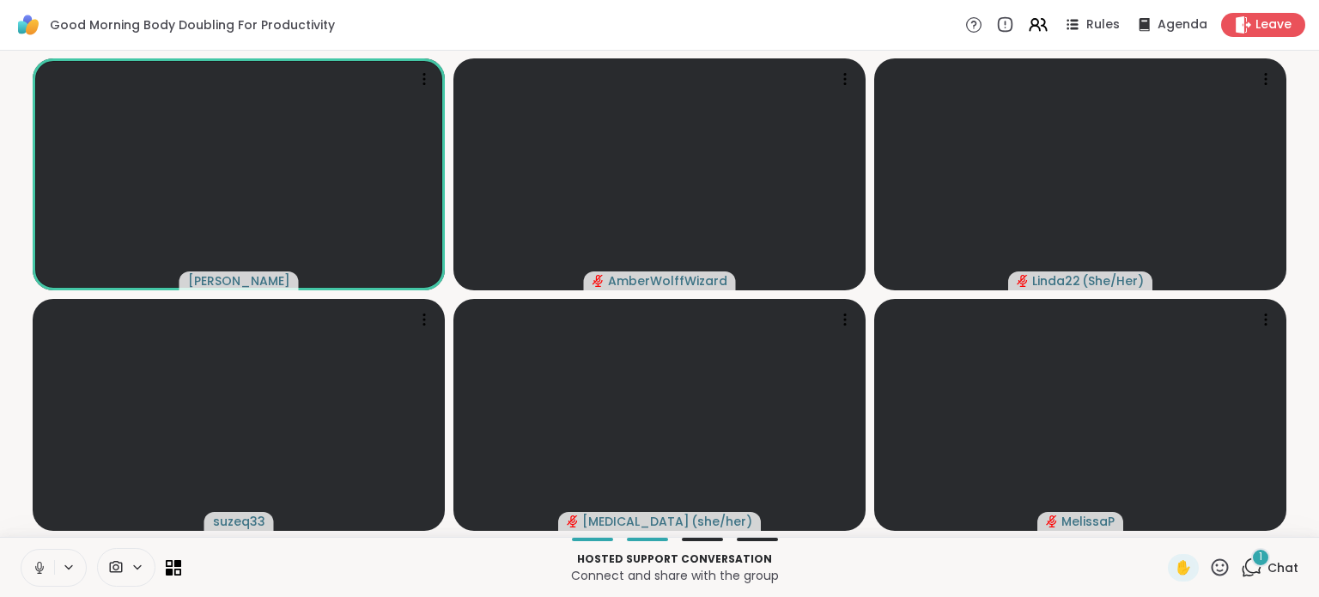
click at [32, 571] on icon at bounding box center [39, 567] width 15 height 15
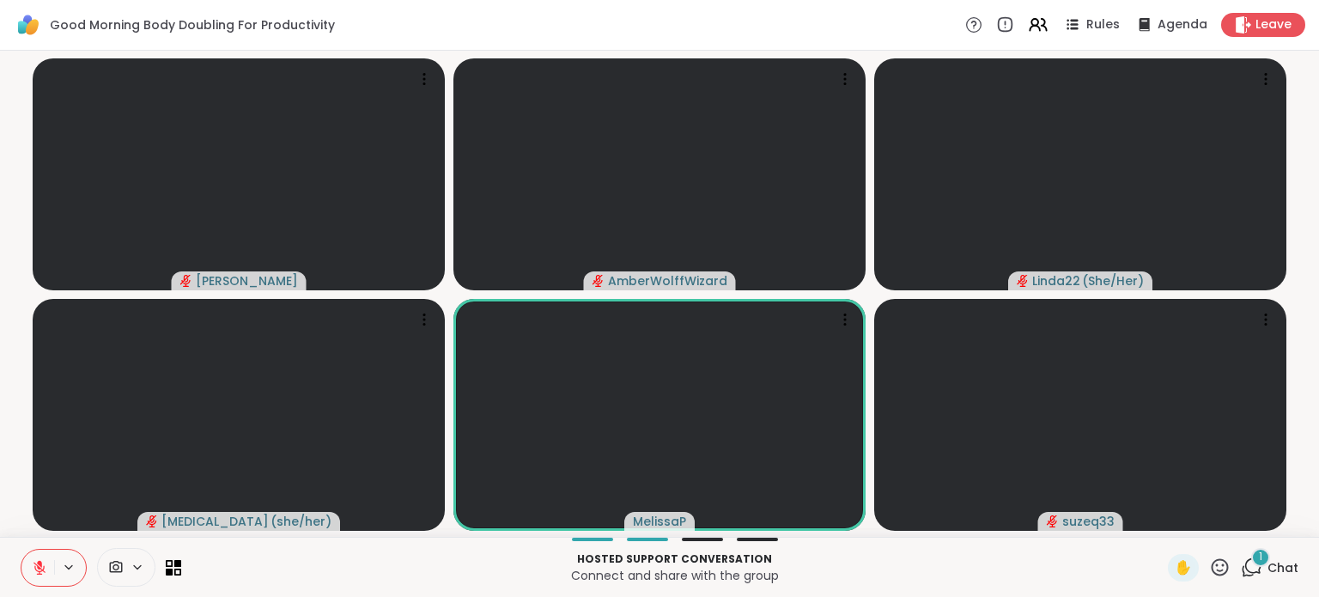
click at [33, 573] on icon at bounding box center [39, 567] width 15 height 15
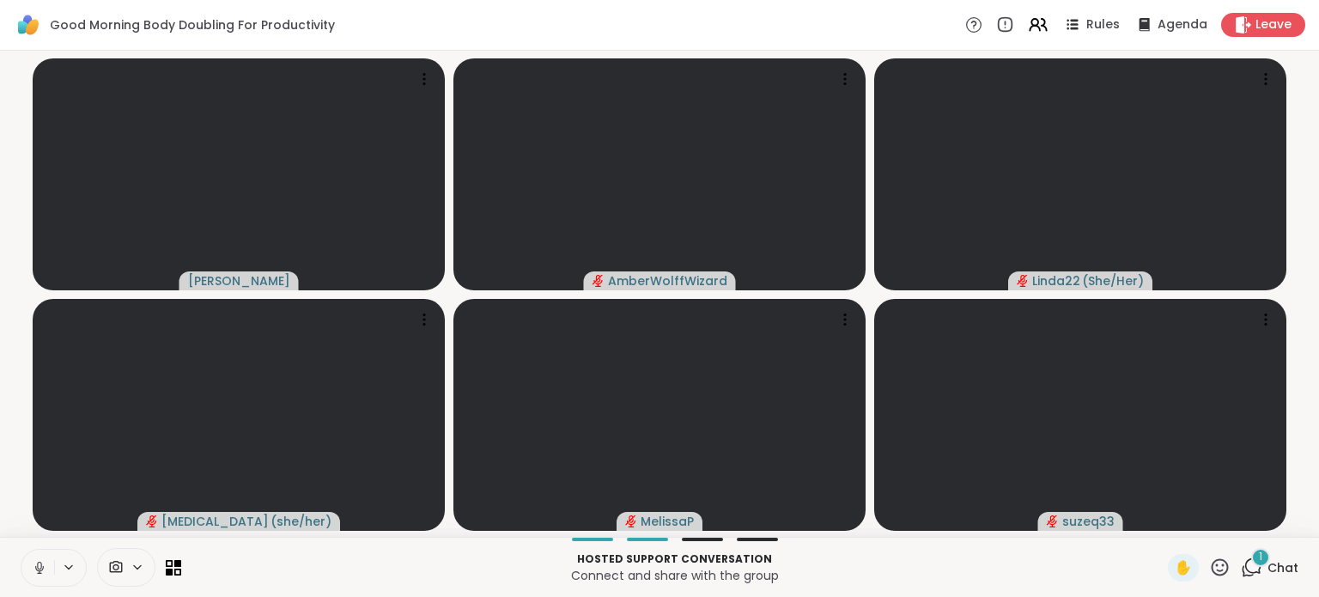
click at [28, 562] on button at bounding box center [37, 568] width 33 height 36
click at [1251, 562] on div "1" at bounding box center [1260, 557] width 19 height 19
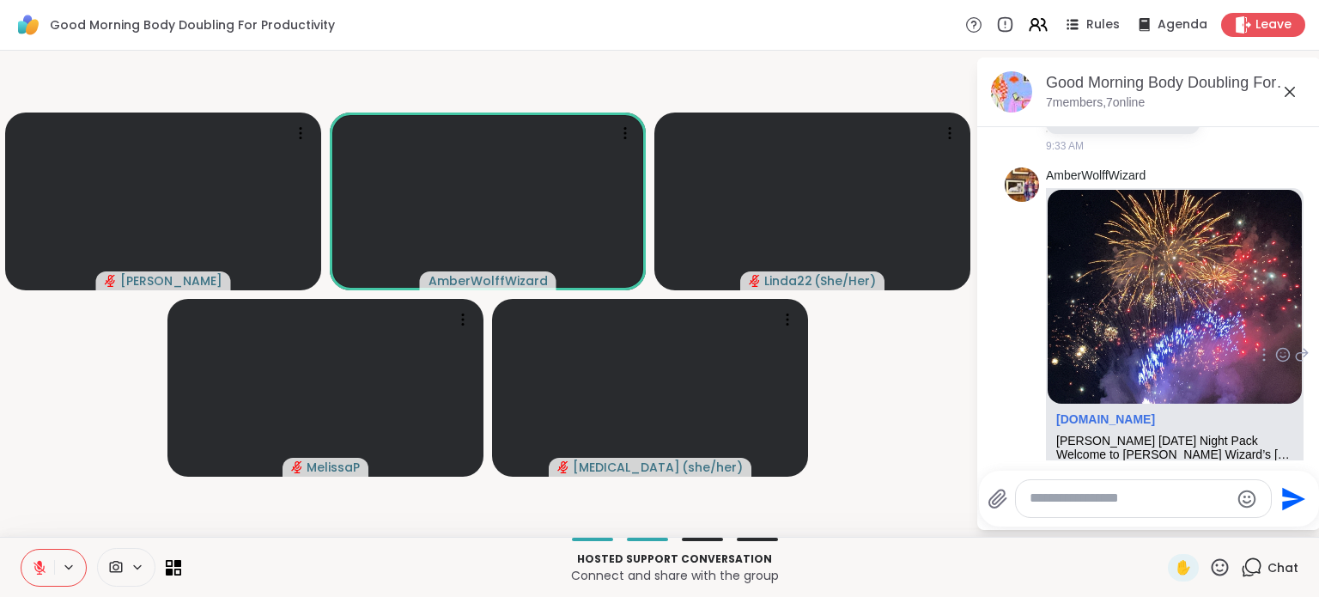
scroll to position [1961, 0]
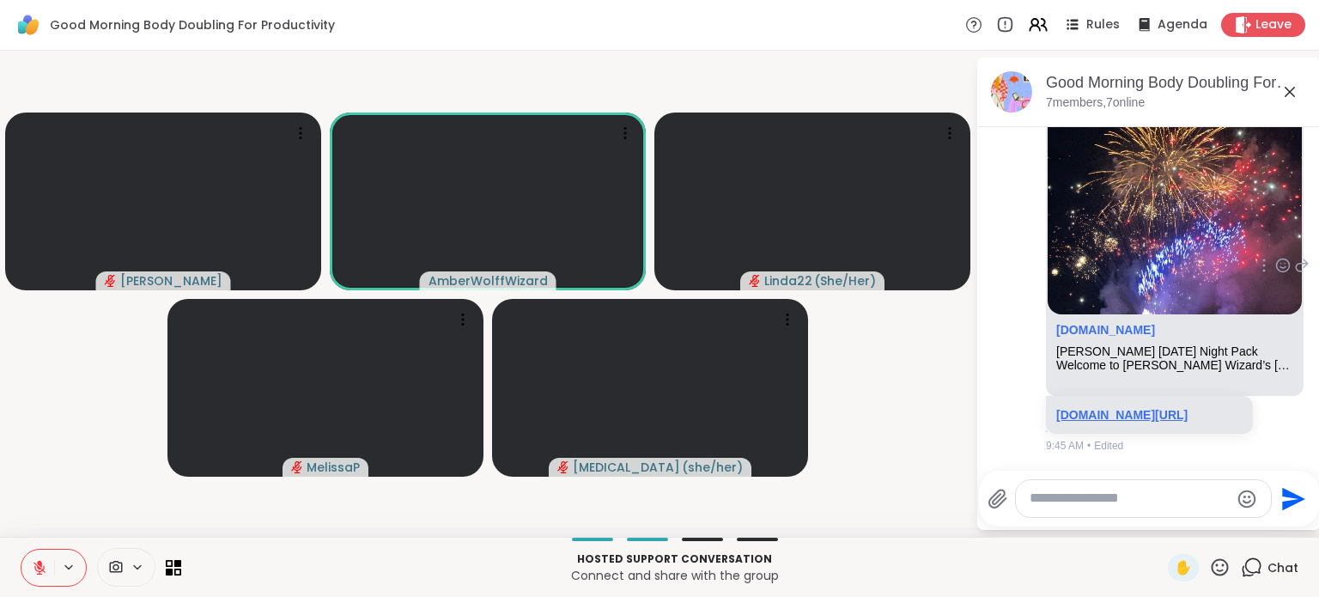
click at [1168, 408] on link "sharewellnow.com/session/bc6f8d70-dba8-468a-92c4-b8a93683610c" at bounding box center [1121, 415] width 131 height 14
click at [47, 569] on button at bounding box center [37, 568] width 33 height 36
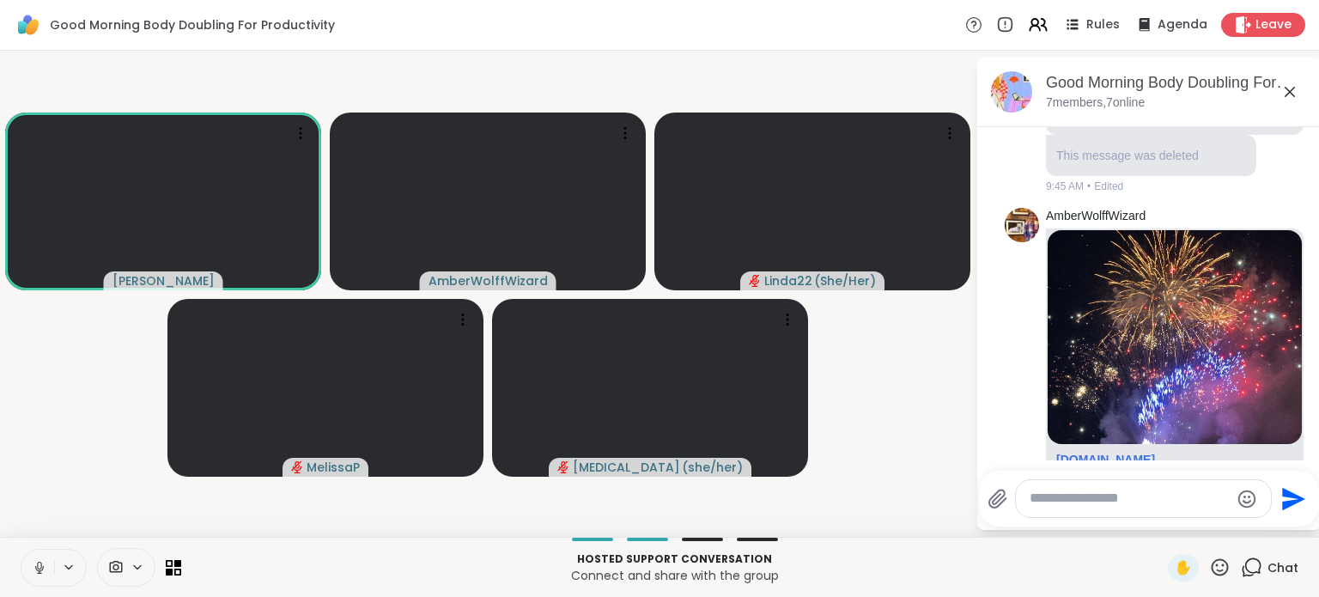
scroll to position [2352, 0]
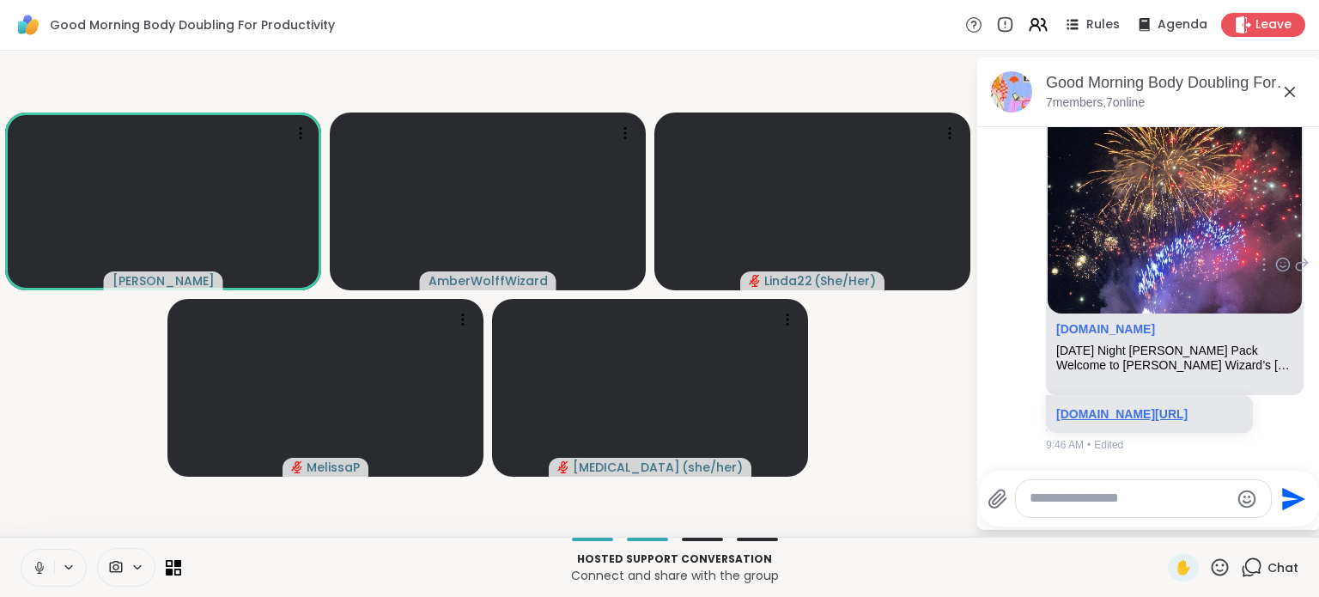
click at [1123, 407] on link "sharewellnow.com/session/bc6f8d70-dba8-468a-92c4-b8a93683610c" at bounding box center [1121, 414] width 131 height 14
click at [1099, 407] on link "sharewellnow.com/session/bc6f8d70-dba8-468a-92c4-b8a93683610c" at bounding box center [1121, 414] width 131 height 14
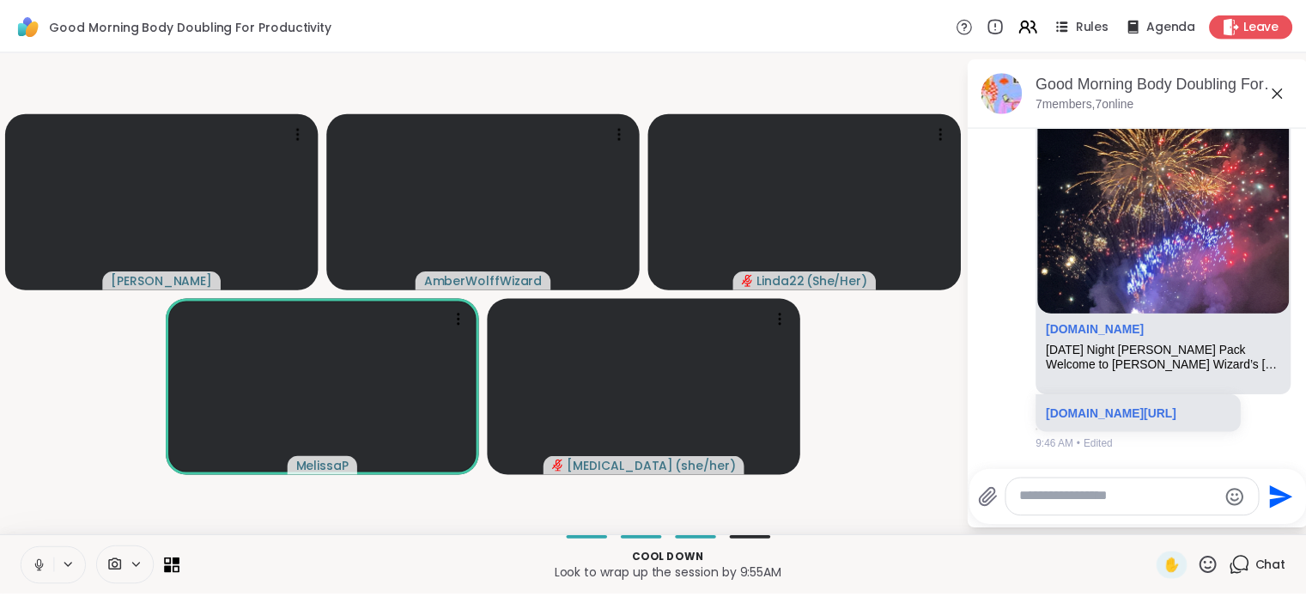
scroll to position [2376, 0]
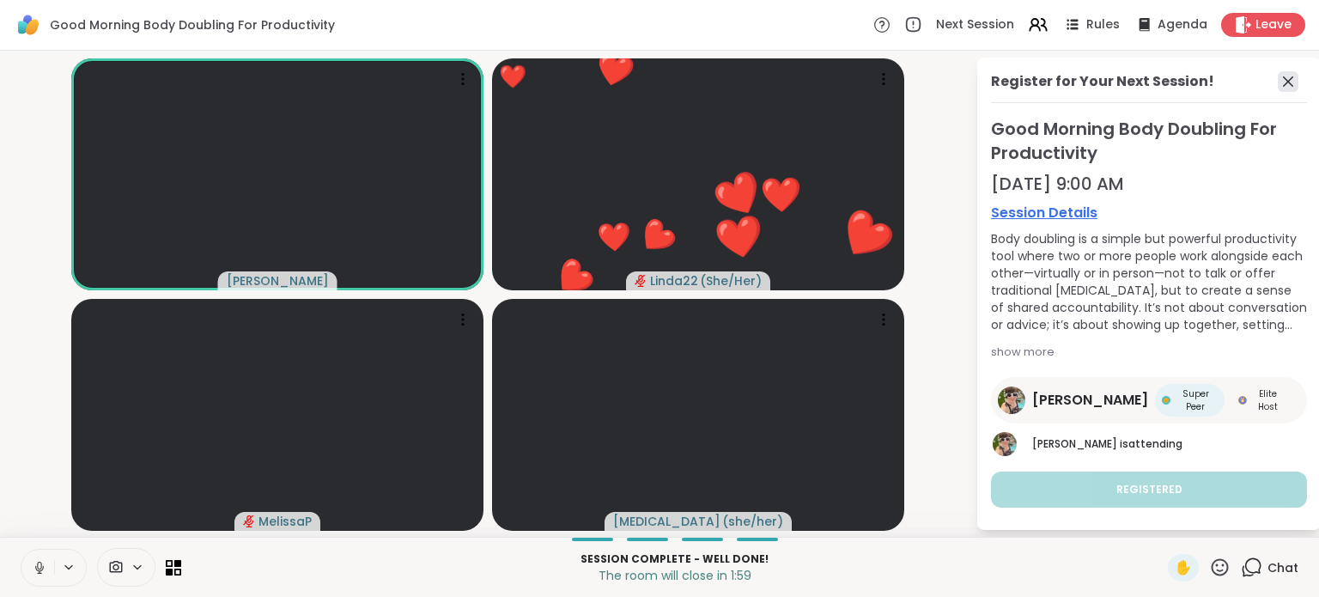
click at [1283, 81] on icon at bounding box center [1288, 81] width 10 height 10
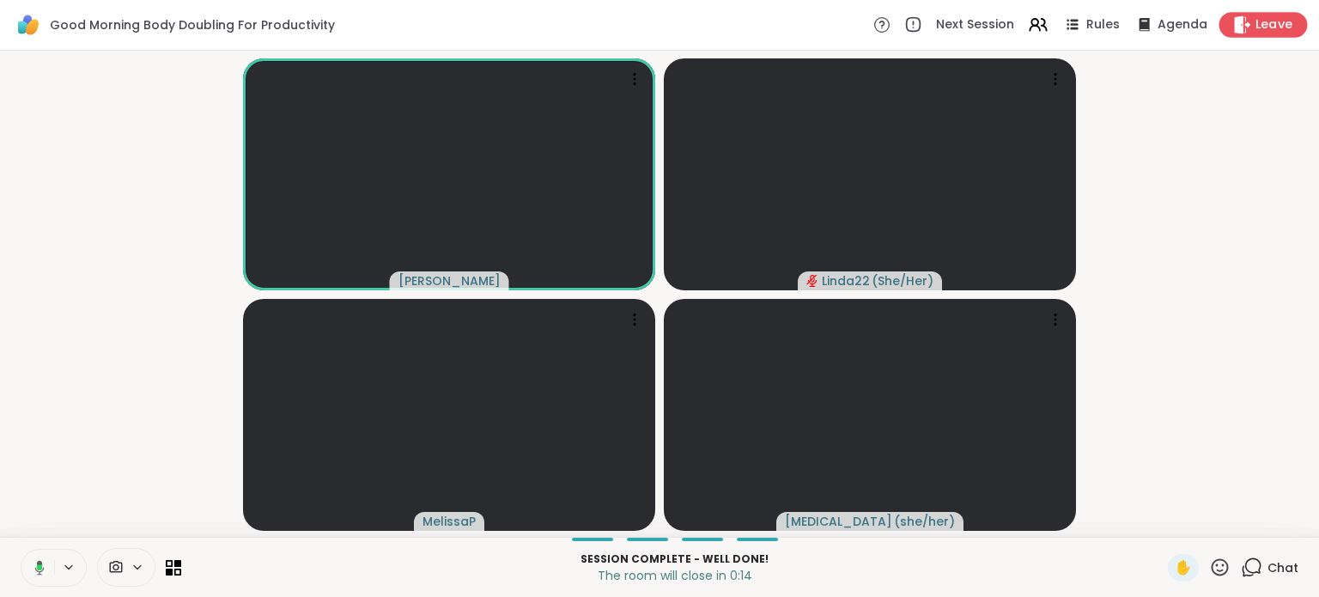
click at [1255, 23] on span "Leave" at bounding box center [1274, 25] width 38 height 18
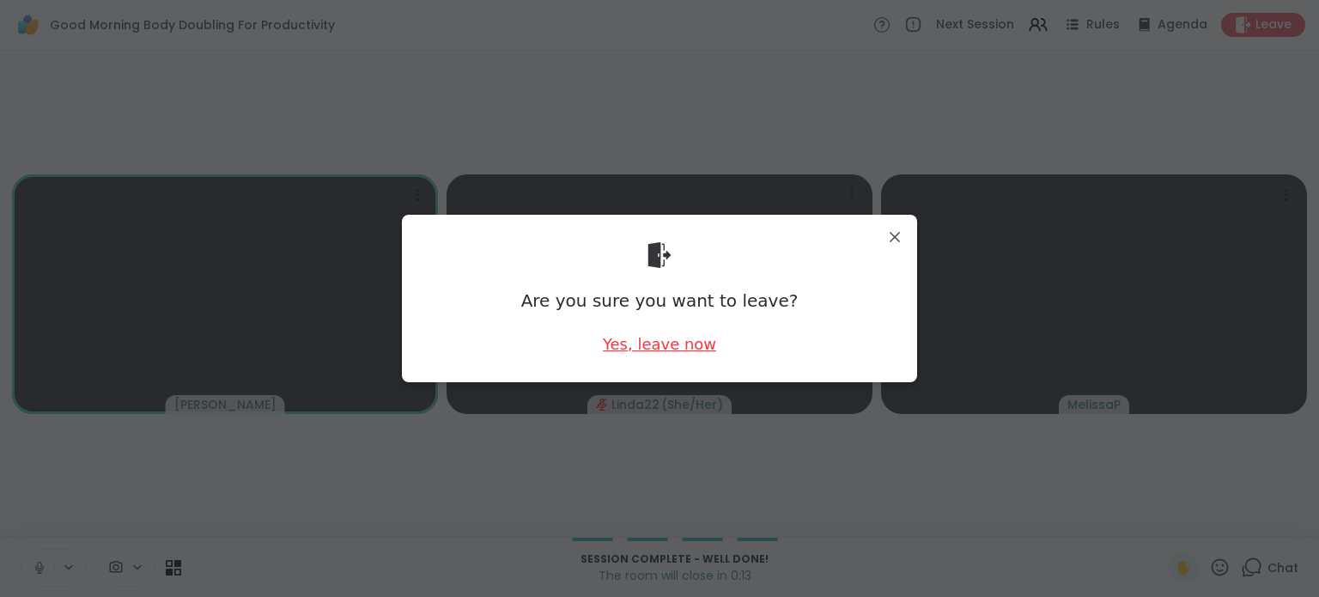
click at [683, 349] on div "Yes, leave now" at bounding box center [659, 343] width 113 height 21
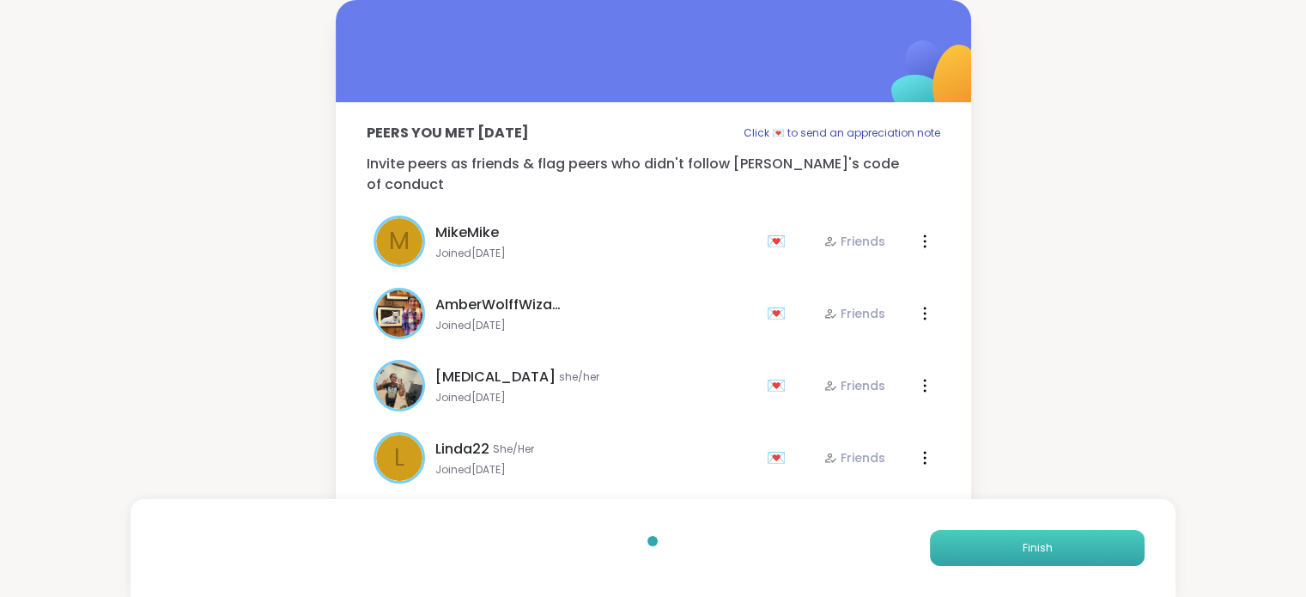
click at [1025, 542] on span "Finish" at bounding box center [1037, 547] width 30 height 15
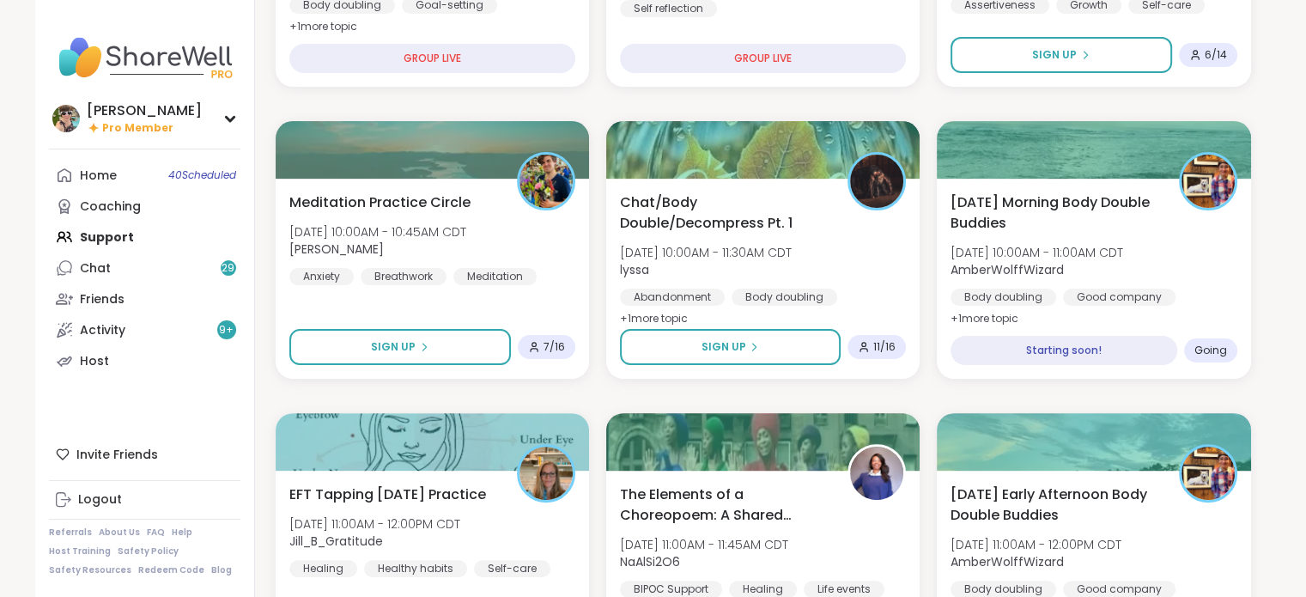
scroll to position [412, 0]
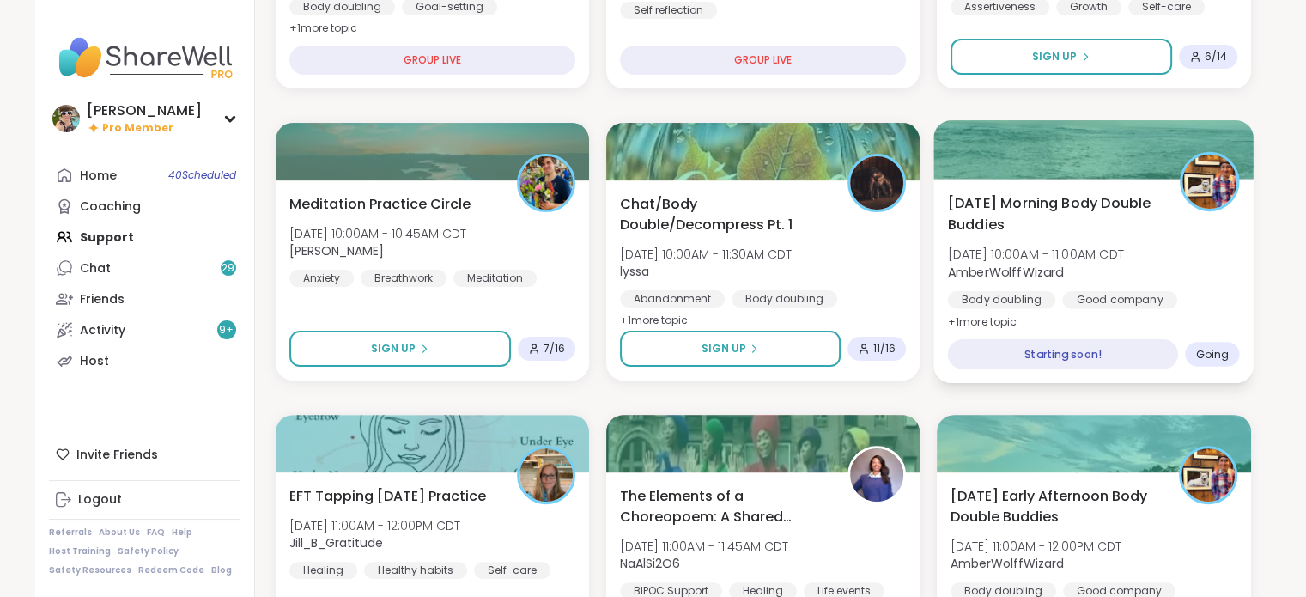
click at [1058, 325] on div "Wednesday Morning Body Double Buddies Wed, Oct 08 | 10:00AM - 11:00AM CDT Amber…" at bounding box center [1094, 281] width 320 height 204
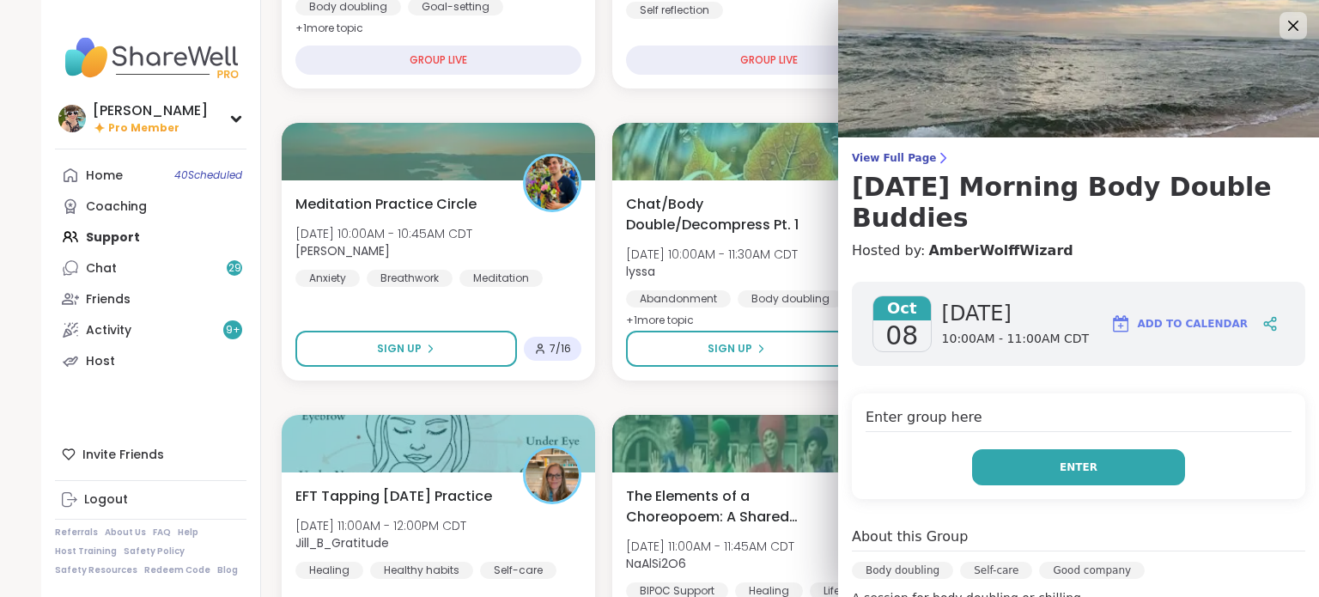
click at [1072, 457] on button "Enter" at bounding box center [1078, 467] width 213 height 36
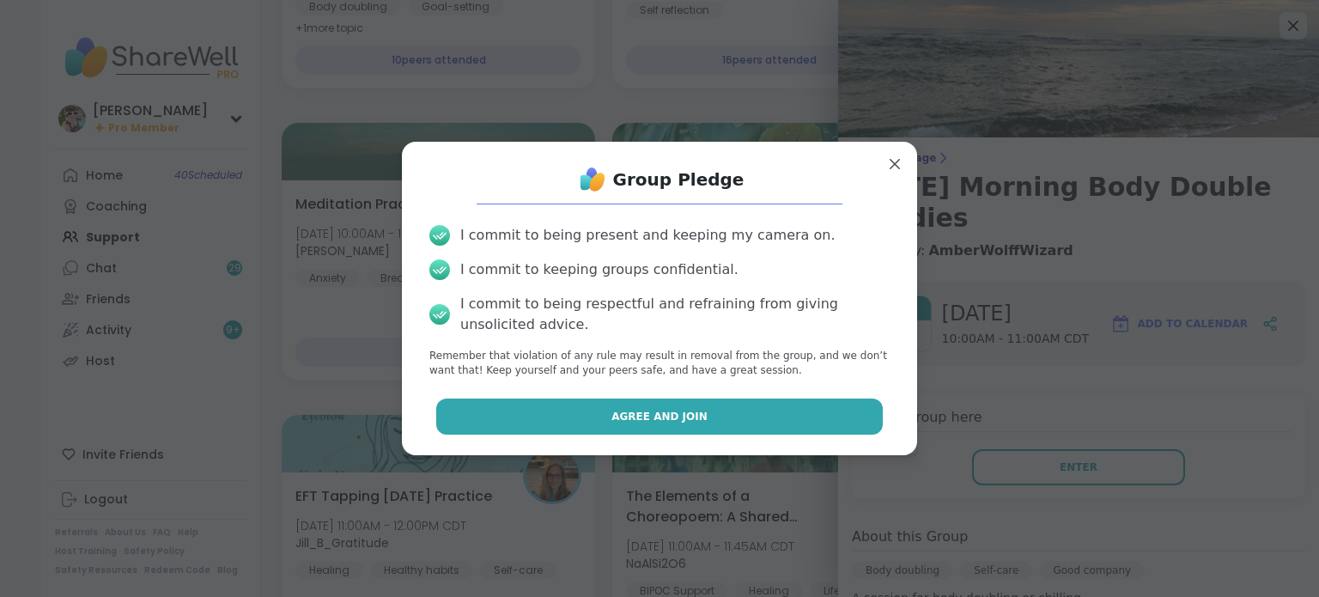
click at [806, 418] on button "Agree and Join" at bounding box center [659, 416] width 447 height 36
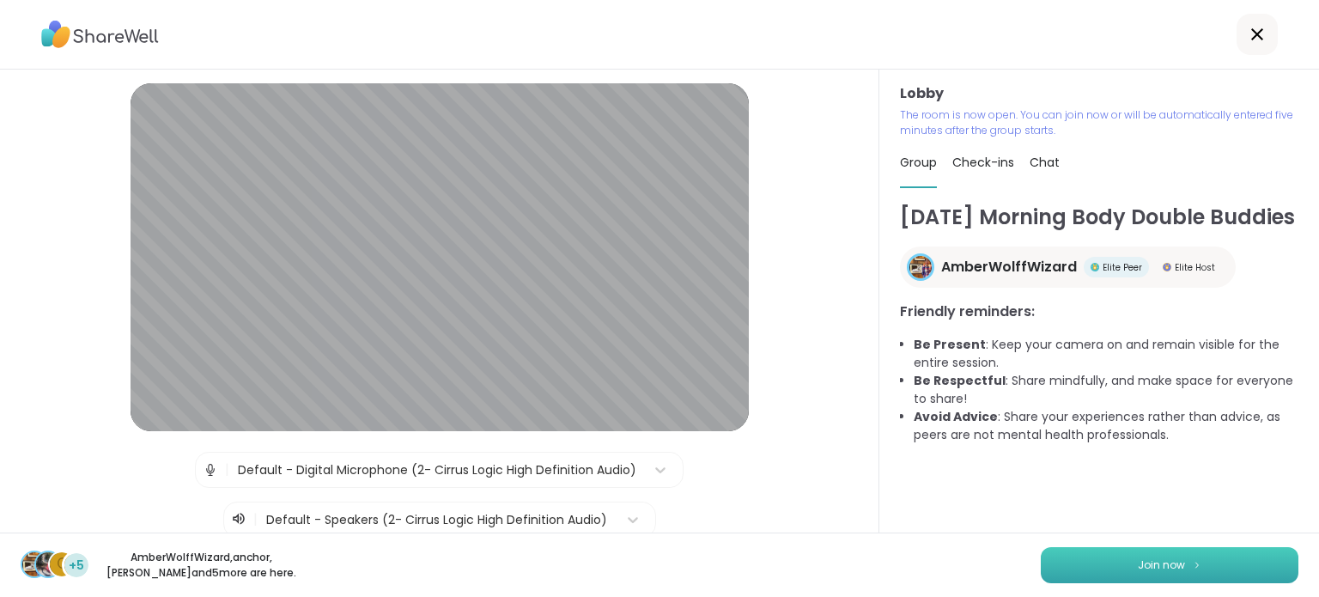
click at [1123, 573] on button "Join now" at bounding box center [1170, 565] width 258 height 36
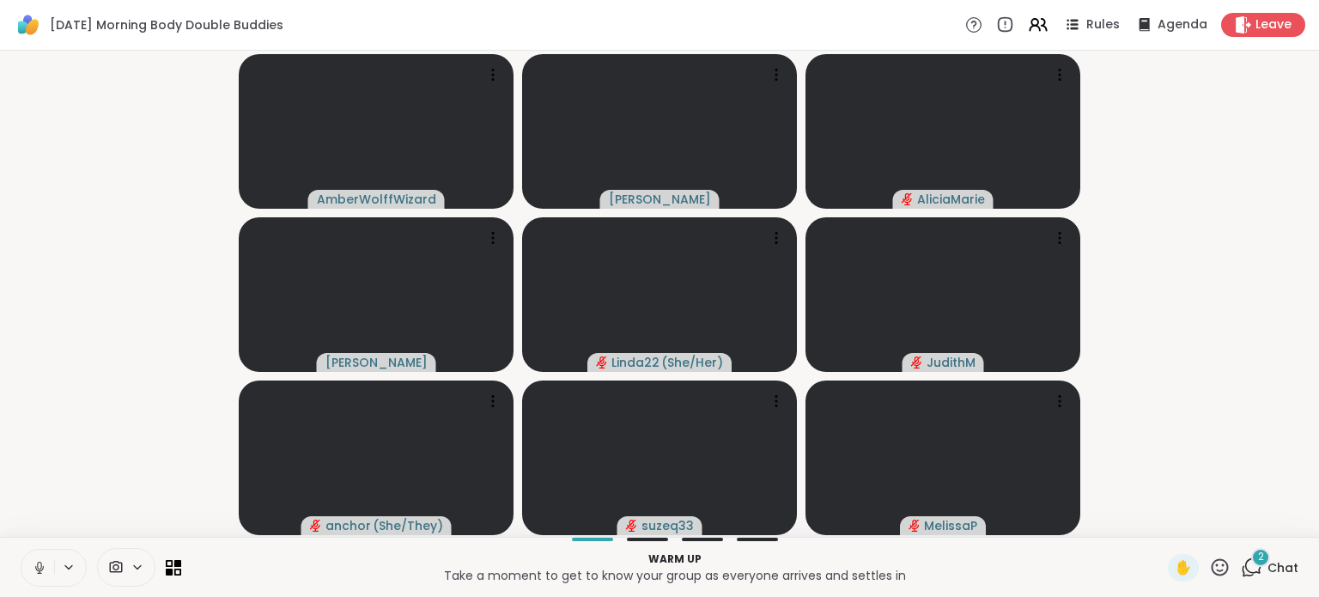
click at [1254, 559] on div "2" at bounding box center [1260, 557] width 19 height 19
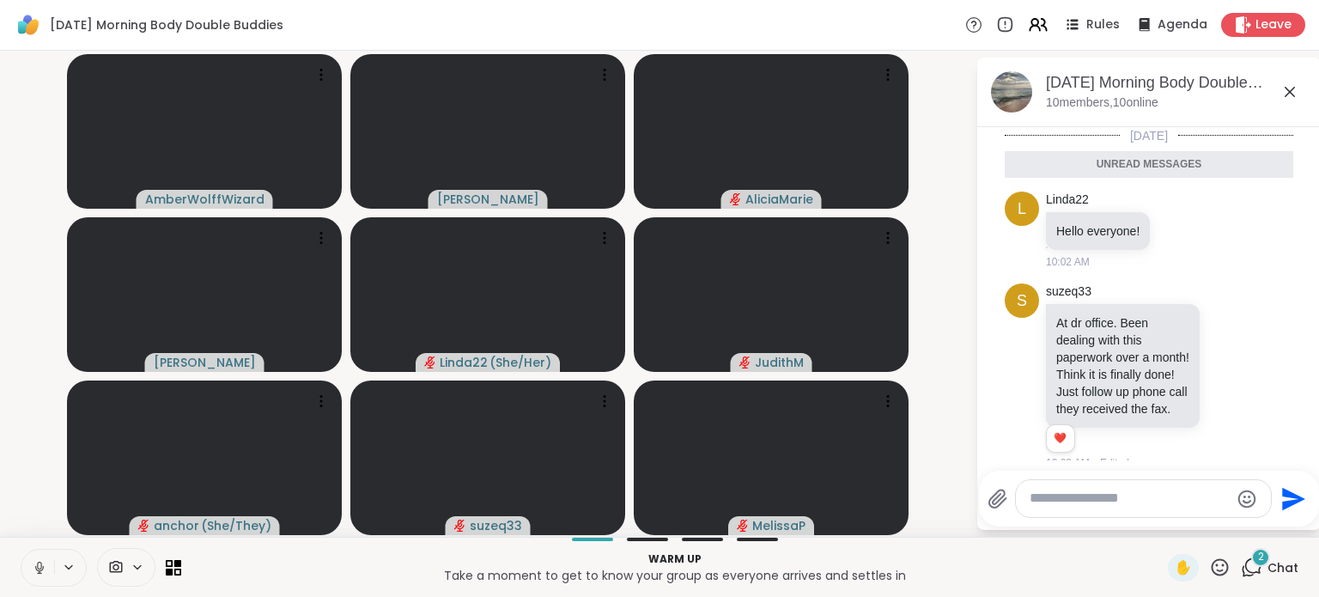
scroll to position [33, 0]
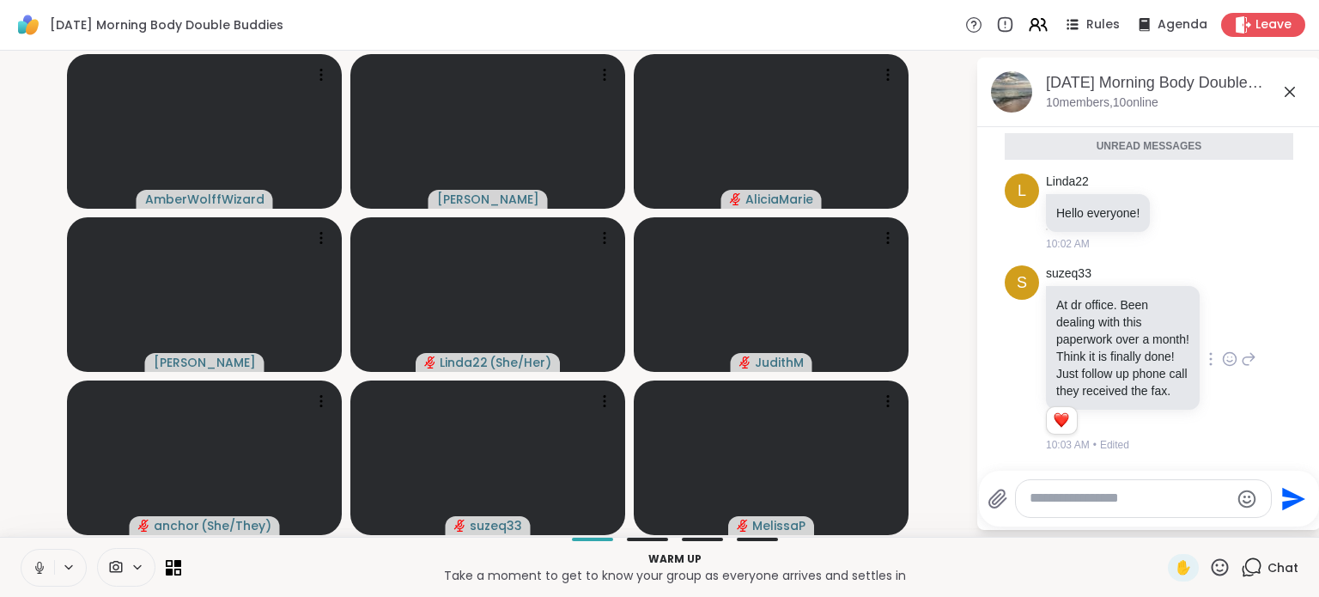
click at [1222, 357] on icon at bounding box center [1229, 358] width 15 height 17
click at [1212, 334] on button "Select Reaction: Heart" at bounding box center [1229, 331] width 34 height 34
click at [1285, 92] on icon at bounding box center [1289, 92] width 21 height 21
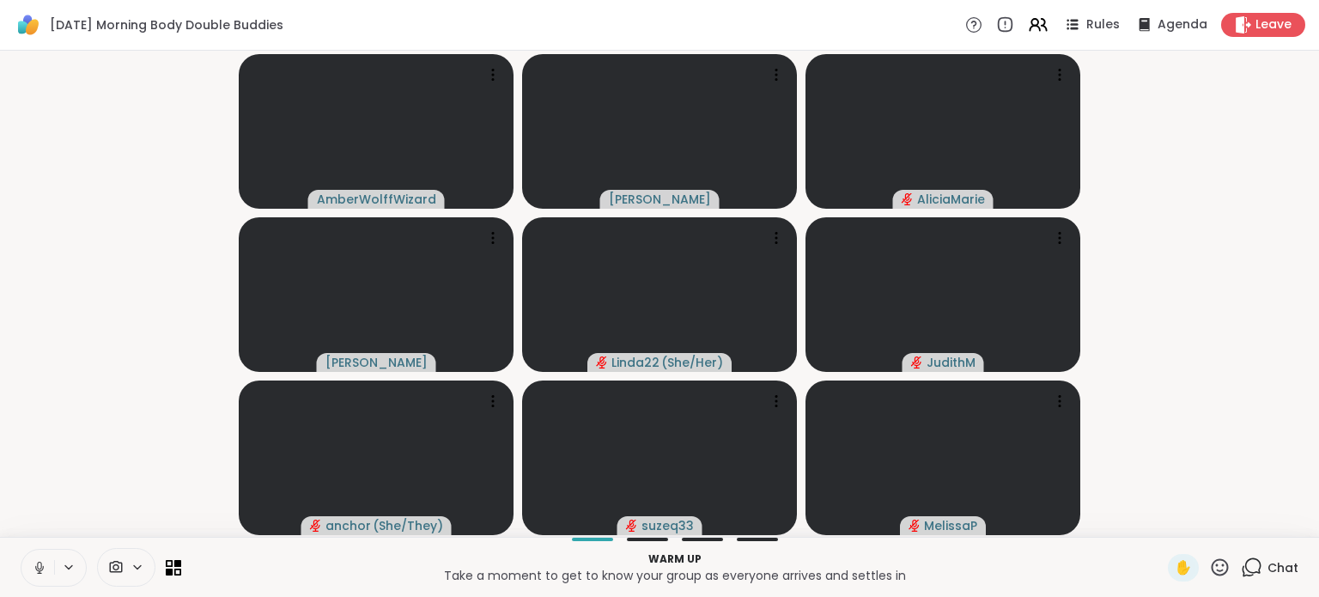
click at [41, 569] on icon at bounding box center [39, 567] width 9 height 5
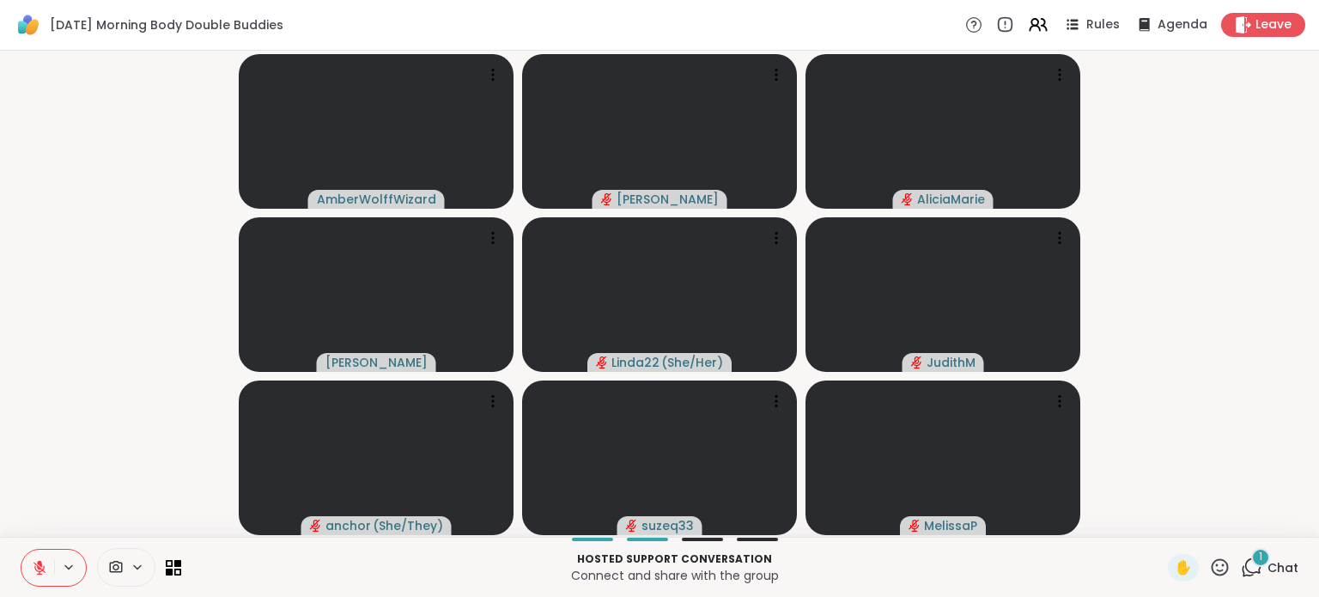
click at [39, 572] on icon at bounding box center [39, 568] width 12 height 12
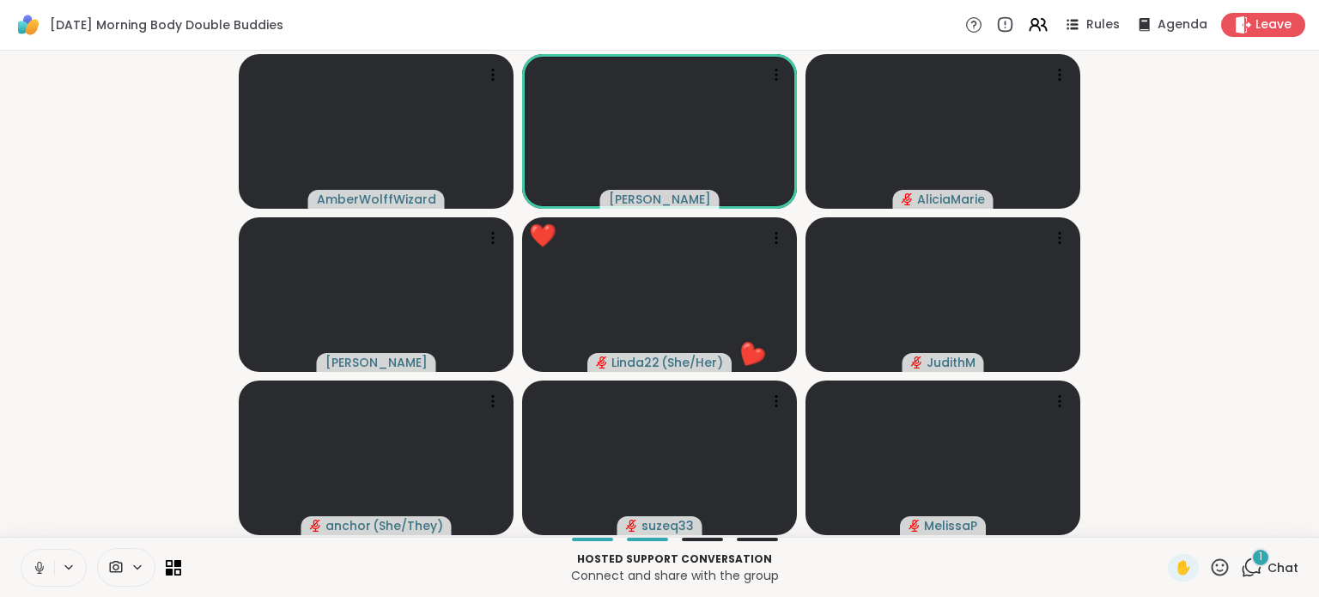
click at [1251, 556] on div "1" at bounding box center [1260, 557] width 19 height 19
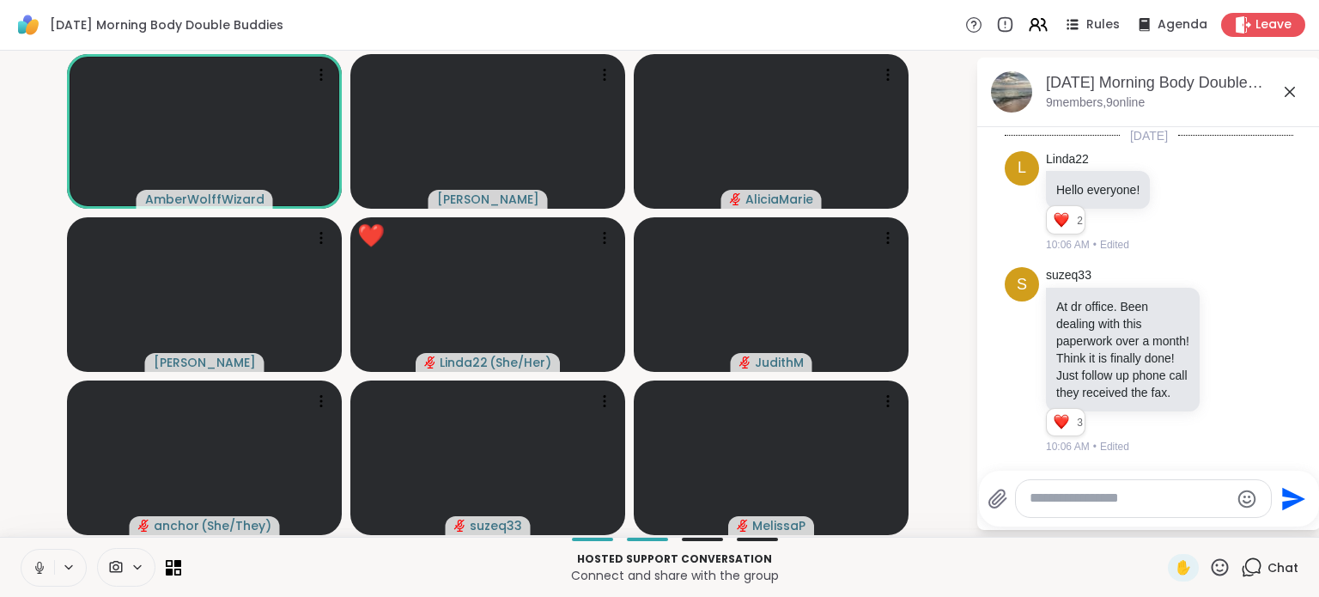
scroll to position [276, 0]
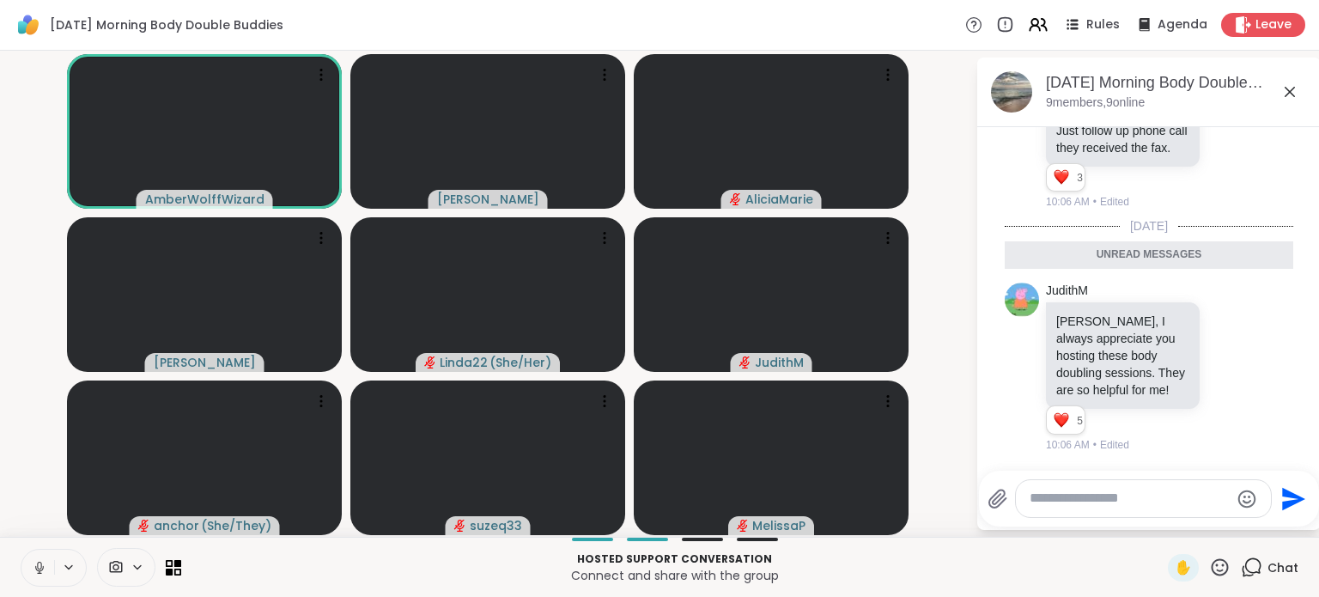
click at [1246, 556] on div "Chat" at bounding box center [1270, 567] width 58 height 27
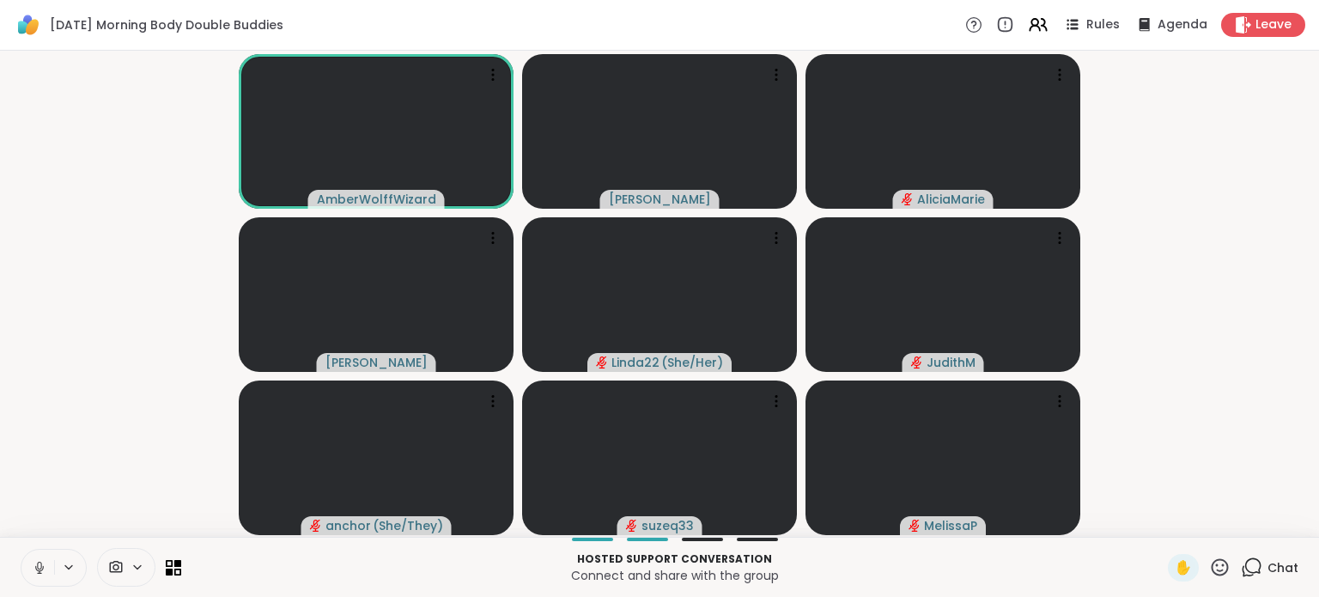
click at [30, 573] on button at bounding box center [37, 568] width 33 height 36
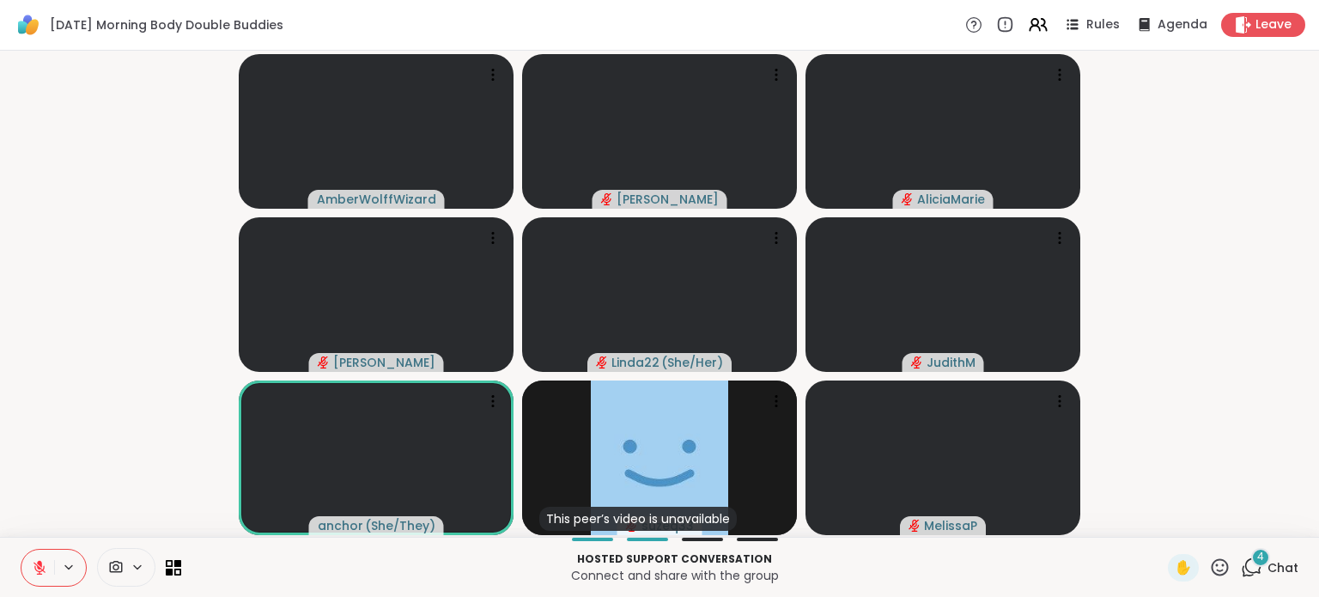
click at [38, 569] on icon at bounding box center [39, 567] width 15 height 15
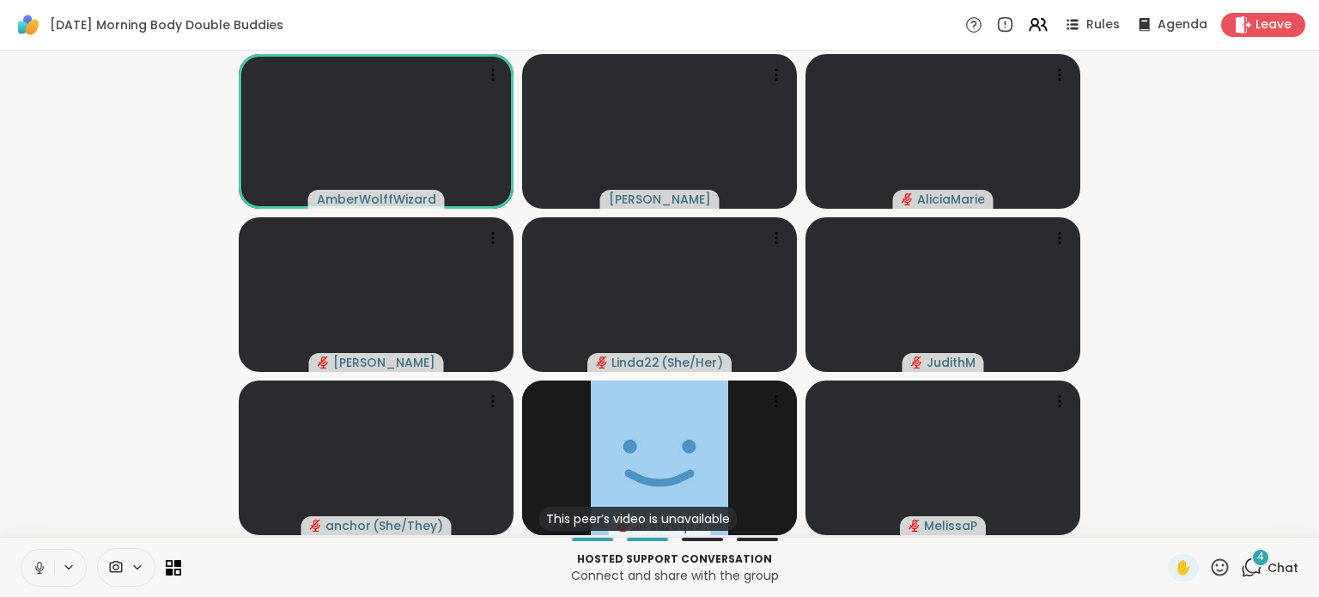
click at [44, 573] on icon at bounding box center [39, 567] width 15 height 15
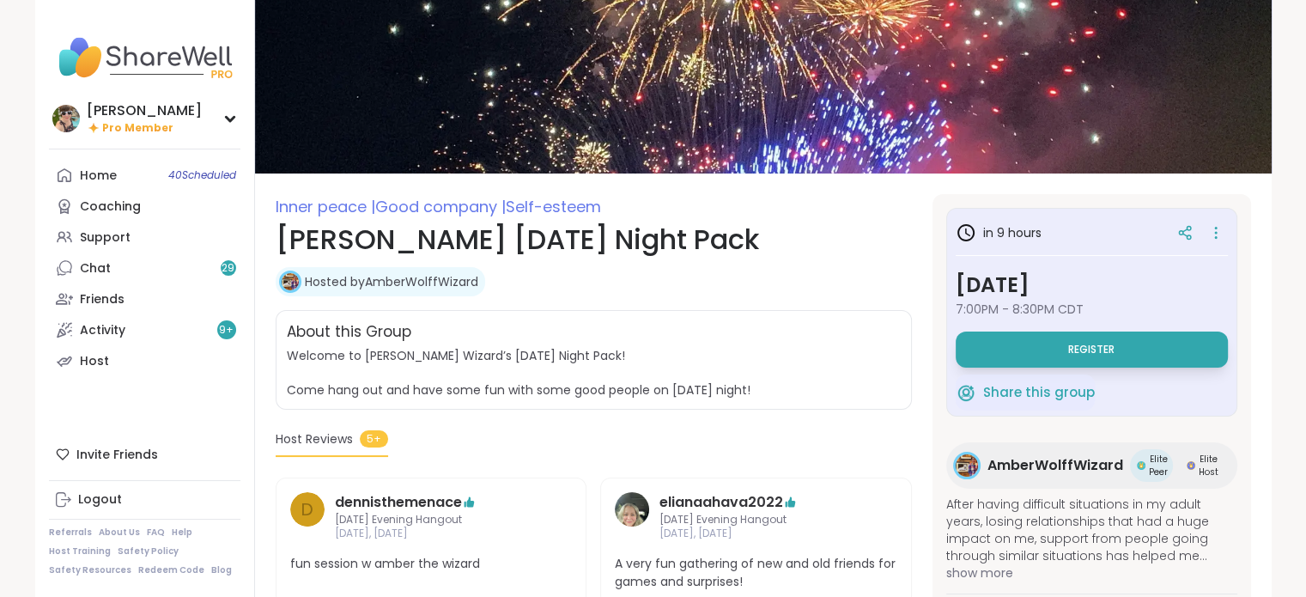
scroll to position [53, 0]
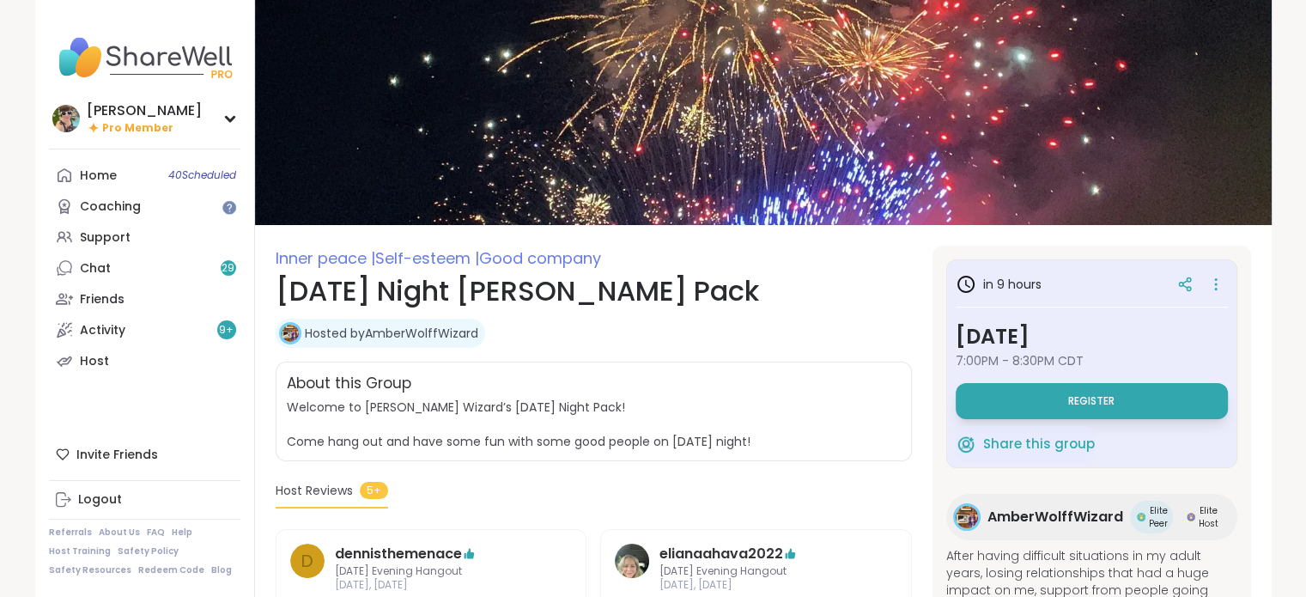
click at [1115, 397] on button "Register" at bounding box center [1092, 401] width 272 height 36
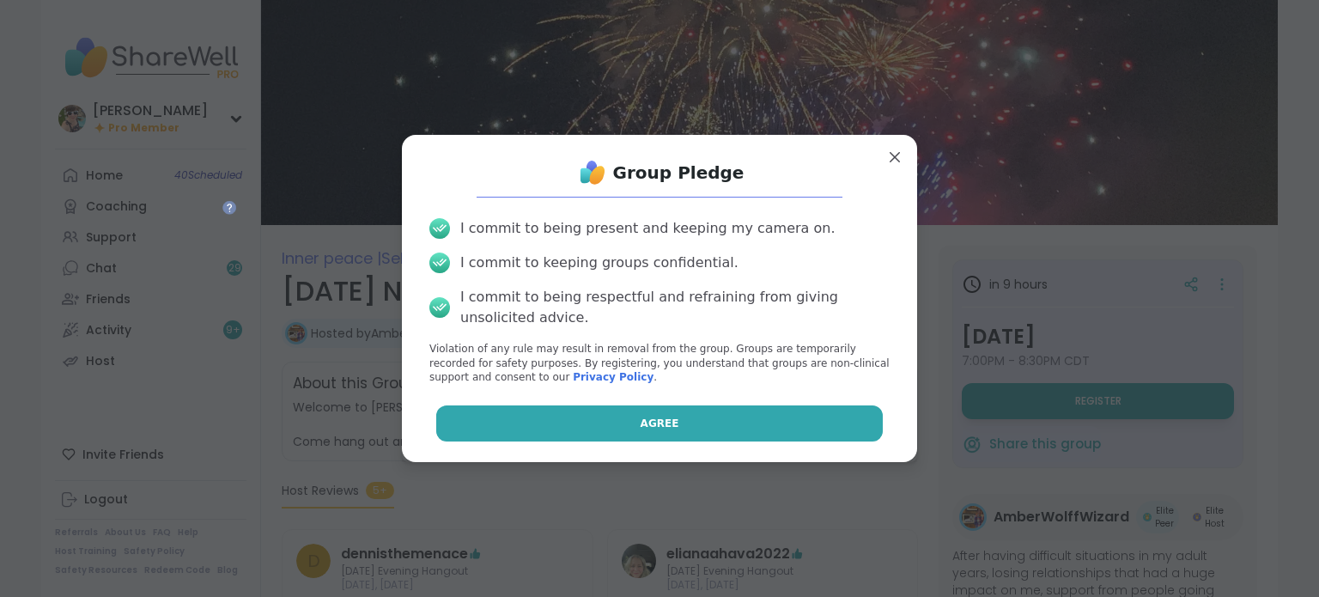
click at [657, 409] on button "Agree" at bounding box center [659, 423] width 447 height 36
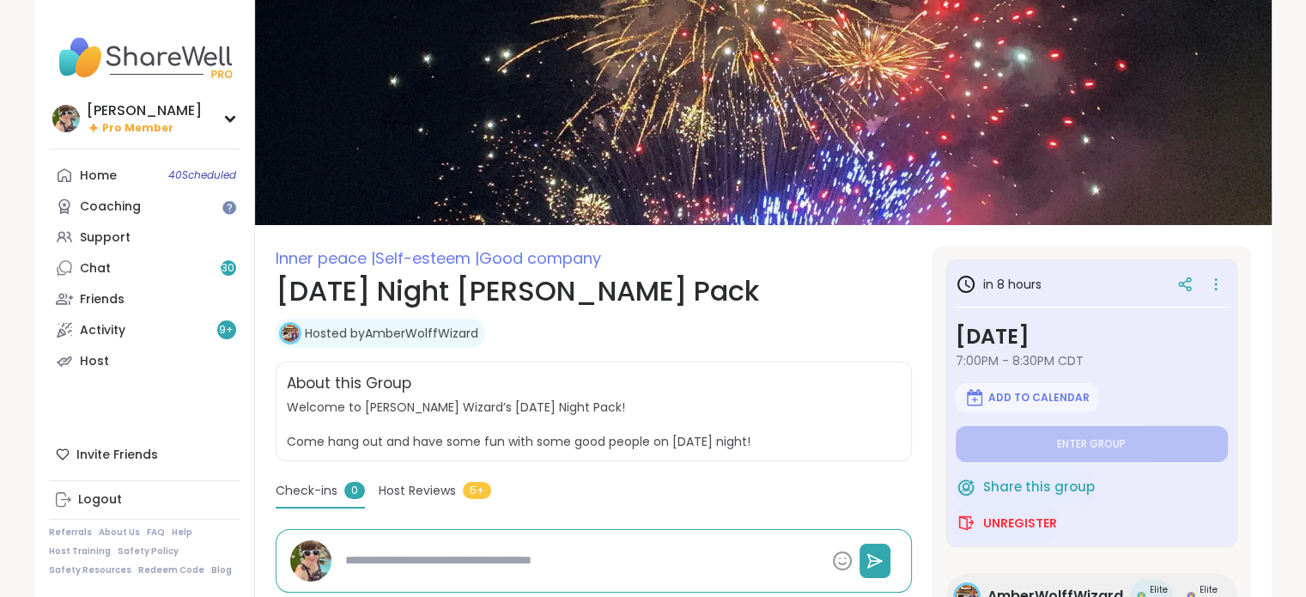
type textarea "*"
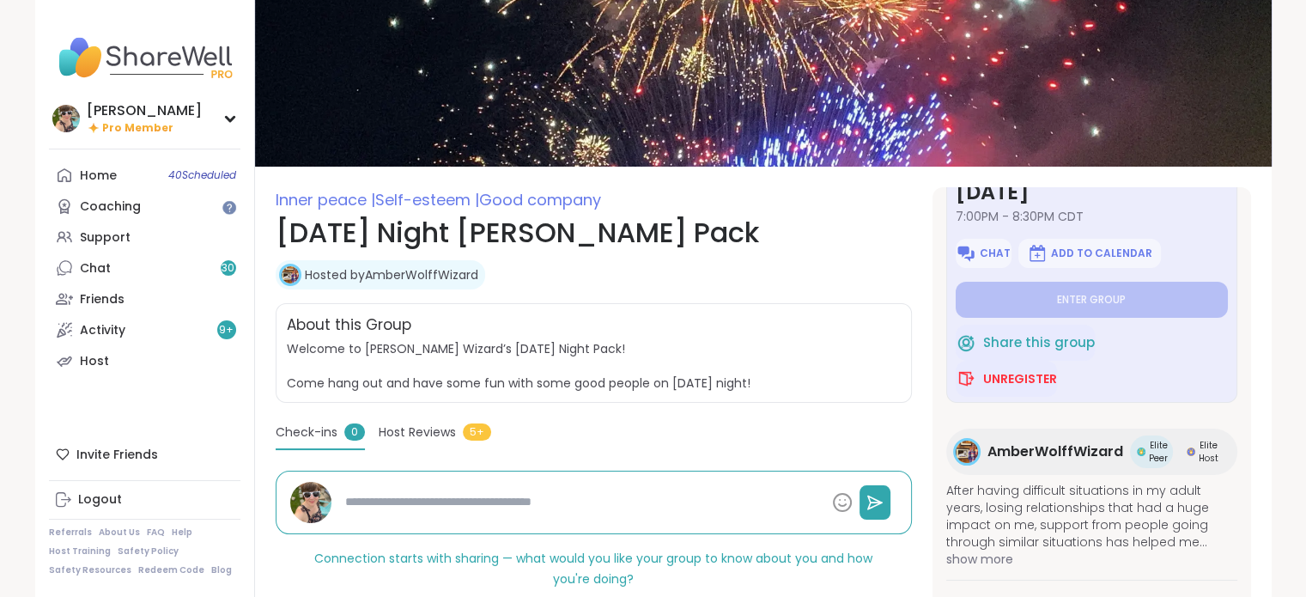
type textarea "*"
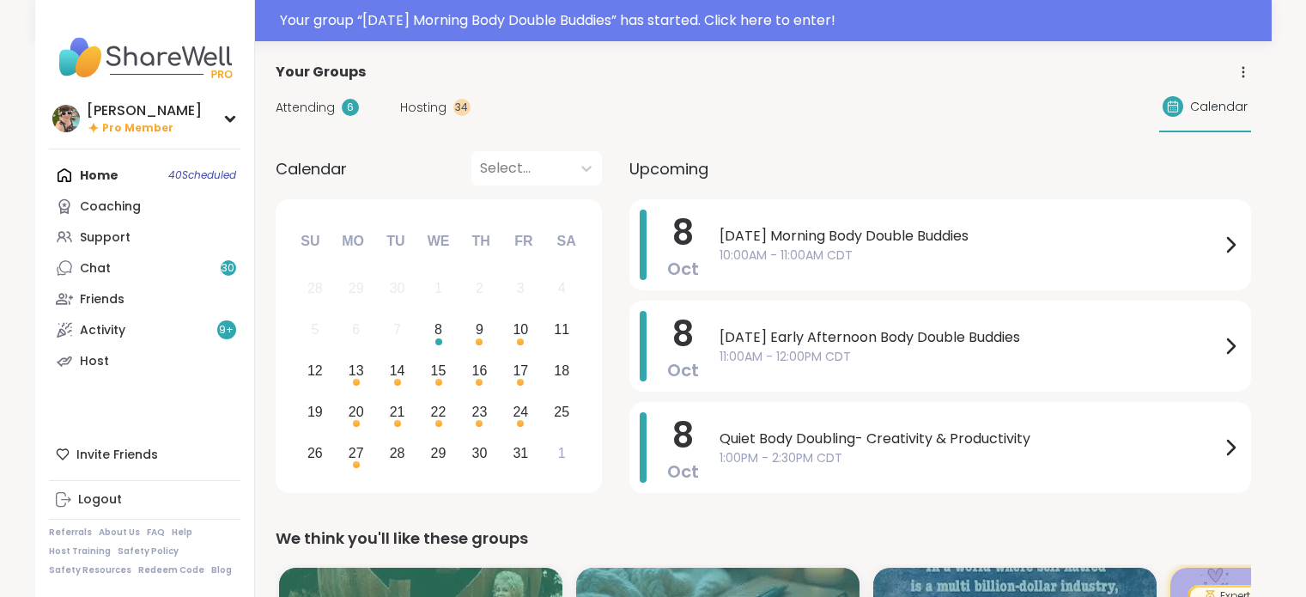
click at [327, 112] on span "Attending" at bounding box center [305, 108] width 59 height 18
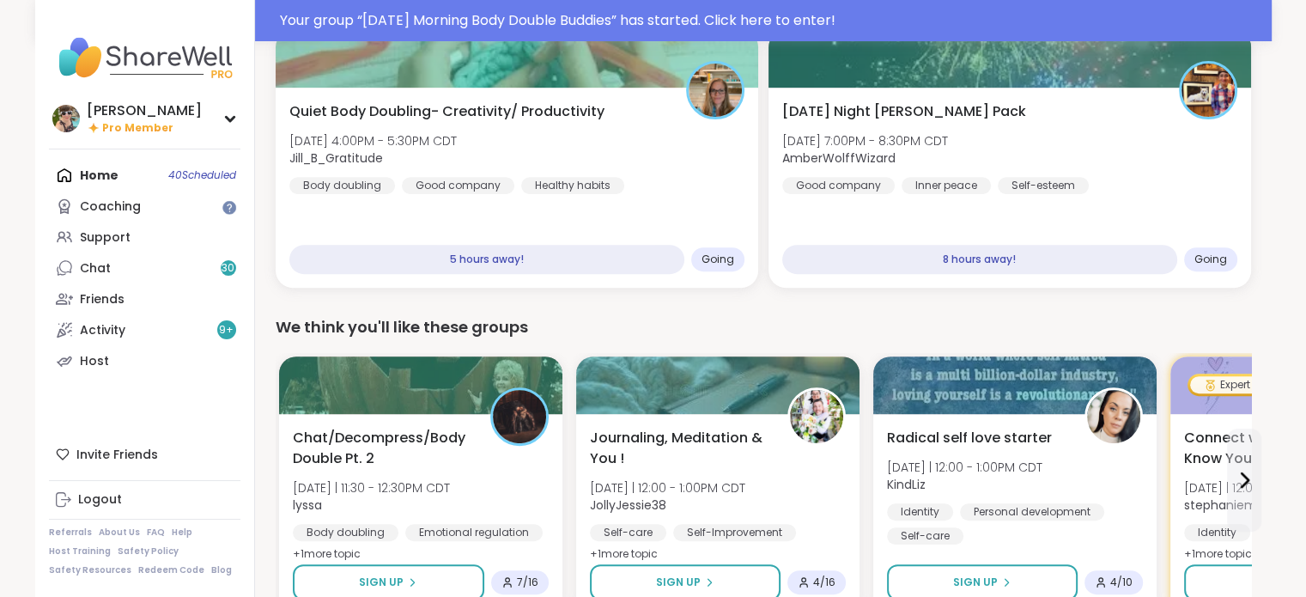
scroll to position [669, 0]
